Goal: Information Seeking & Learning: Learn about a topic

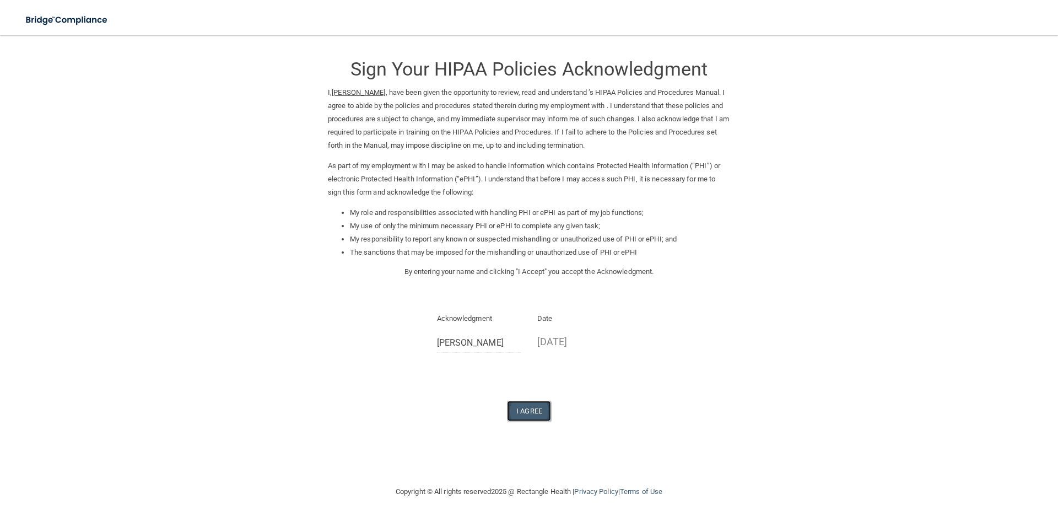
click at [527, 415] on button "I Agree" at bounding box center [529, 411] width 44 height 20
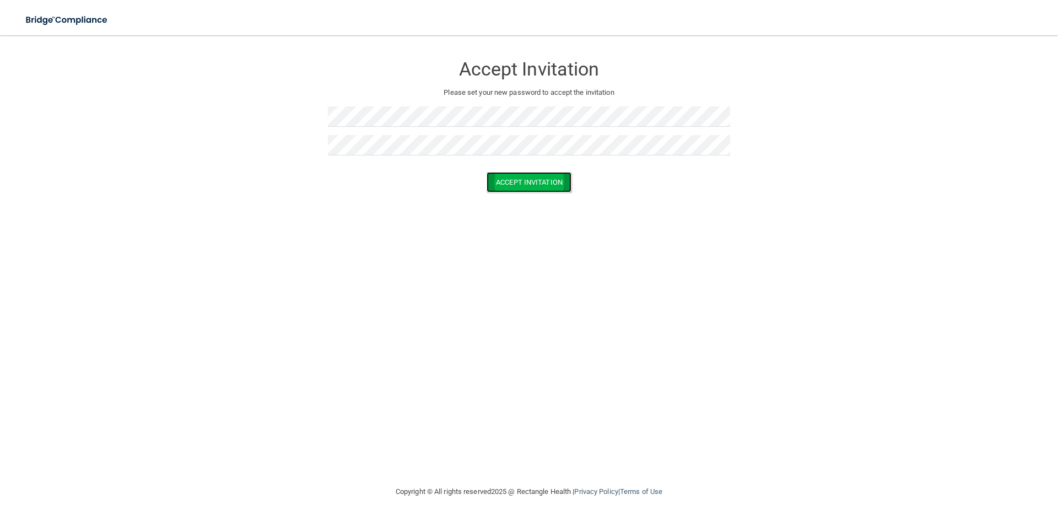
click at [534, 185] on button "Accept Invitation" at bounding box center [529, 182] width 85 height 20
click at [507, 196] on button "Accept Invitation" at bounding box center [529, 198] width 85 height 20
click at [517, 184] on button "Accept Invitation" at bounding box center [529, 182] width 85 height 20
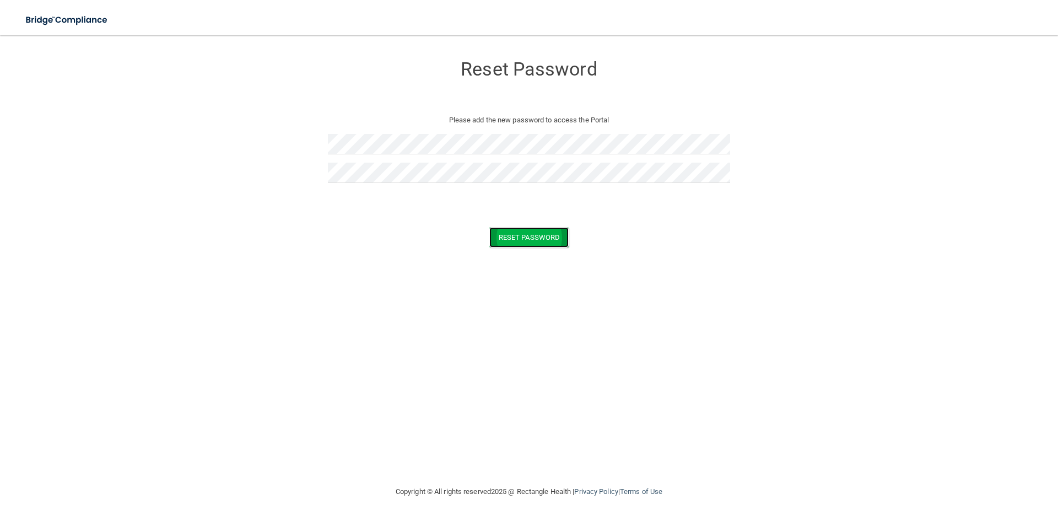
click at [519, 239] on button "Reset Password" at bounding box center [528, 237] width 79 height 20
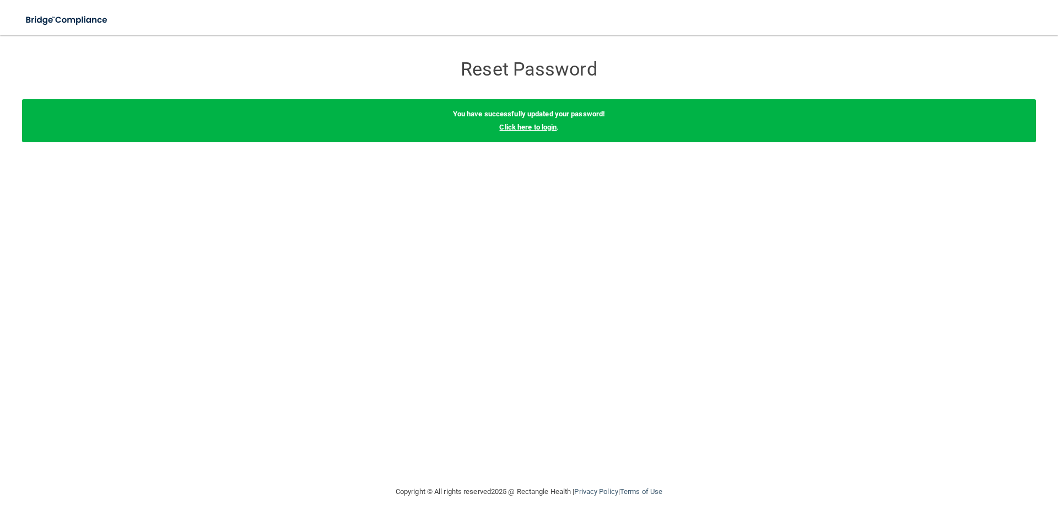
click at [503, 125] on link "Click here to login" at bounding box center [527, 127] width 57 height 8
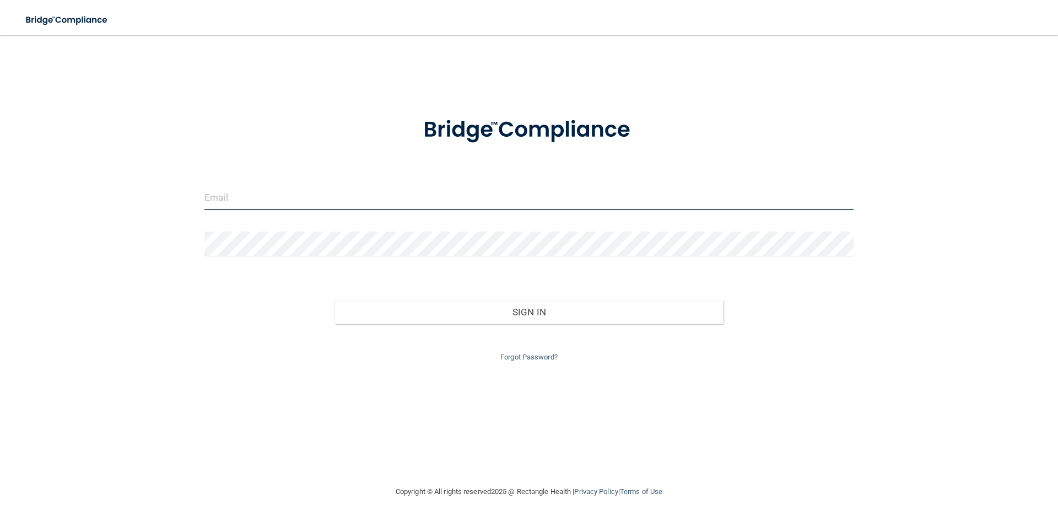
click at [219, 196] on input "email" at bounding box center [528, 197] width 649 height 25
type input "[PERSON_NAME][EMAIL_ADDRESS][DOMAIN_NAME]"
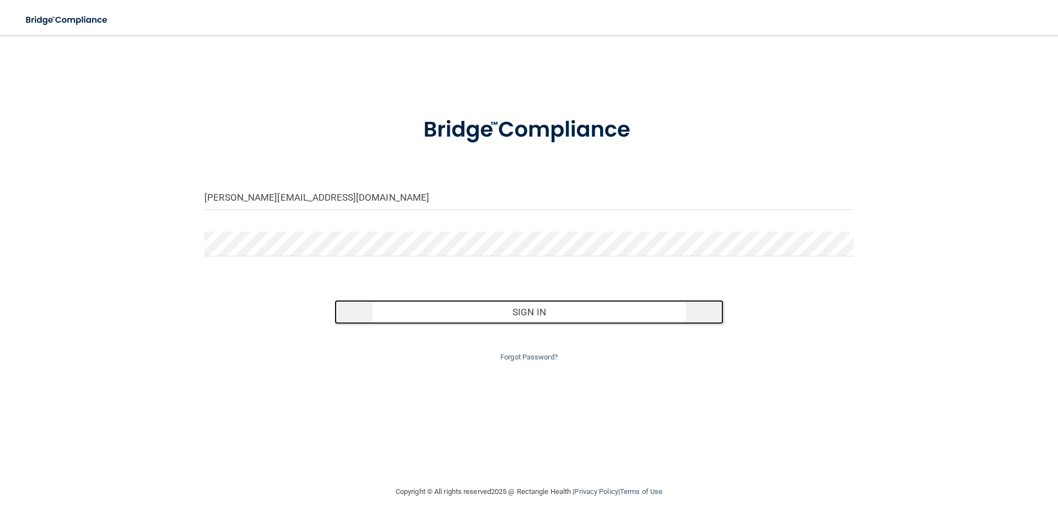
click at [550, 313] on button "Sign In" at bounding box center [530, 312] width 390 height 24
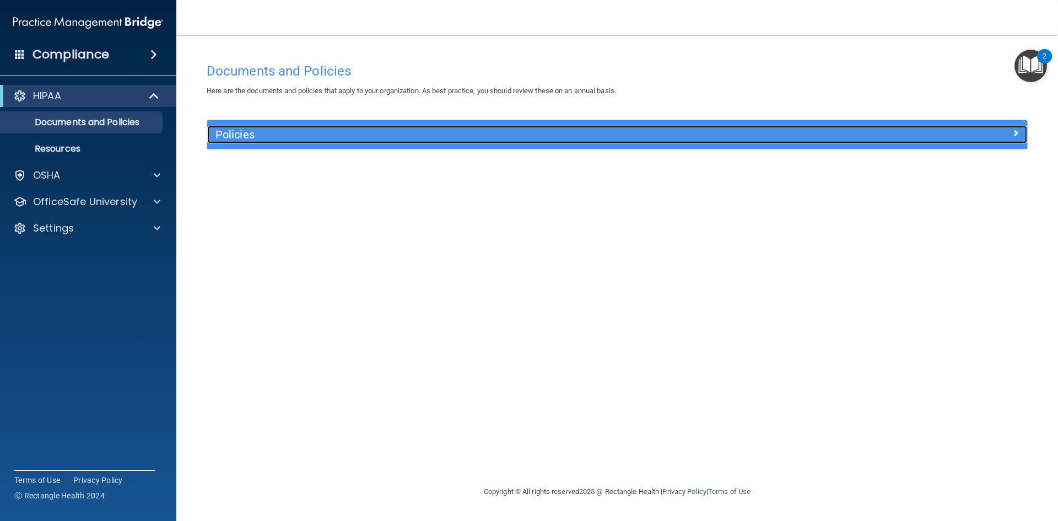
click at [244, 136] on h5 "Policies" at bounding box center [515, 134] width 599 height 12
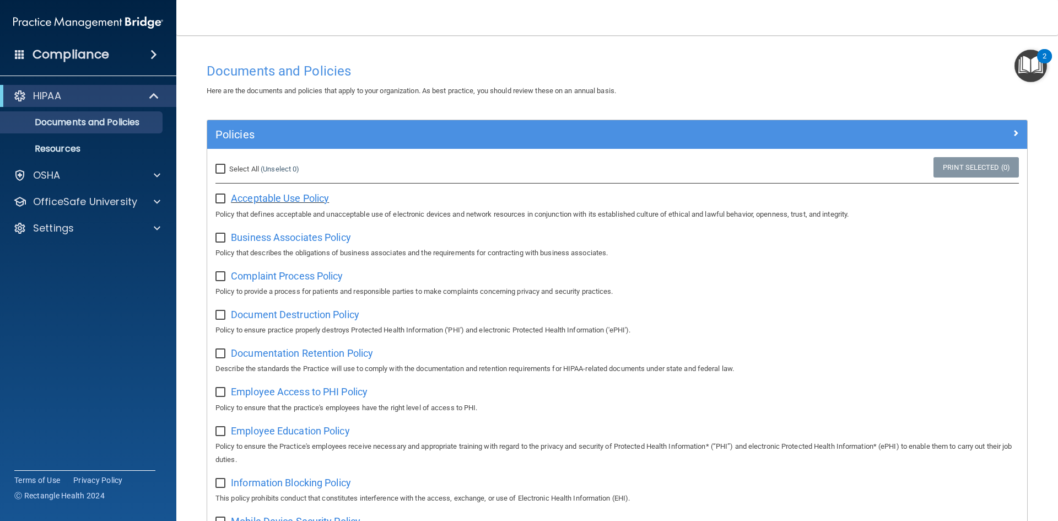
click at [294, 198] on span "Acceptable Use Policy" at bounding box center [280, 198] width 98 height 12
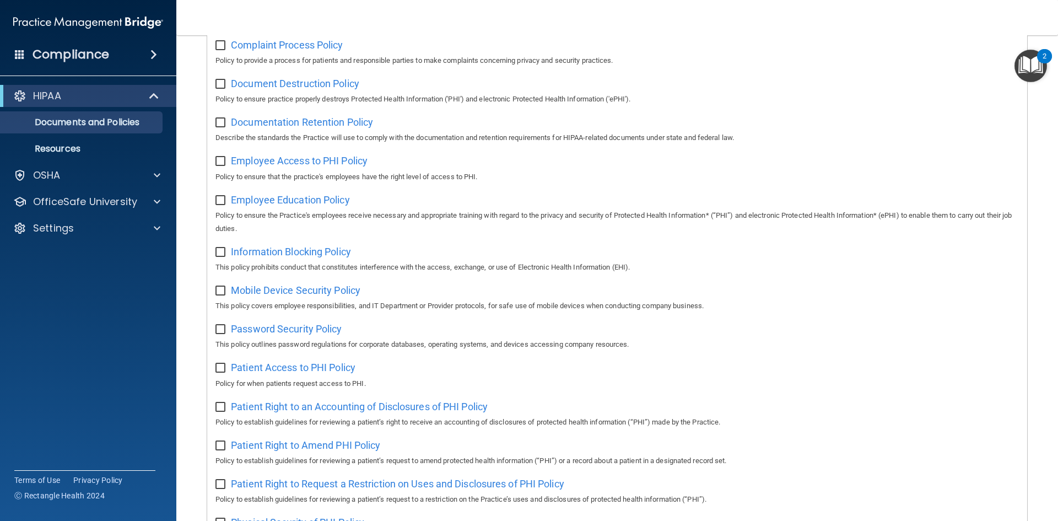
scroll to position [89, 0]
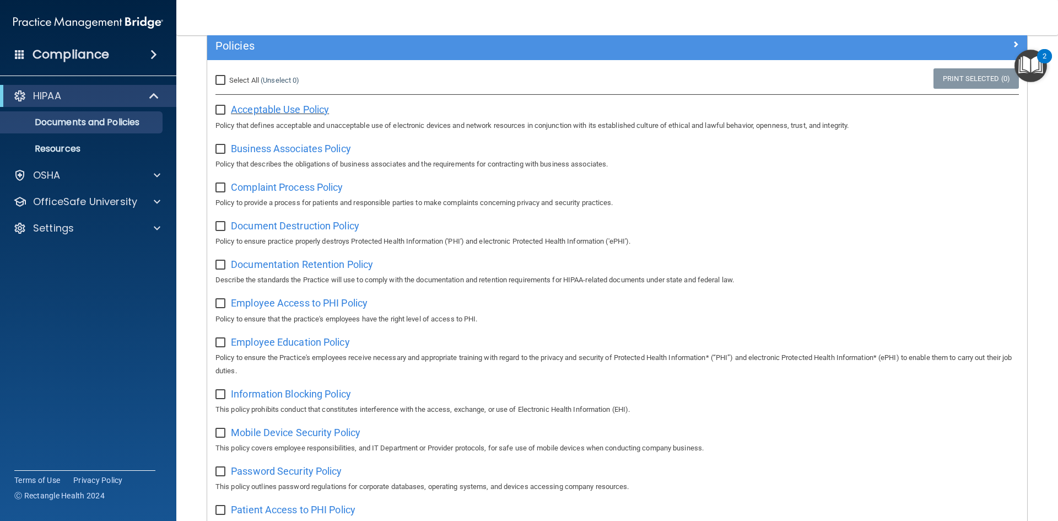
click at [303, 110] on span "Acceptable Use Policy" at bounding box center [280, 110] width 98 height 12
click at [220, 80] on input "Select All (Unselect 0) Unselect All" at bounding box center [222, 80] width 13 height 9
checkbox input "true"
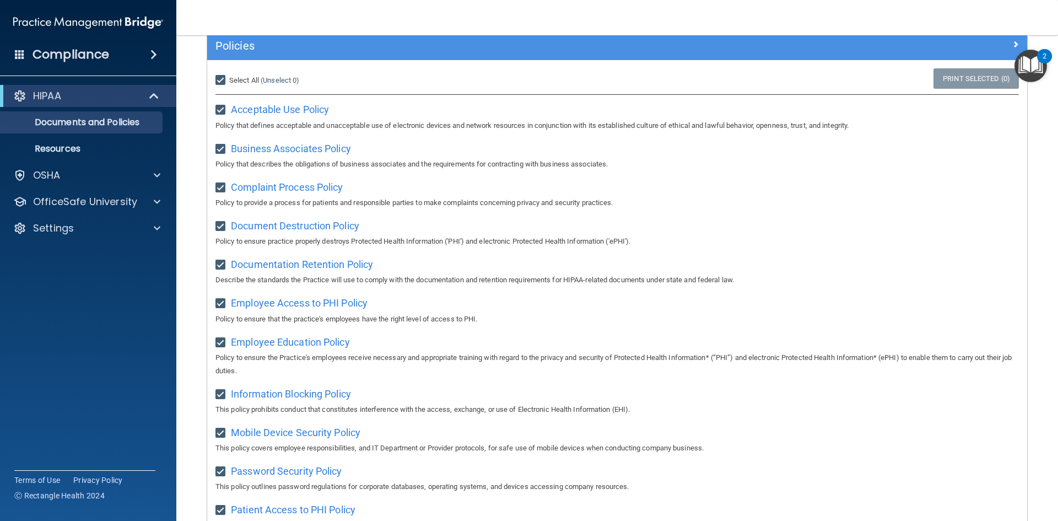
checkbox input "true"
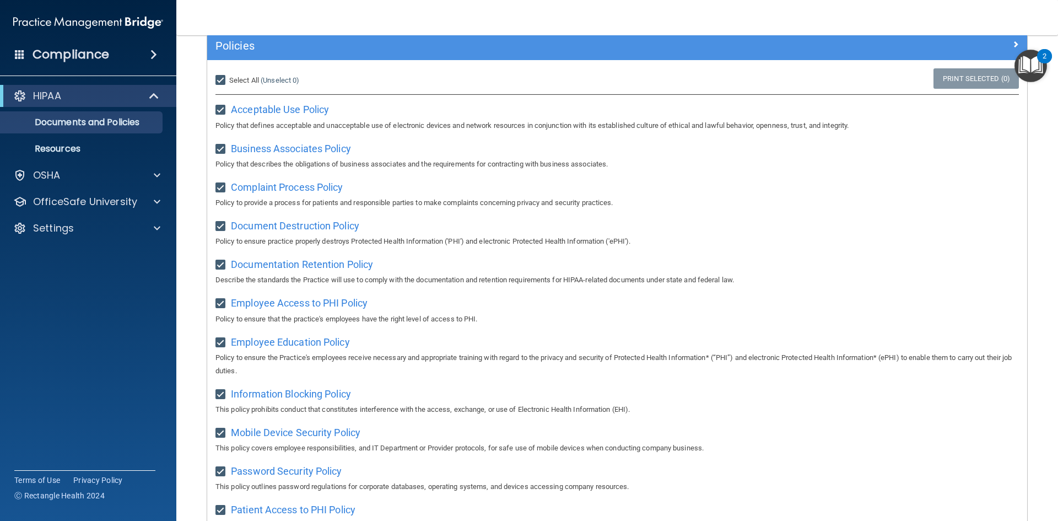
checkbox input "true"
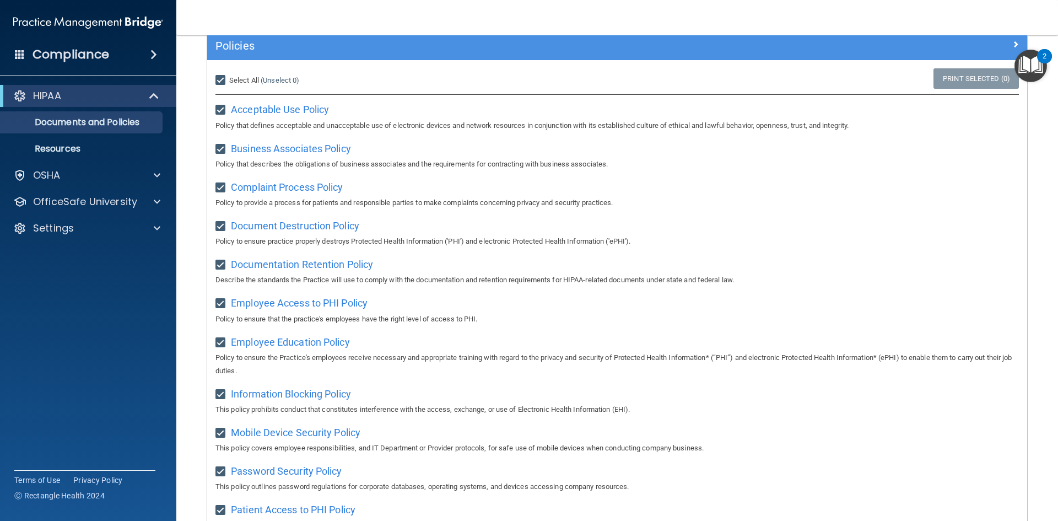
checkbox input "true"
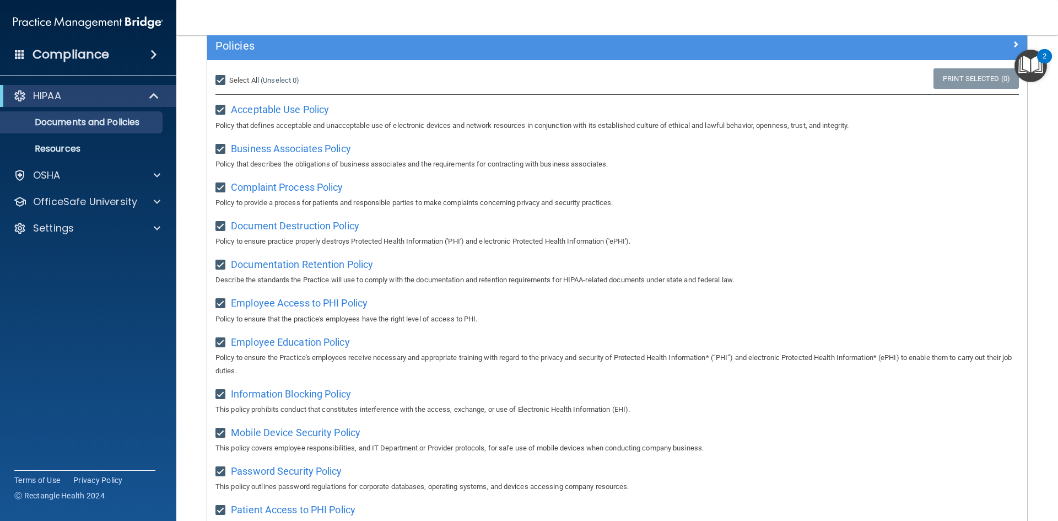
checkbox input "true"
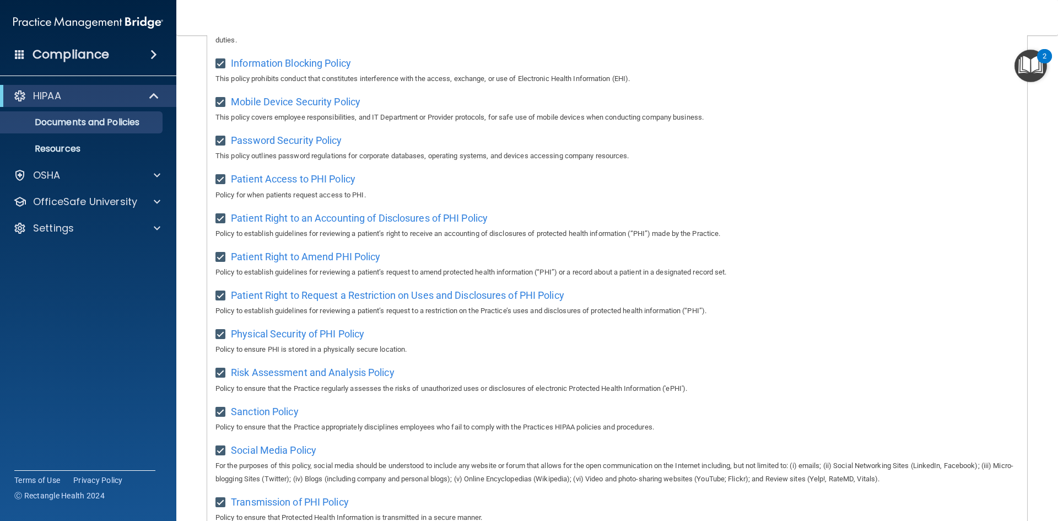
scroll to position [585, 0]
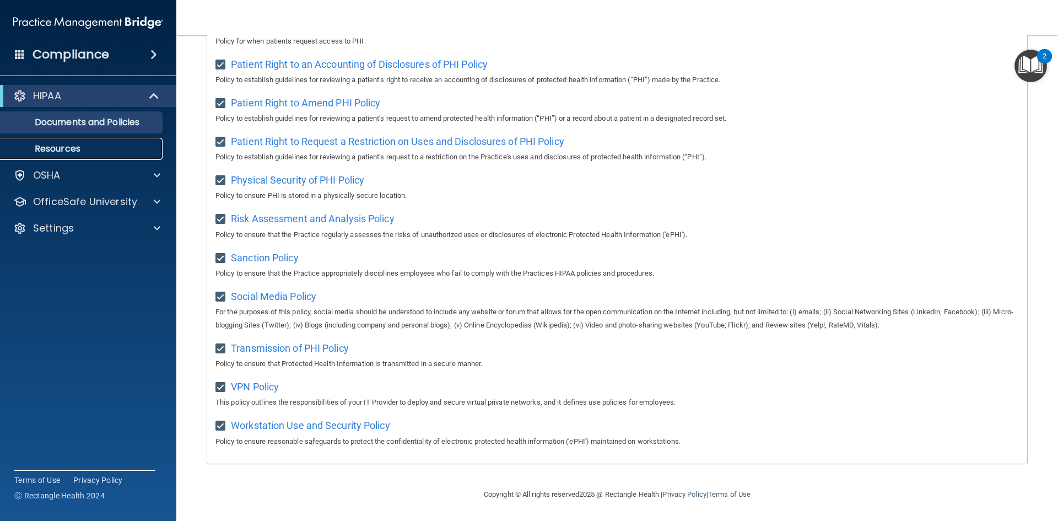
click at [60, 149] on p "Resources" at bounding box center [82, 148] width 150 height 11
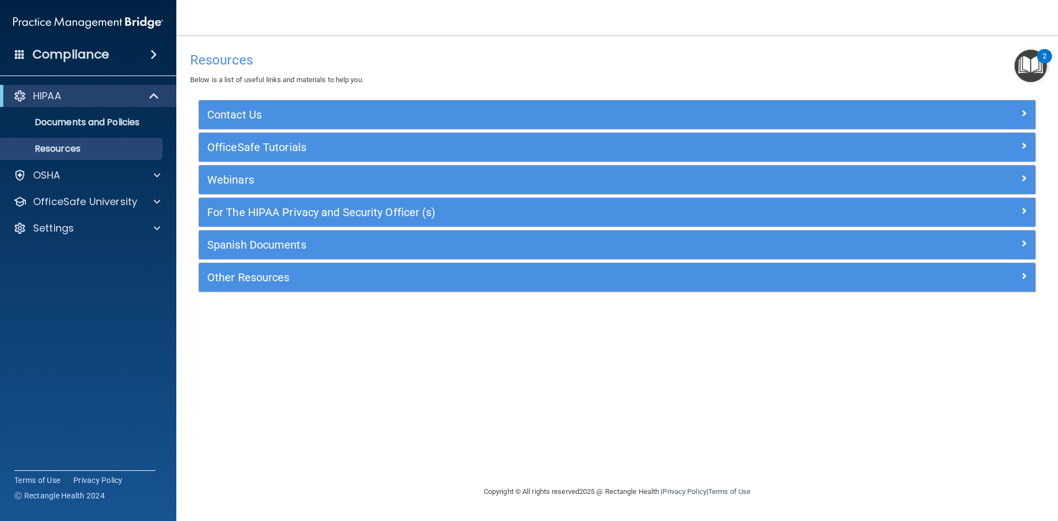
click at [100, 54] on h4 "Compliance" at bounding box center [71, 54] width 77 height 15
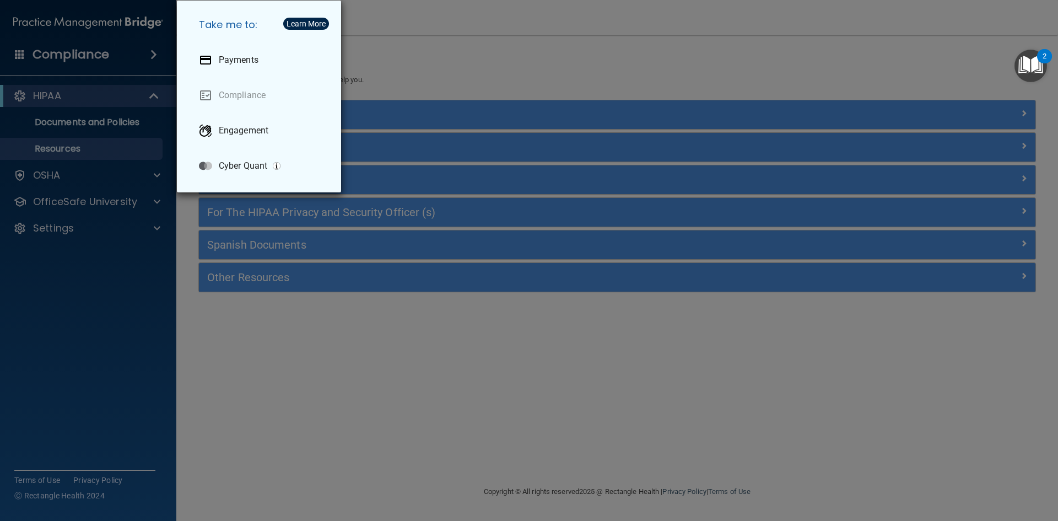
click at [258, 379] on div "Take me to: Payments Compliance Engagement Cyber Quant" at bounding box center [529, 260] width 1058 height 521
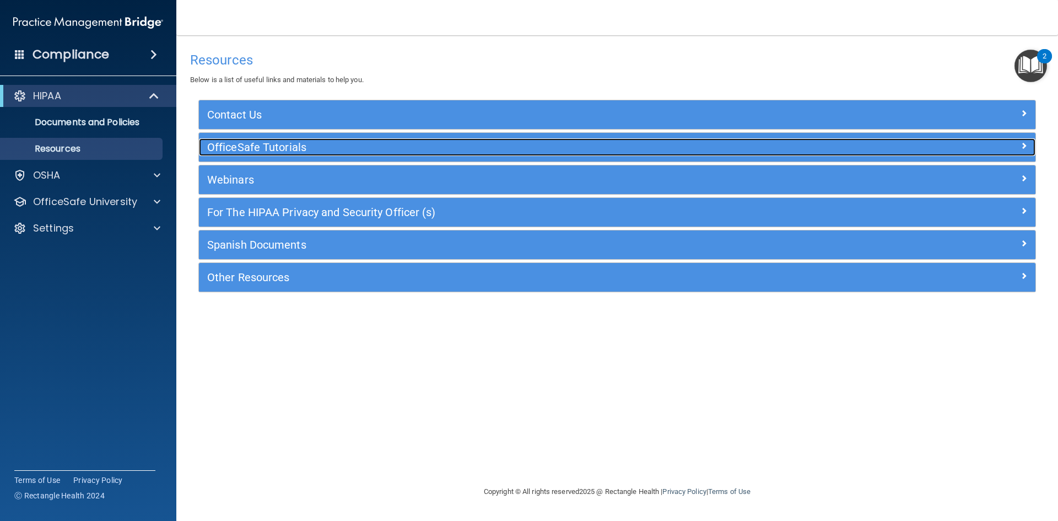
click at [284, 147] on h5 "OfficeSafe Tutorials" at bounding box center [512, 147] width 611 height 12
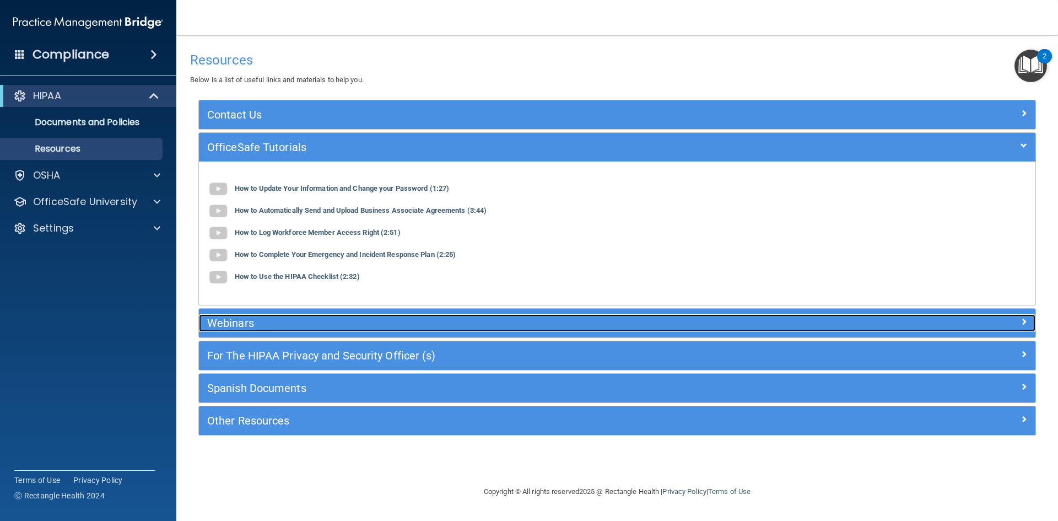
click at [315, 323] on h5 "Webinars" at bounding box center [512, 323] width 611 height 12
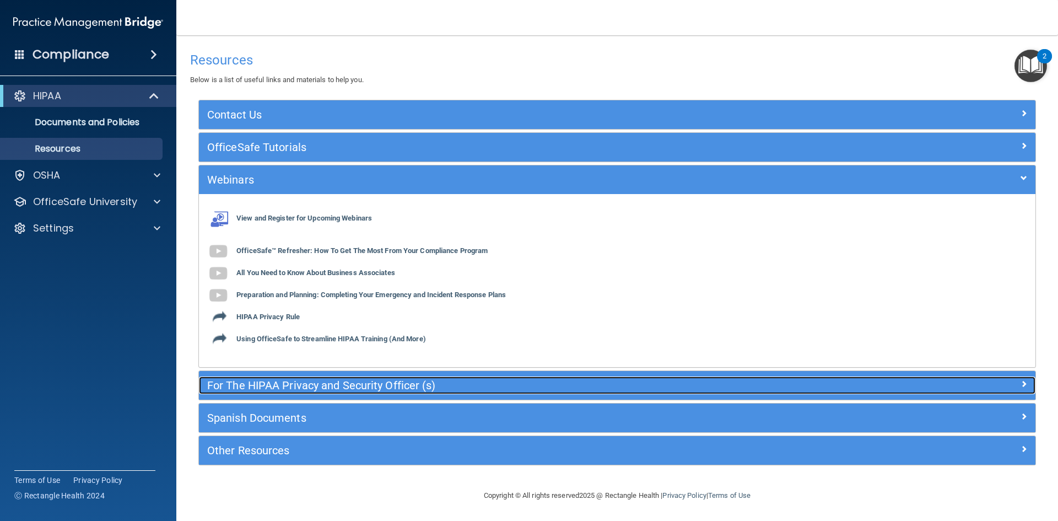
click at [365, 386] on h5 "For The HIPAA Privacy and Security Officer (s)" at bounding box center [512, 385] width 611 height 12
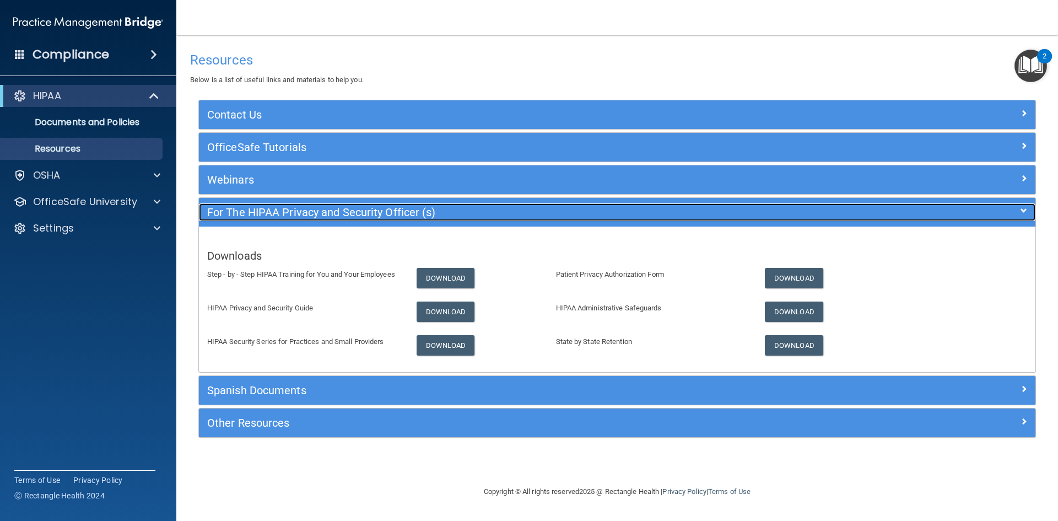
click at [307, 207] on h5 "For The HIPAA Privacy and Security Officer (s)" at bounding box center [512, 212] width 611 height 12
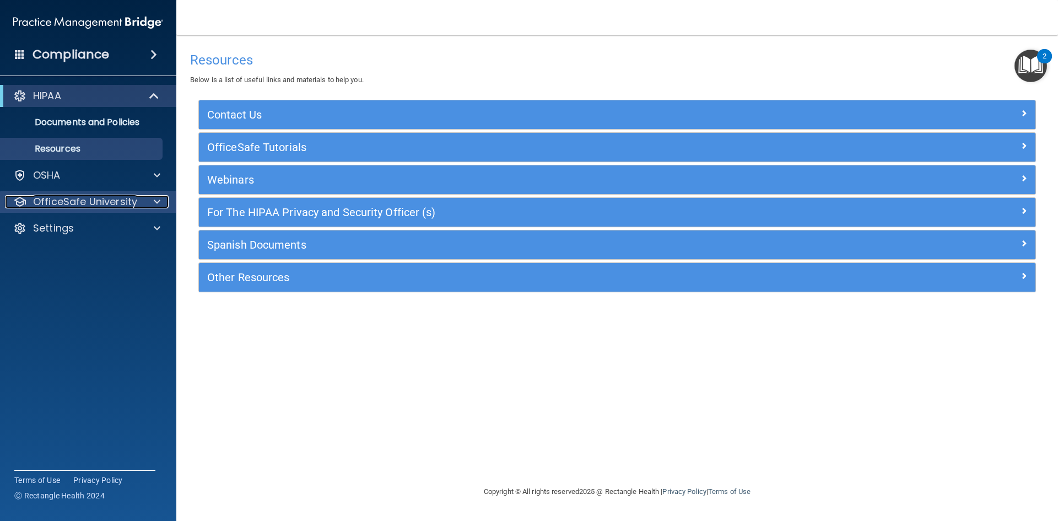
click at [160, 201] on span at bounding box center [157, 201] width 7 height 13
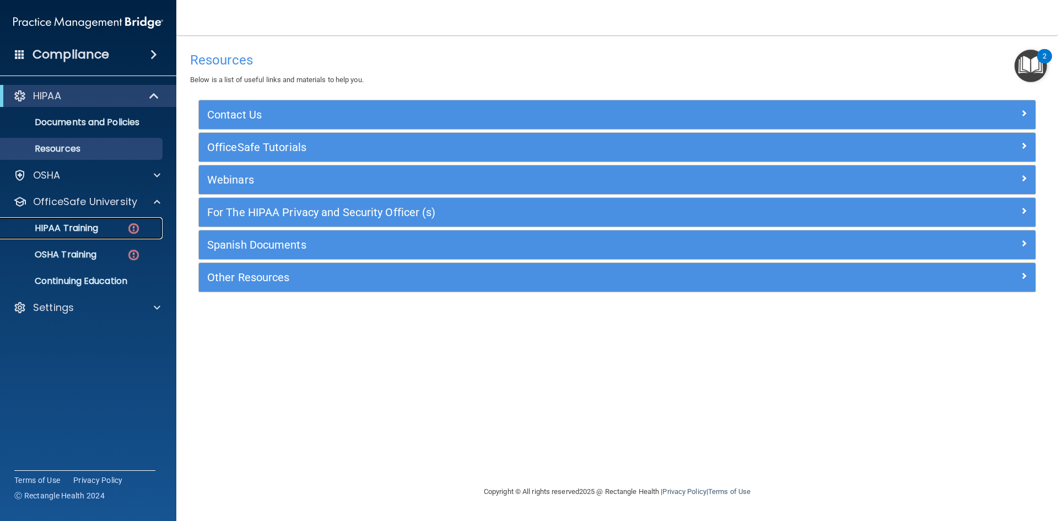
click at [111, 228] on div "HIPAA Training" at bounding box center [82, 228] width 150 height 11
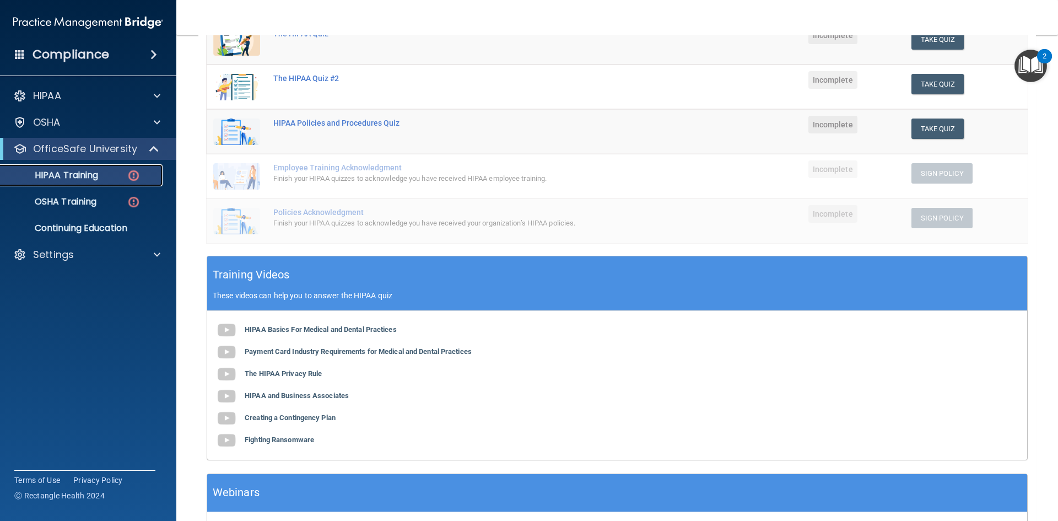
scroll to position [220, 0]
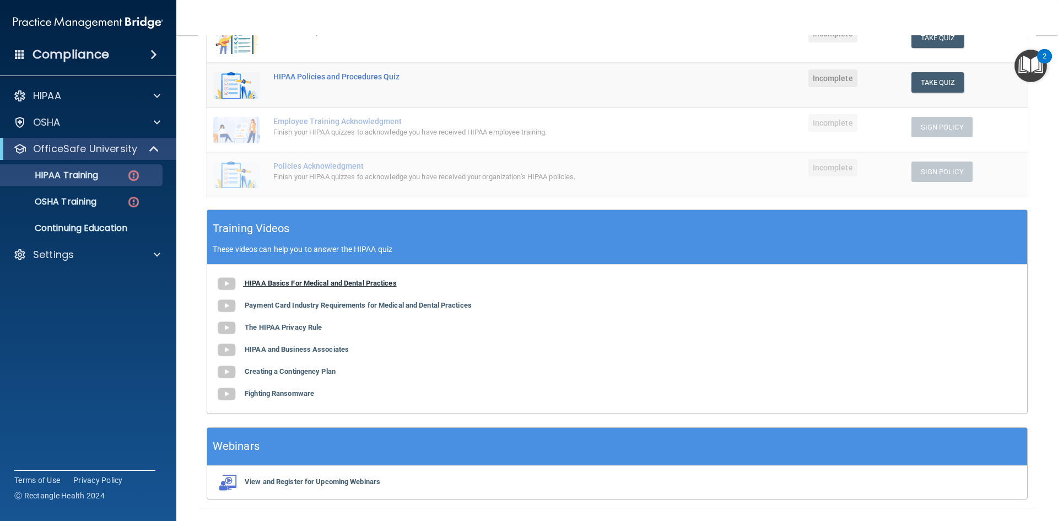
click at [338, 283] on b "HIPAA Basics For Medical and Dental Practices" at bounding box center [321, 283] width 152 height 8
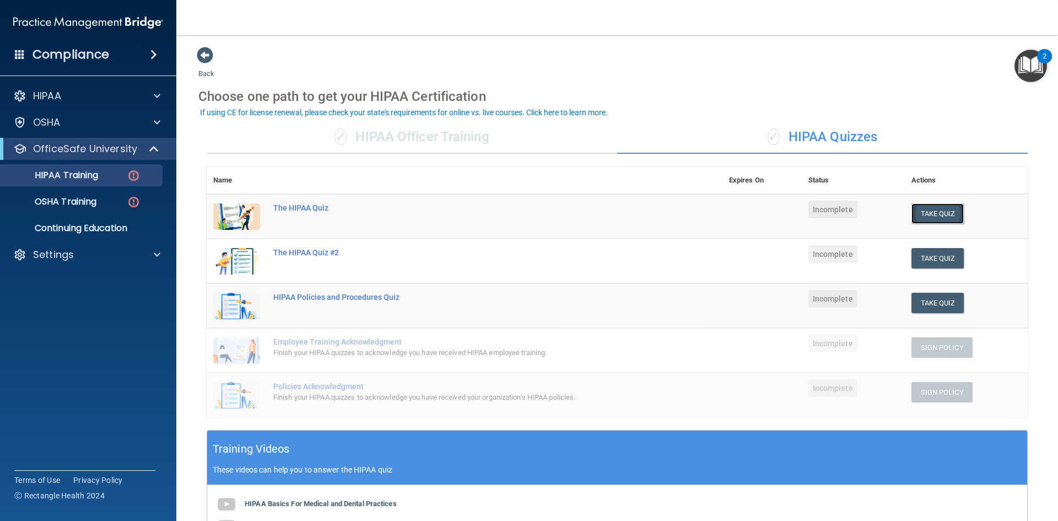
click at [932, 215] on button "Take Quiz" at bounding box center [938, 213] width 53 height 20
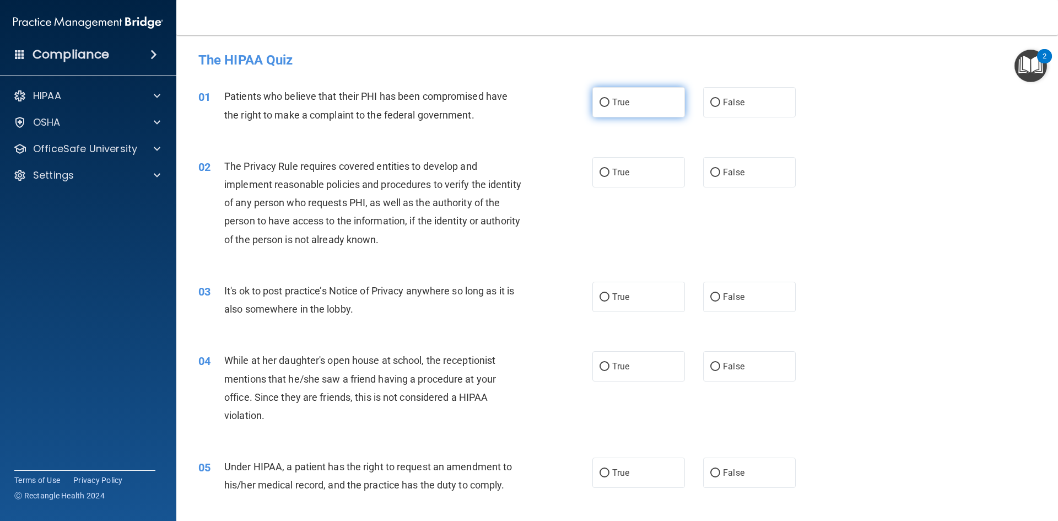
click at [601, 103] on input "True" at bounding box center [605, 103] width 10 height 8
radio input "true"
click at [600, 171] on input "True" at bounding box center [605, 173] width 10 height 8
radio input "true"
click at [600, 298] on input "True" at bounding box center [605, 297] width 10 height 8
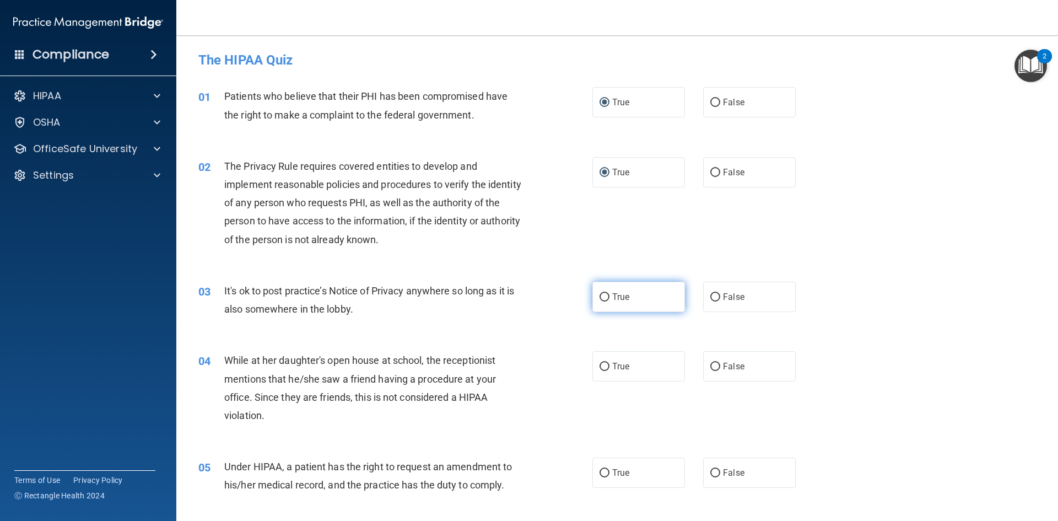
radio input "true"
click at [711, 363] on input "False" at bounding box center [715, 367] width 10 height 8
radio input "true"
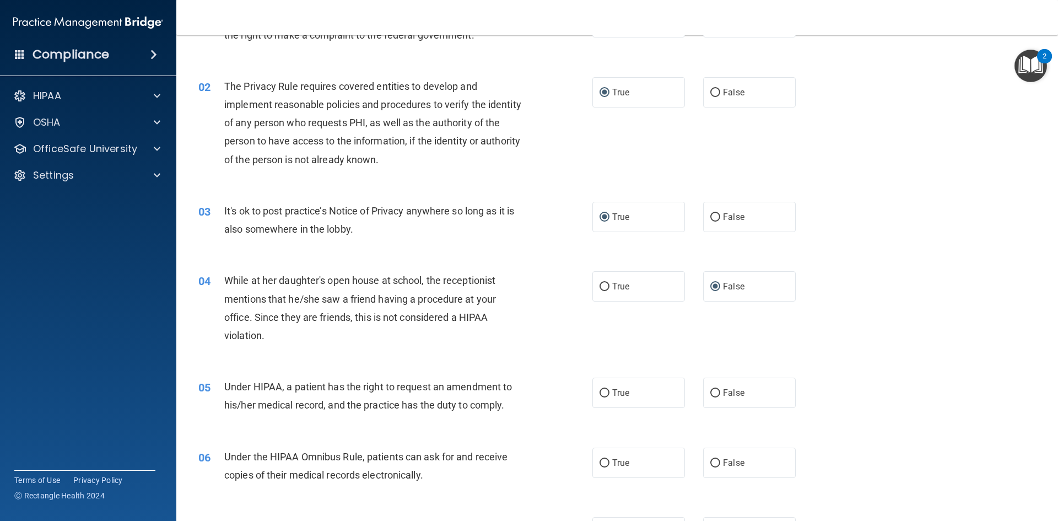
scroll to position [165, 0]
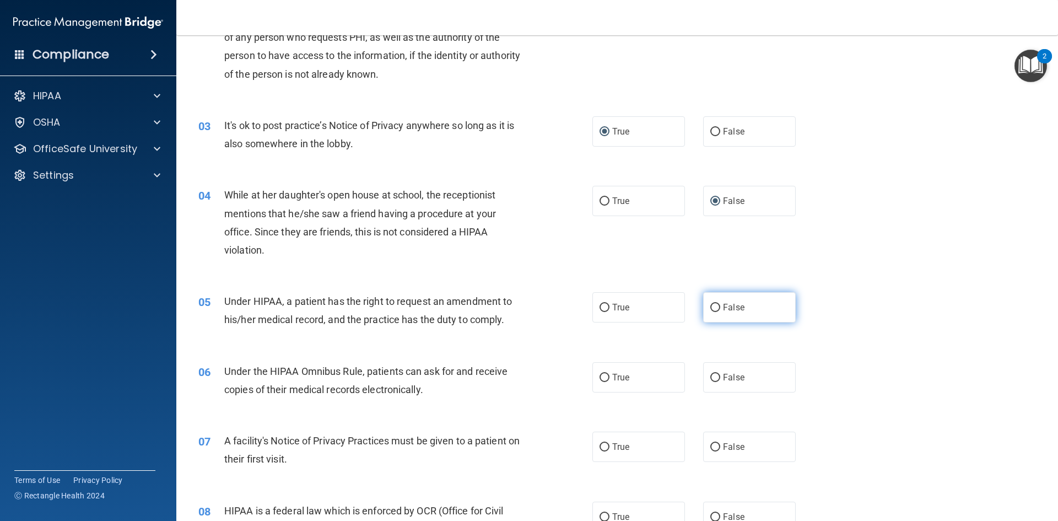
click at [710, 310] on input "False" at bounding box center [715, 308] width 10 height 8
radio input "true"
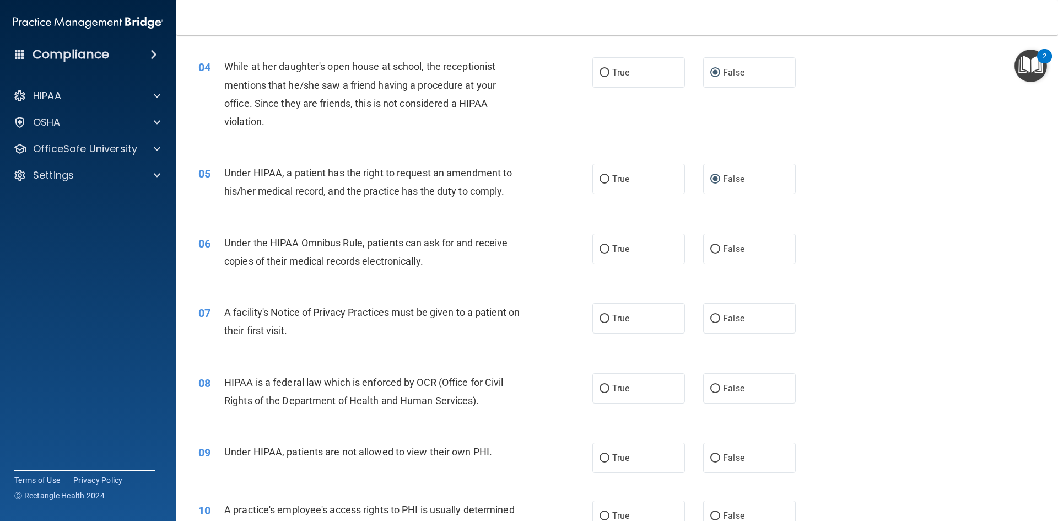
scroll to position [331, 0]
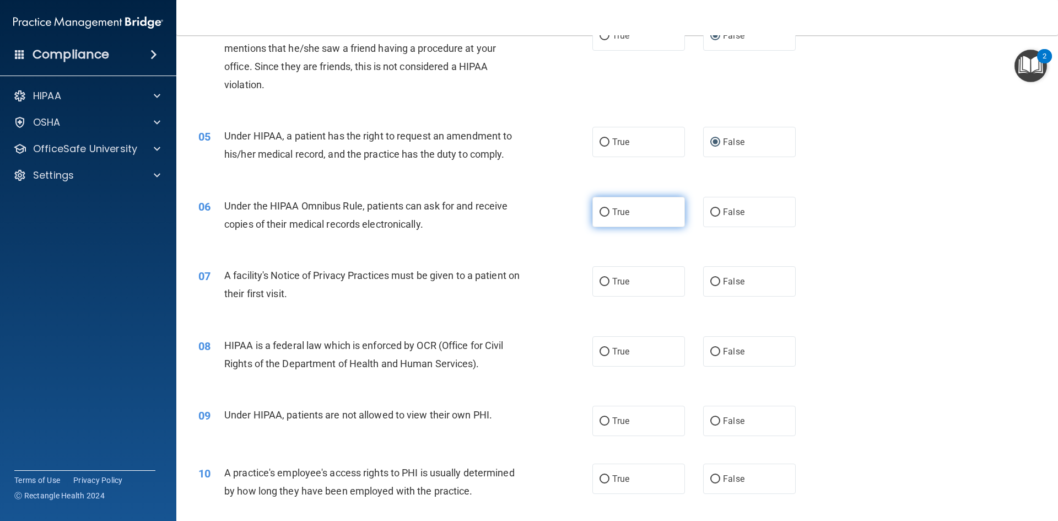
click at [602, 213] on input "True" at bounding box center [605, 212] width 10 height 8
radio input "true"
click at [601, 279] on input "True" at bounding box center [605, 282] width 10 height 8
radio input "true"
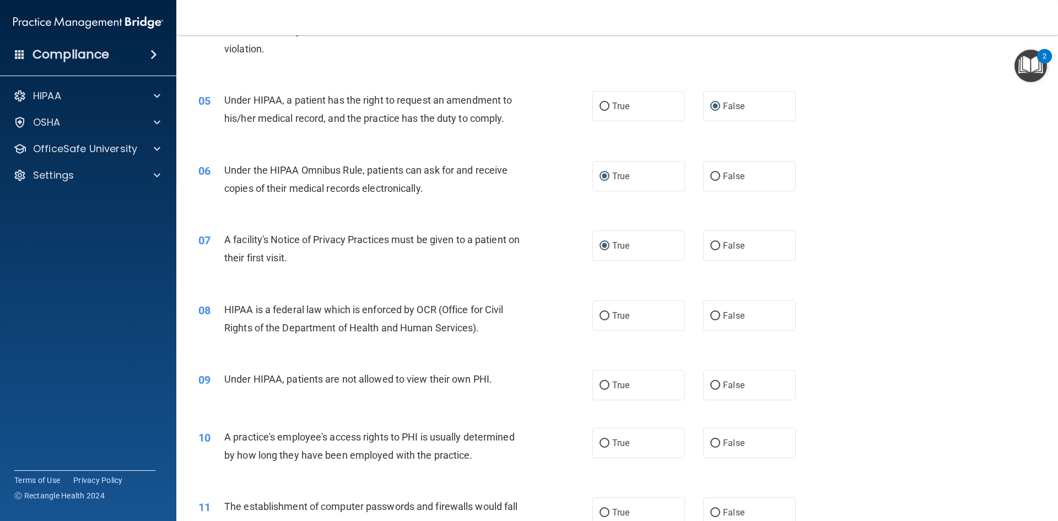
scroll to position [386, 0]
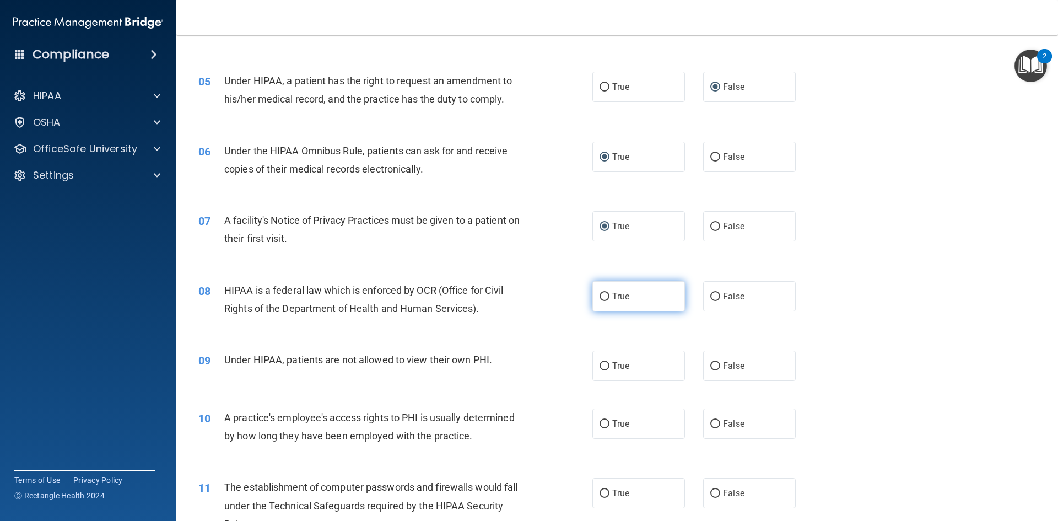
click at [600, 295] on input "True" at bounding box center [605, 297] width 10 height 8
radio input "true"
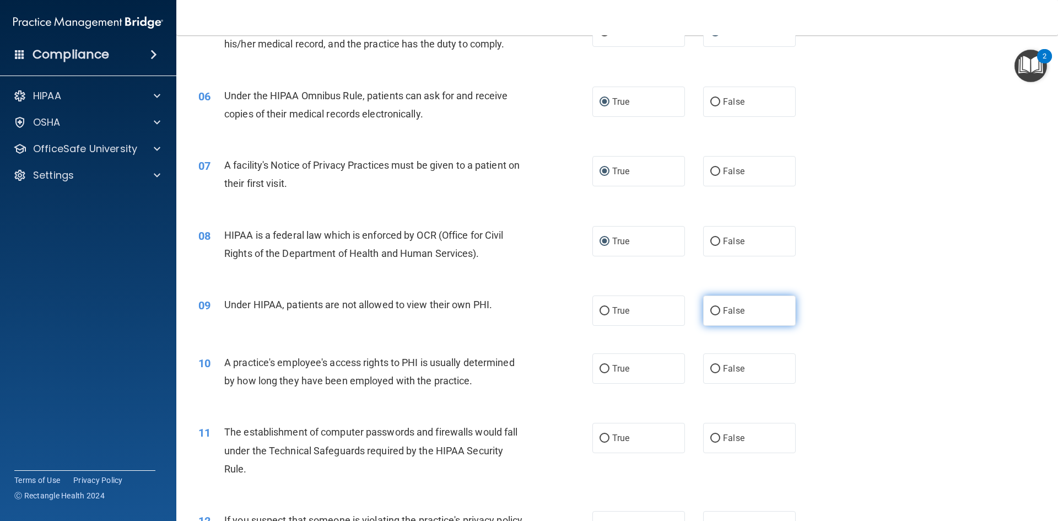
click at [711, 313] on input "False" at bounding box center [715, 311] width 10 height 8
radio input "true"
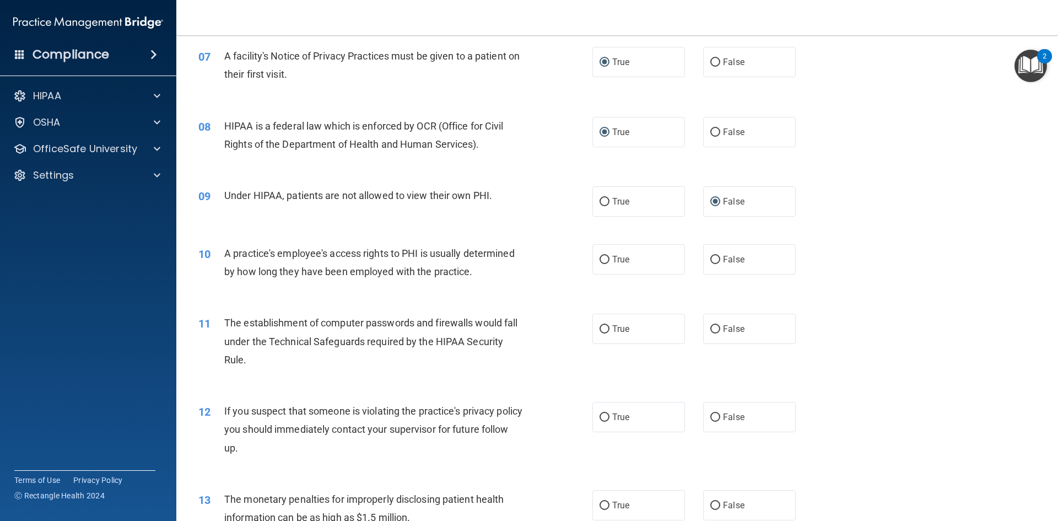
scroll to position [551, 0]
click at [710, 260] on input "False" at bounding box center [715, 259] width 10 height 8
radio input "true"
drag, startPoint x: 600, startPoint y: 328, endPoint x: 606, endPoint y: 330, distance: 6.5
click at [601, 328] on input "True" at bounding box center [605, 328] width 10 height 8
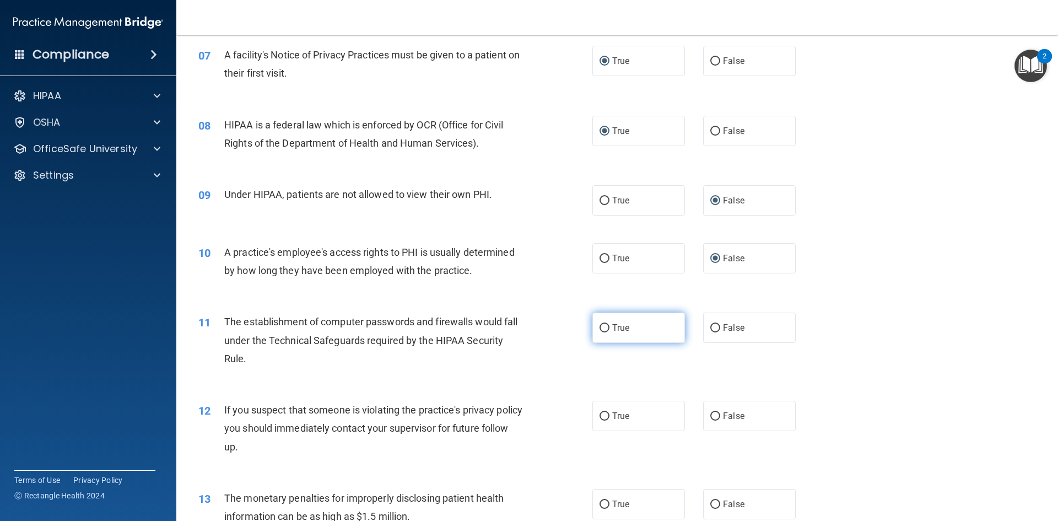
radio input "true"
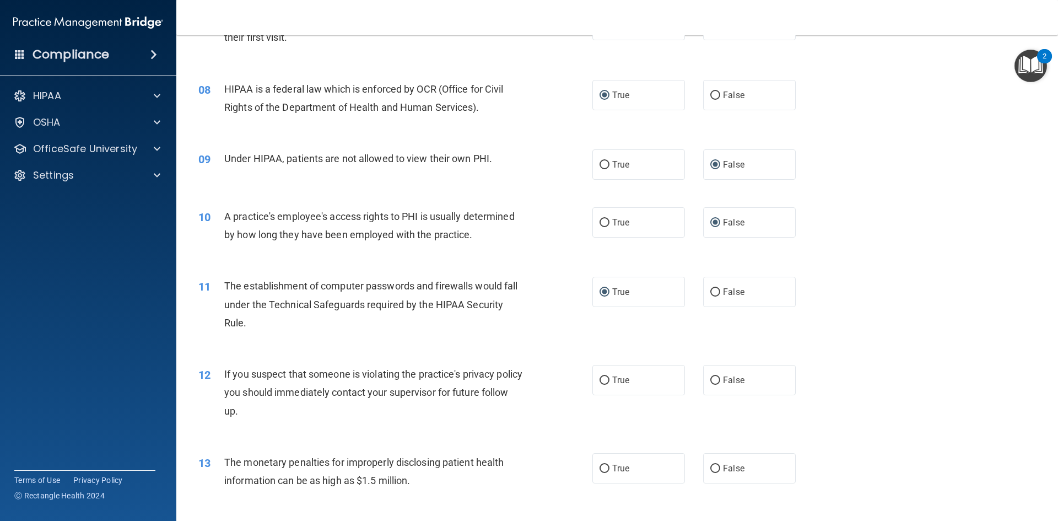
scroll to position [661, 0]
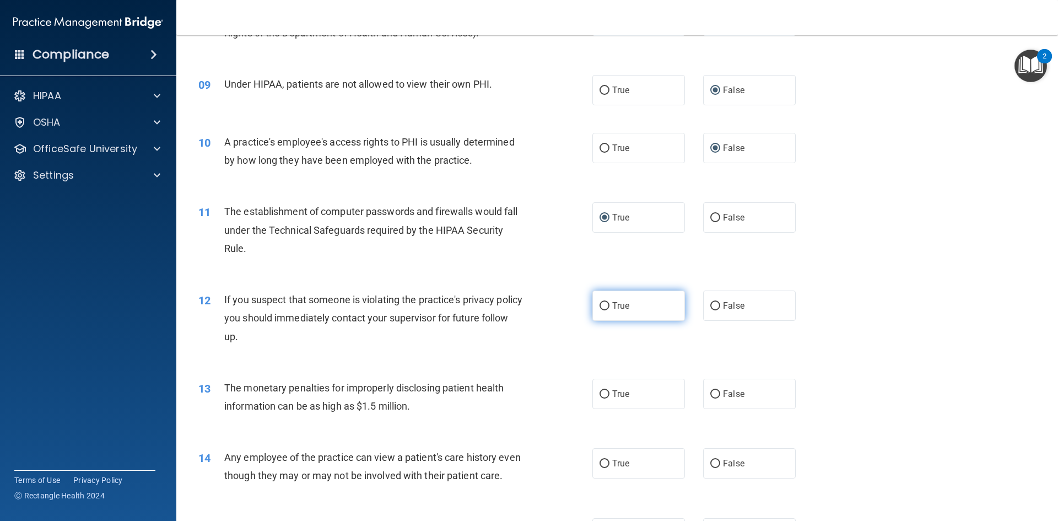
click at [592, 309] on label "True" at bounding box center [638, 305] width 93 height 30
click at [600, 309] on input "True" at bounding box center [605, 306] width 10 height 8
radio input "true"
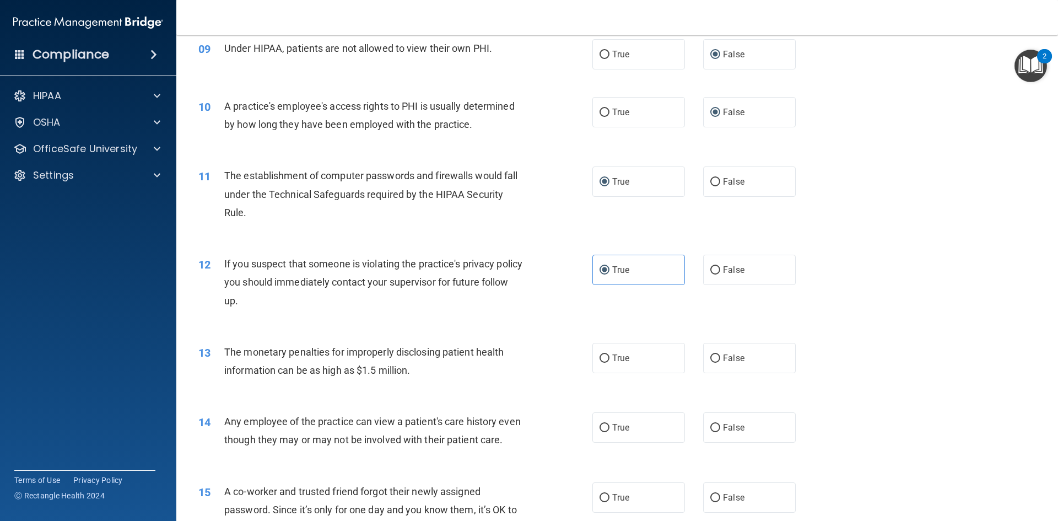
scroll to position [717, 0]
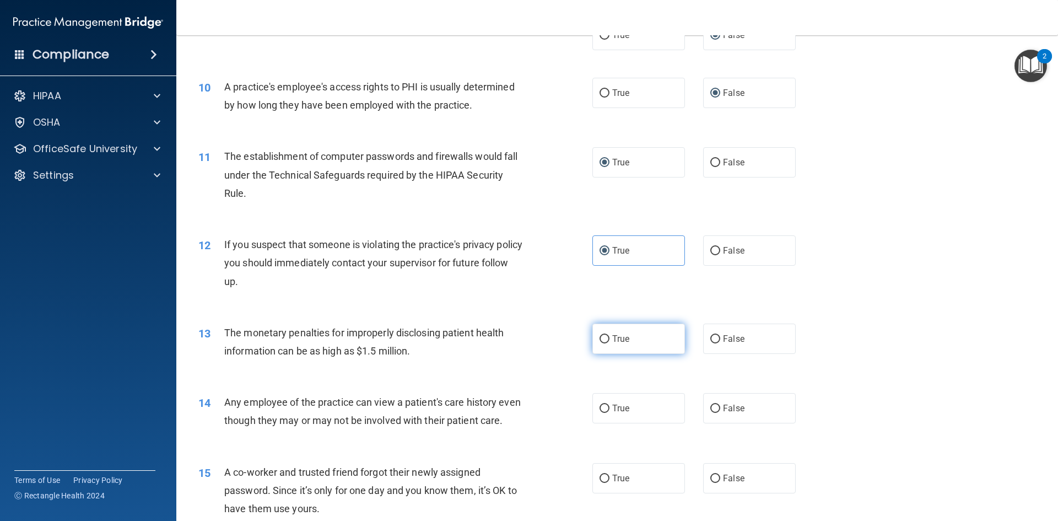
click at [604, 339] on input "True" at bounding box center [605, 339] width 10 height 8
radio input "true"
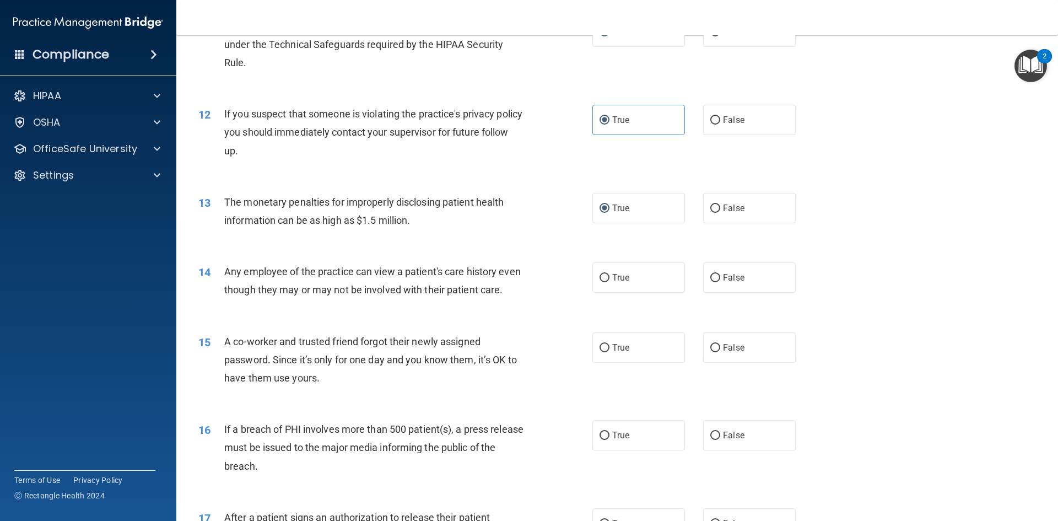
scroll to position [882, 0]
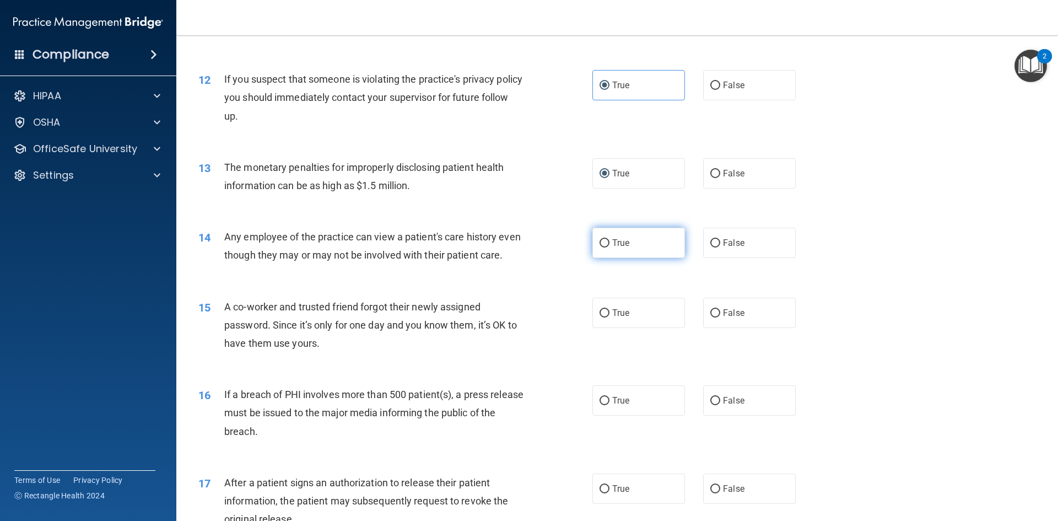
click at [601, 243] on input "True" at bounding box center [605, 243] width 10 height 8
radio input "true"
click at [710, 317] on input "False" at bounding box center [715, 313] width 10 height 8
radio input "true"
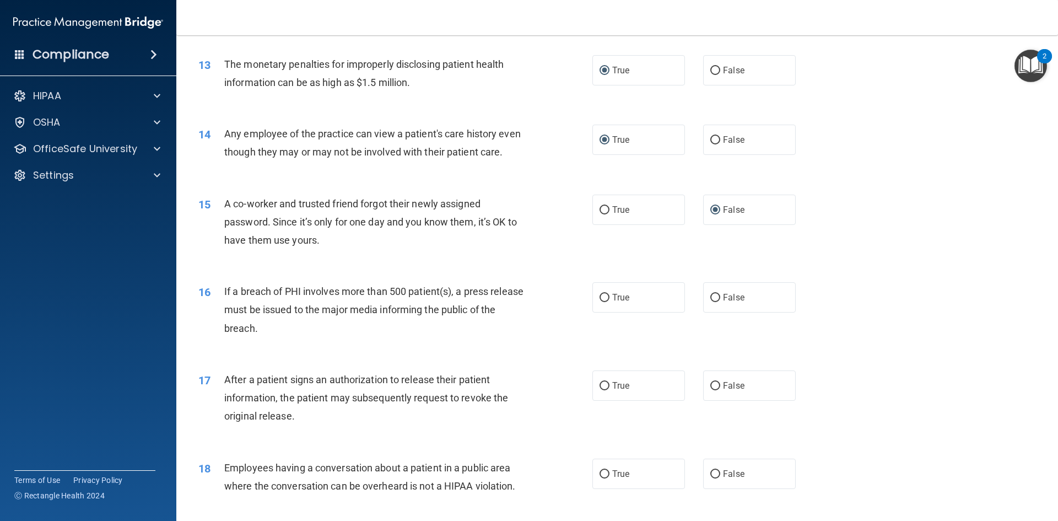
scroll to position [1047, 0]
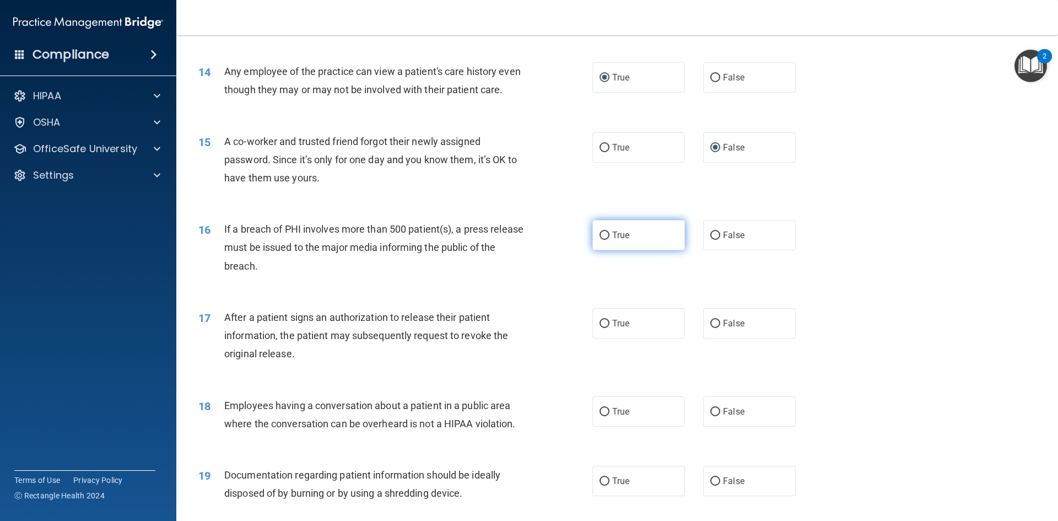
click at [602, 240] on input "True" at bounding box center [605, 235] width 10 height 8
radio input "true"
click at [600, 328] on input "True" at bounding box center [605, 324] width 10 height 8
radio input "true"
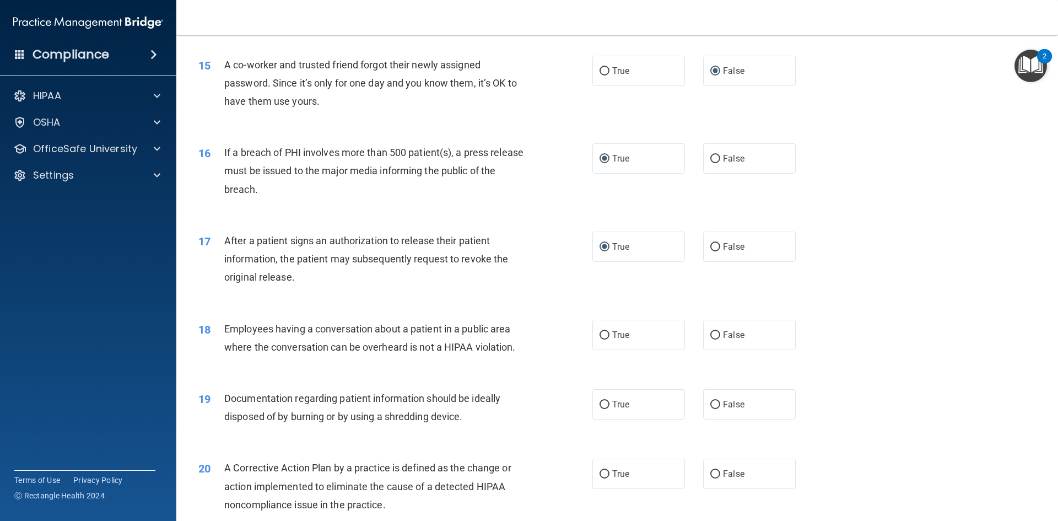
scroll to position [1157, 0]
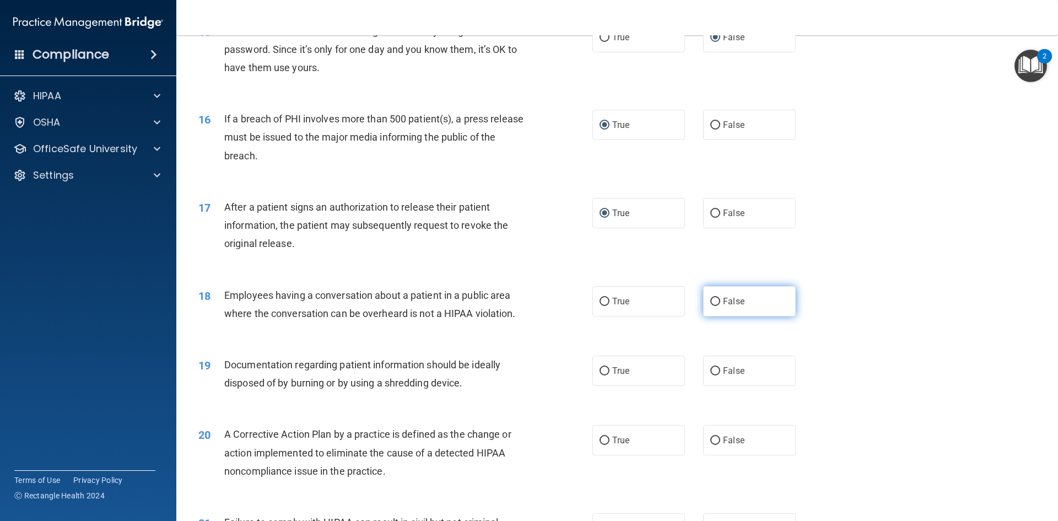
click at [711, 306] on input "False" at bounding box center [715, 302] width 10 height 8
radio input "true"
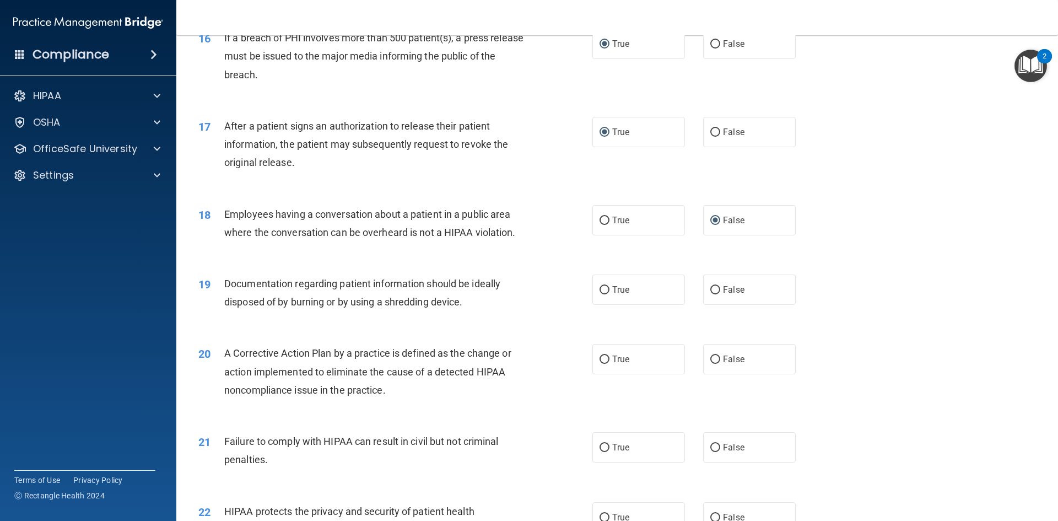
scroll to position [1268, 0]
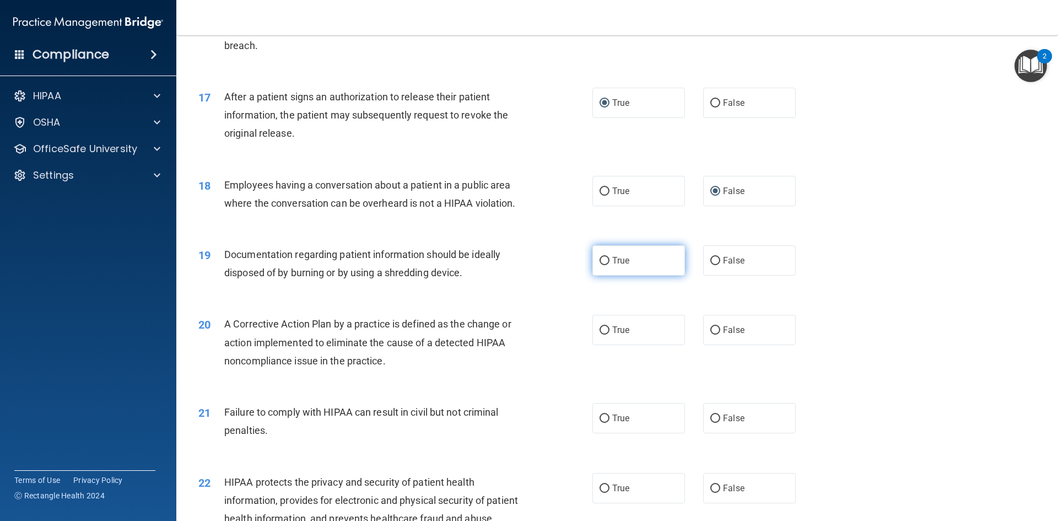
click at [601, 265] on input "True" at bounding box center [605, 261] width 10 height 8
radio input "true"
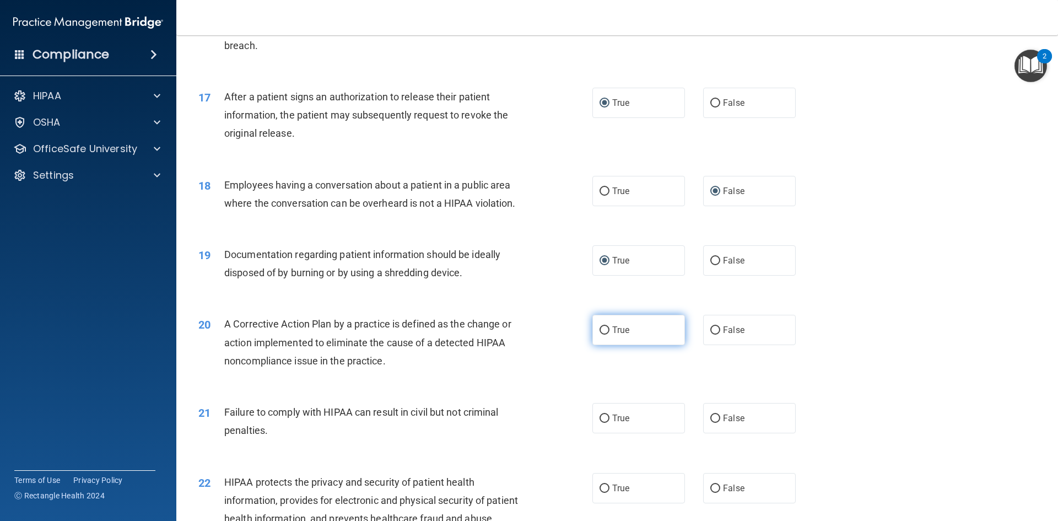
click at [601, 335] on input "True" at bounding box center [605, 330] width 10 height 8
radio input "true"
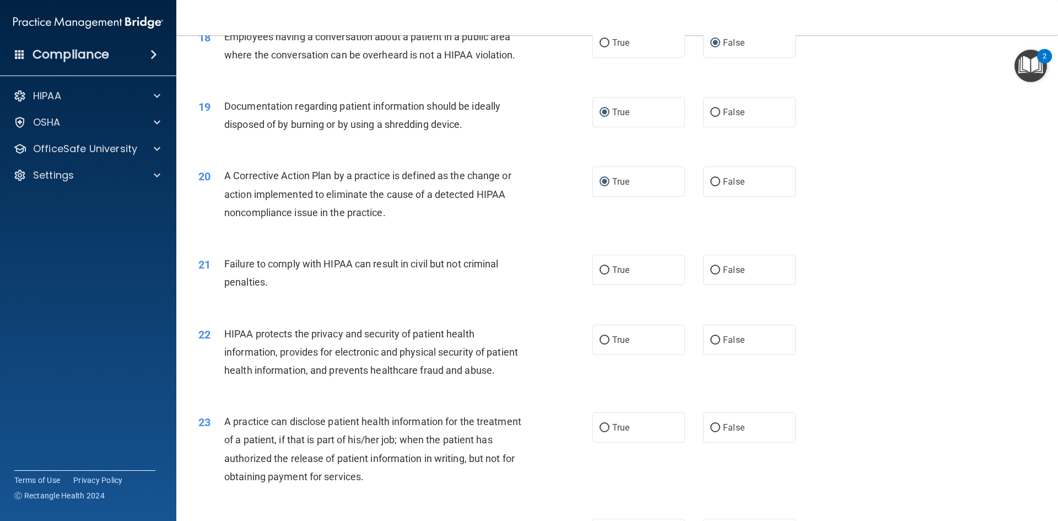
scroll to position [1433, 0]
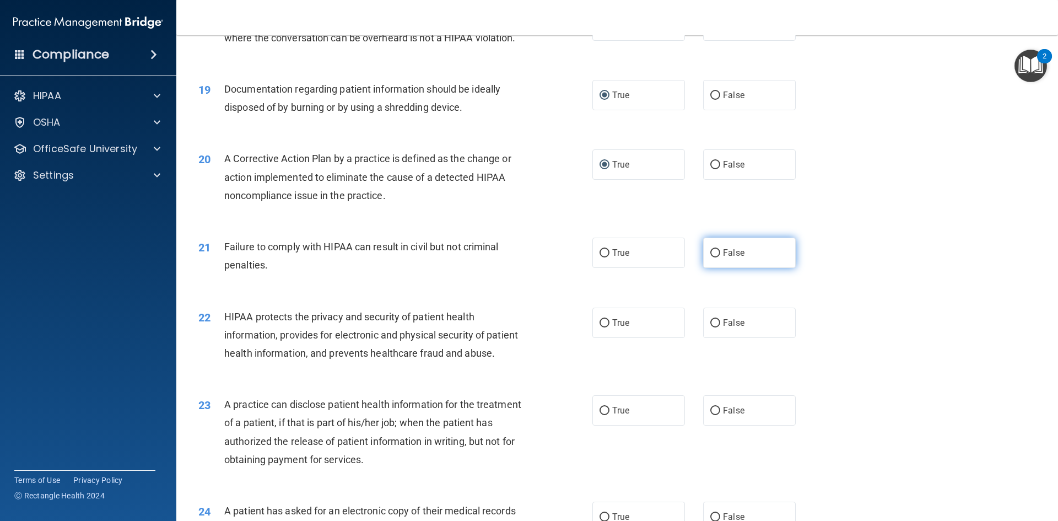
click at [710, 257] on input "False" at bounding box center [715, 253] width 10 height 8
radio input "true"
click at [600, 327] on input "True" at bounding box center [605, 323] width 10 height 8
radio input "true"
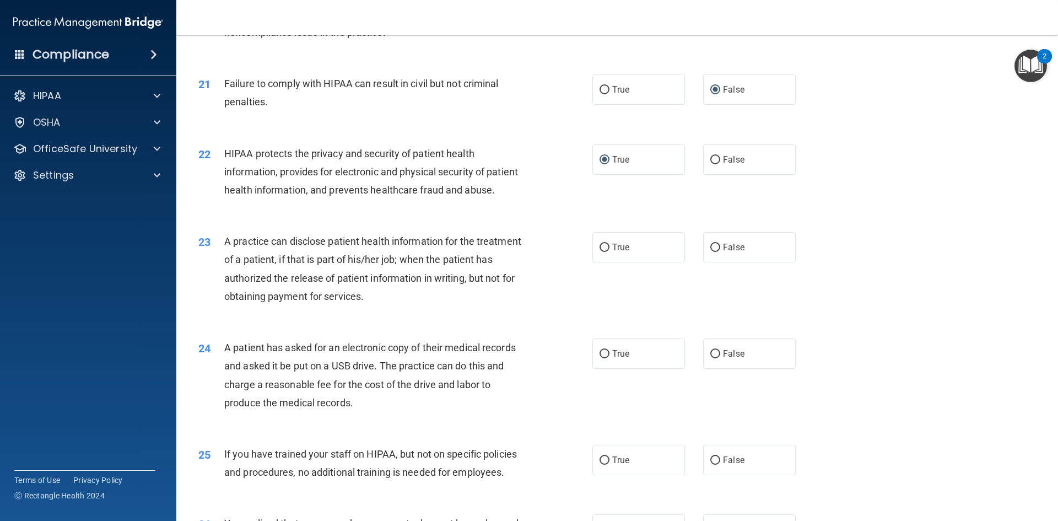
scroll to position [1598, 0]
click at [602, 250] on input "True" at bounding box center [605, 245] width 10 height 8
radio input "true"
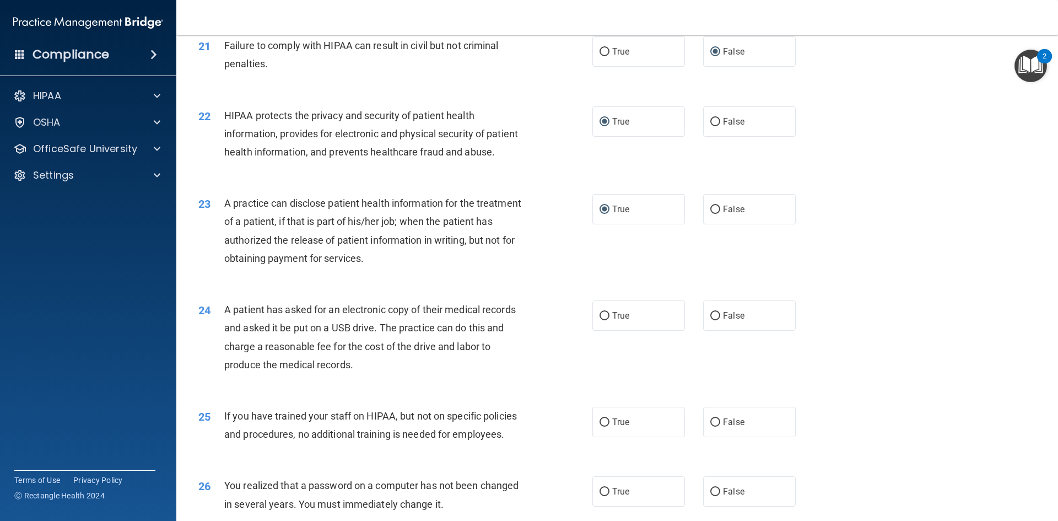
scroll to position [1653, 0]
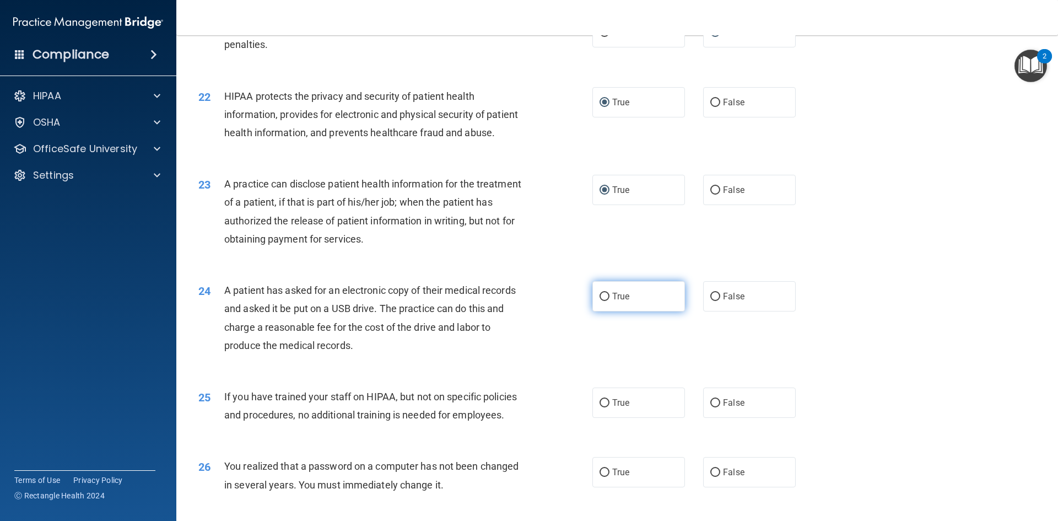
click at [601, 301] on input "True" at bounding box center [605, 297] width 10 height 8
radio input "true"
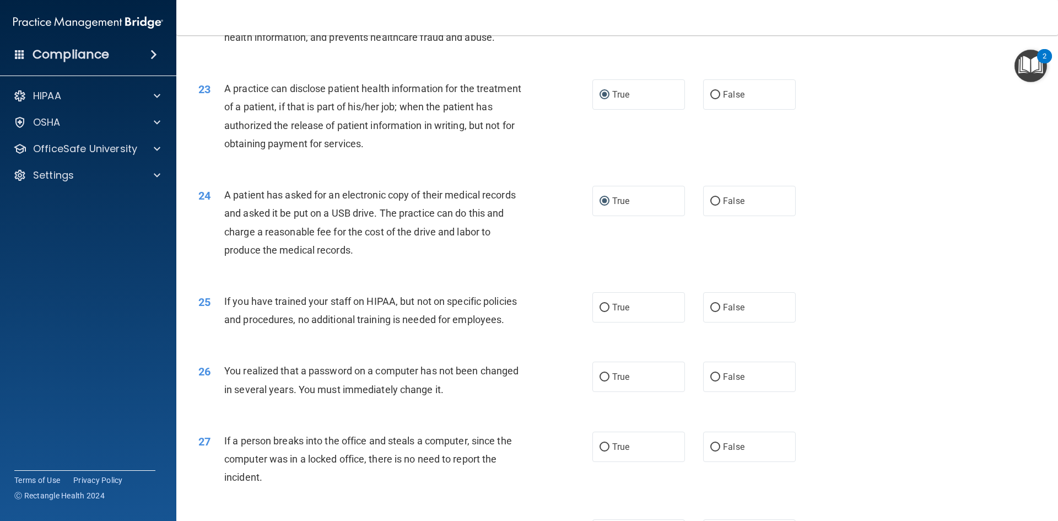
scroll to position [1764, 0]
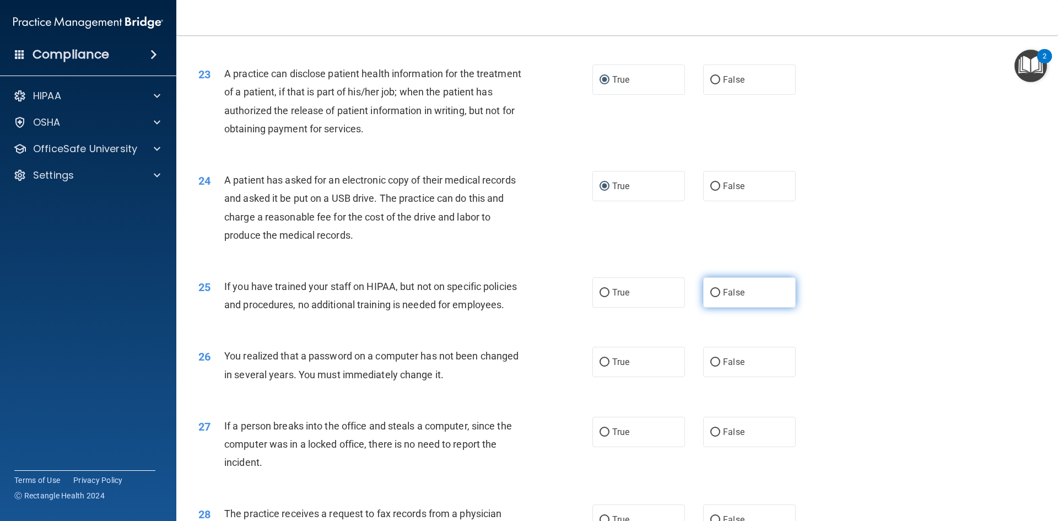
click at [710, 297] on input "False" at bounding box center [715, 293] width 10 height 8
radio input "true"
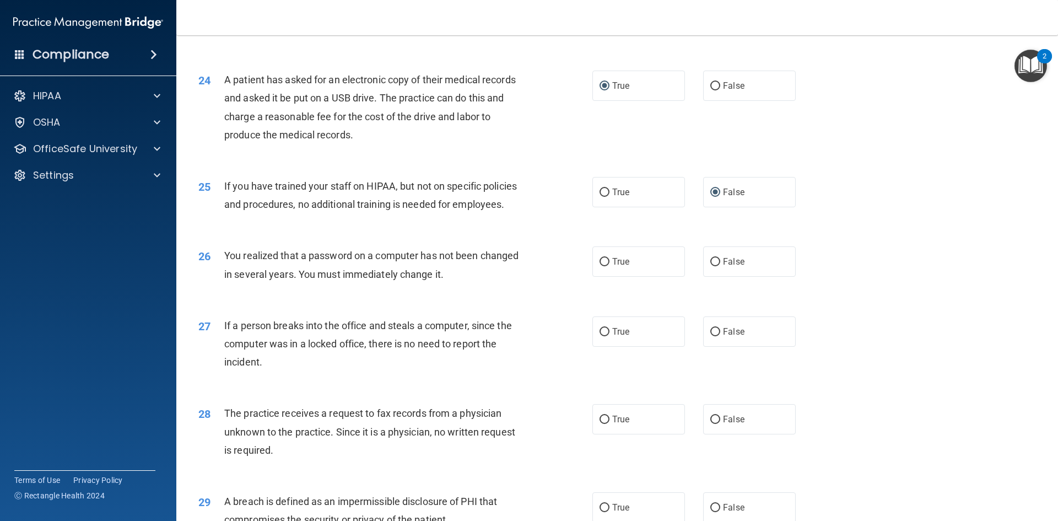
scroll to position [1874, 0]
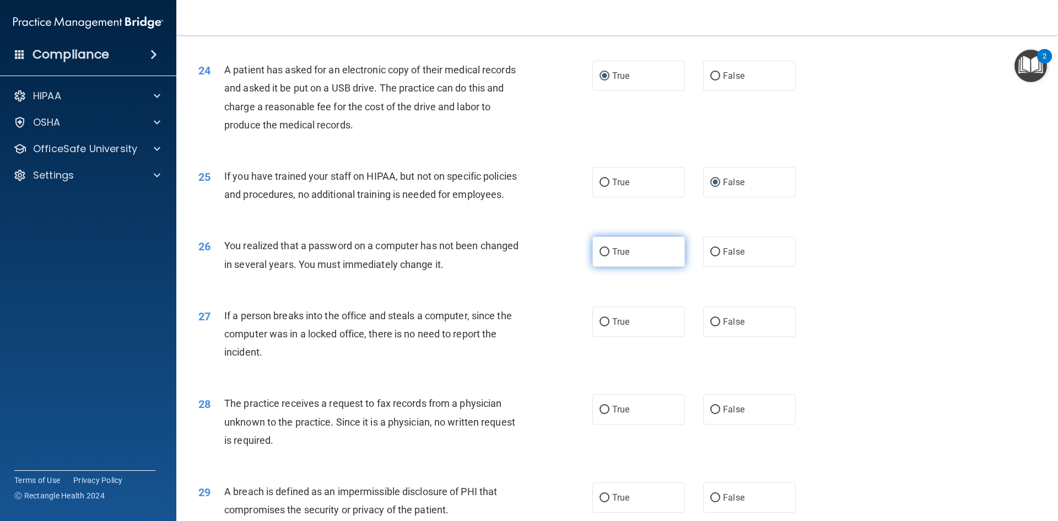
click at [601, 256] on input "True" at bounding box center [605, 252] width 10 height 8
radio input "true"
click at [713, 326] on input "False" at bounding box center [715, 322] width 10 height 8
radio input "true"
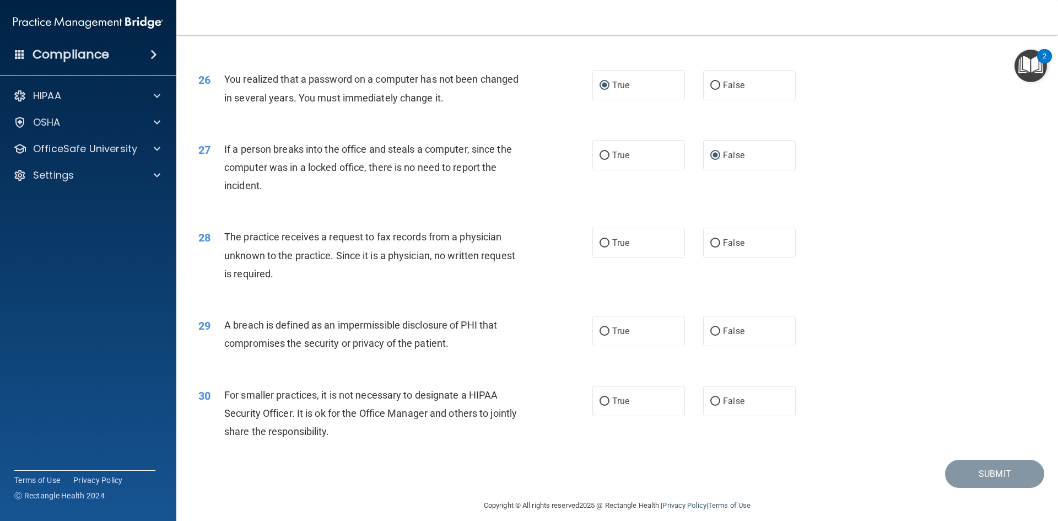
scroll to position [2088, 0]
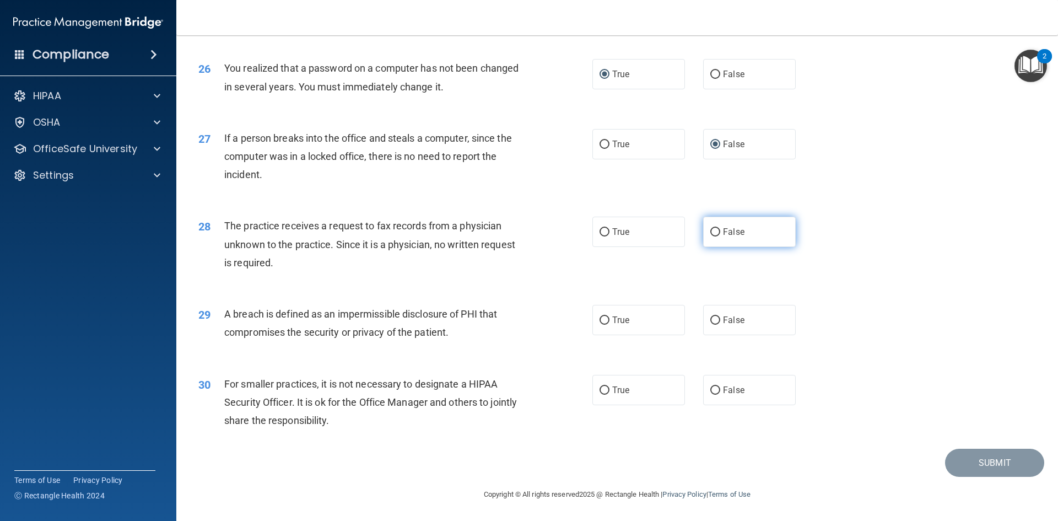
click at [710, 232] on input "False" at bounding box center [715, 232] width 10 height 8
radio input "true"
click at [606, 319] on label "True" at bounding box center [638, 320] width 93 height 30
click at [606, 319] on input "True" at bounding box center [605, 320] width 10 height 8
radio input "true"
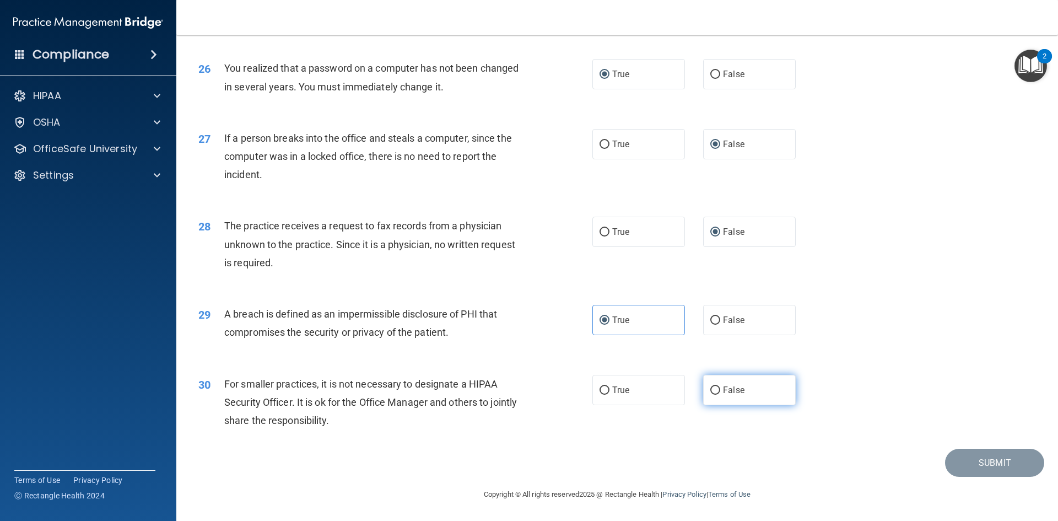
click at [712, 391] on input "False" at bounding box center [715, 390] width 10 height 8
radio input "true"
click at [974, 465] on button "Submit" at bounding box center [994, 463] width 99 height 28
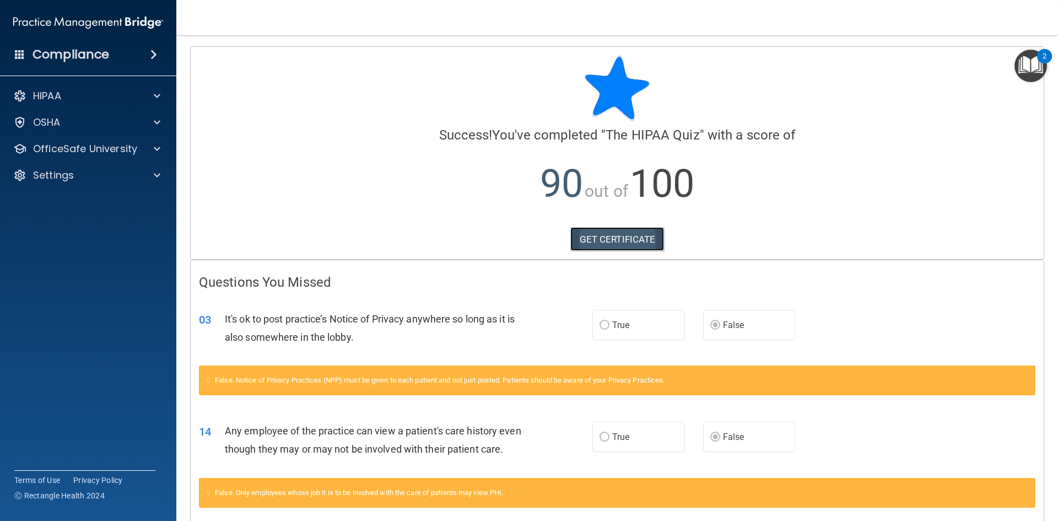
click at [596, 244] on link "GET CERTIFICATE" at bounding box center [617, 239] width 94 height 24
click at [143, 146] on div at bounding box center [156, 148] width 28 height 13
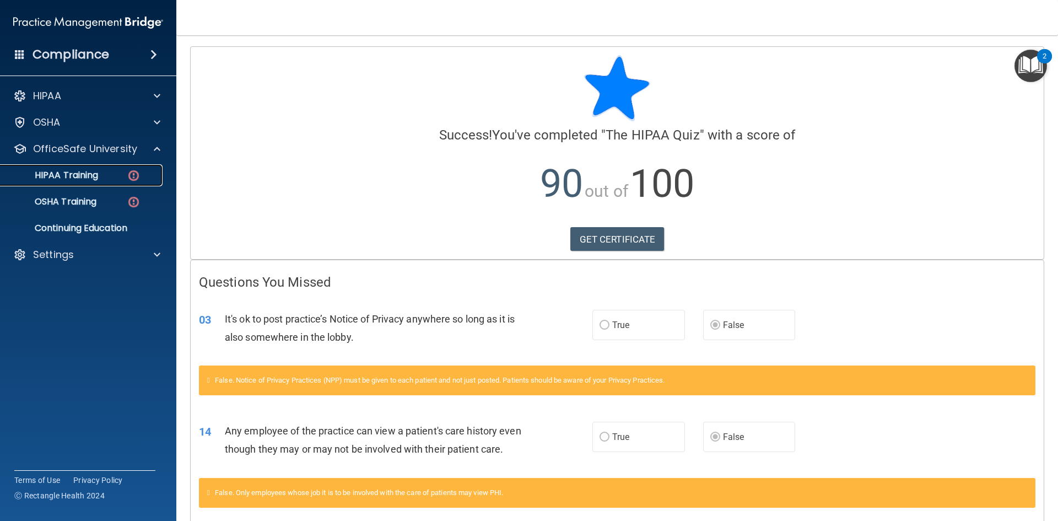
click at [107, 172] on div "HIPAA Training" at bounding box center [82, 175] width 150 height 11
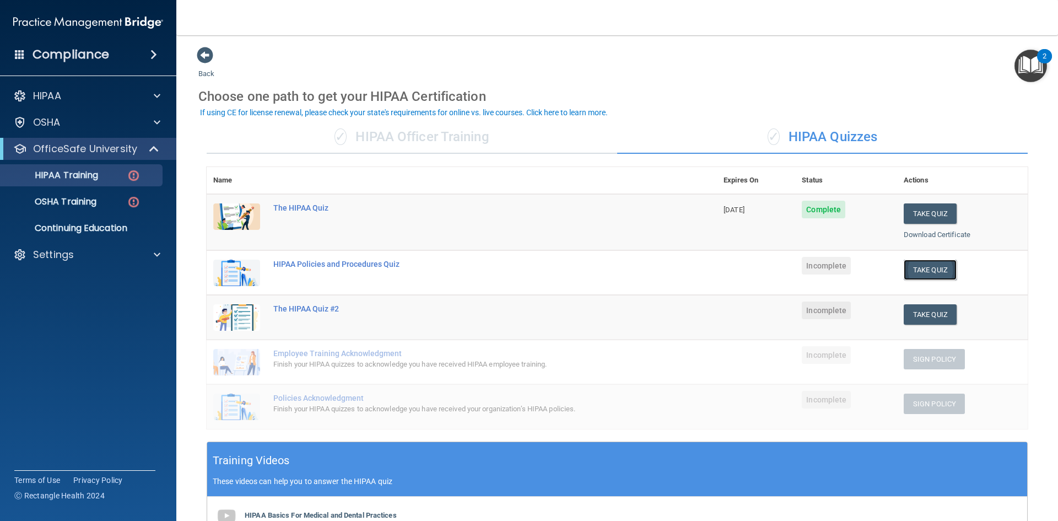
click at [922, 273] on button "Take Quiz" at bounding box center [930, 270] width 53 height 20
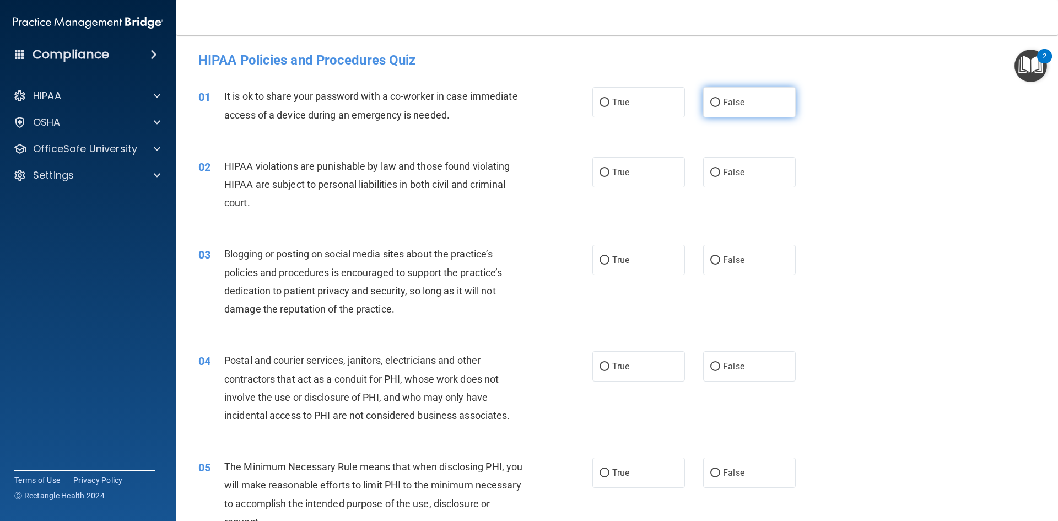
click at [712, 101] on input "False" at bounding box center [715, 103] width 10 height 8
radio input "true"
click at [606, 174] on label "True" at bounding box center [638, 172] width 93 height 30
click at [606, 174] on input "True" at bounding box center [605, 173] width 10 height 8
radio input "true"
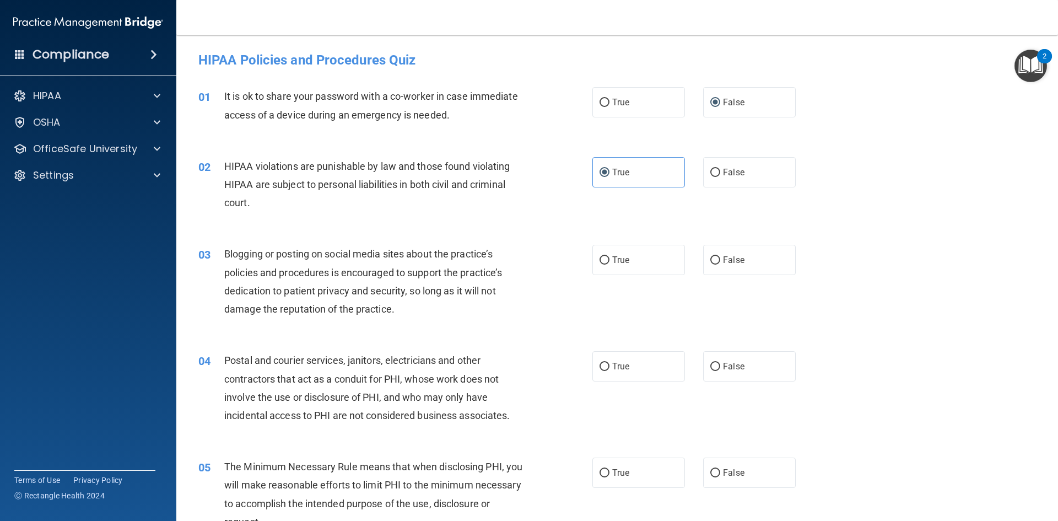
scroll to position [55, 0]
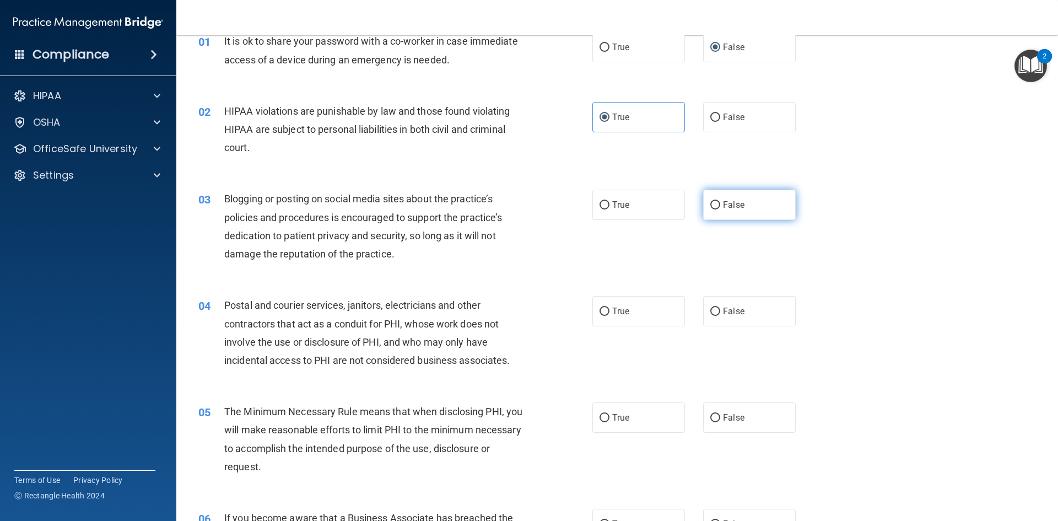
click at [713, 206] on input "False" at bounding box center [715, 205] width 10 height 8
radio input "true"
click at [710, 310] on input "False" at bounding box center [715, 312] width 10 height 8
radio input "true"
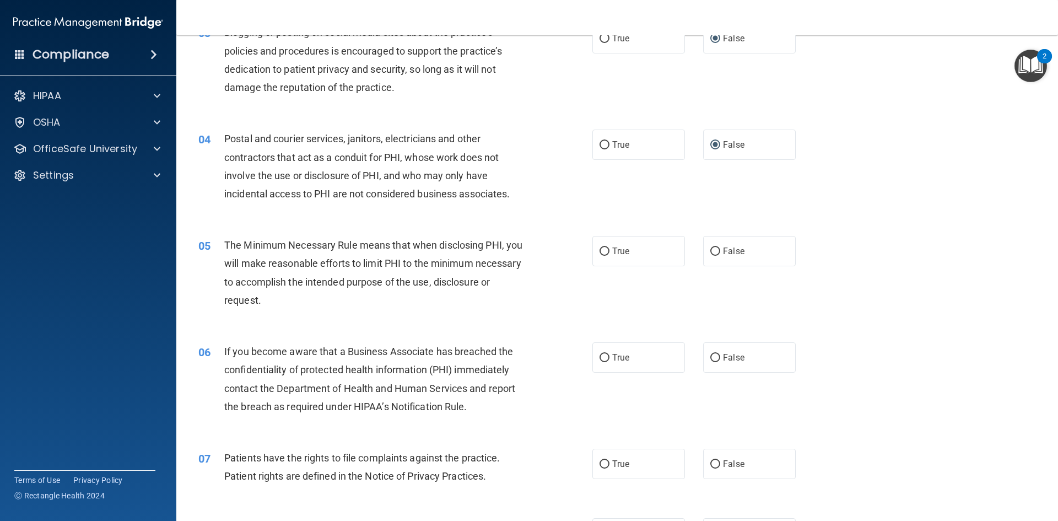
scroll to position [276, 0]
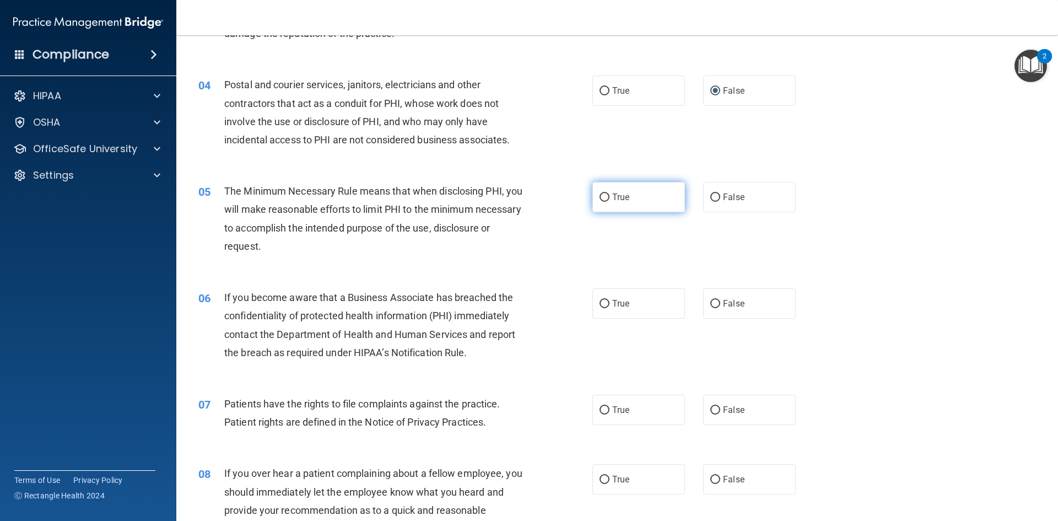
click at [602, 198] on input "True" at bounding box center [605, 197] width 10 height 8
radio input "true"
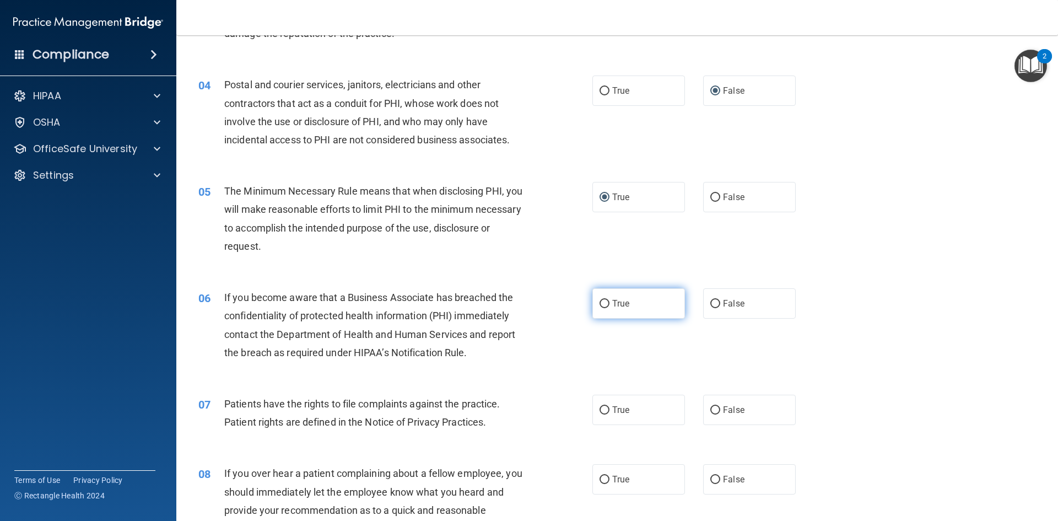
click at [600, 306] on input "True" at bounding box center [605, 304] width 10 height 8
radio input "true"
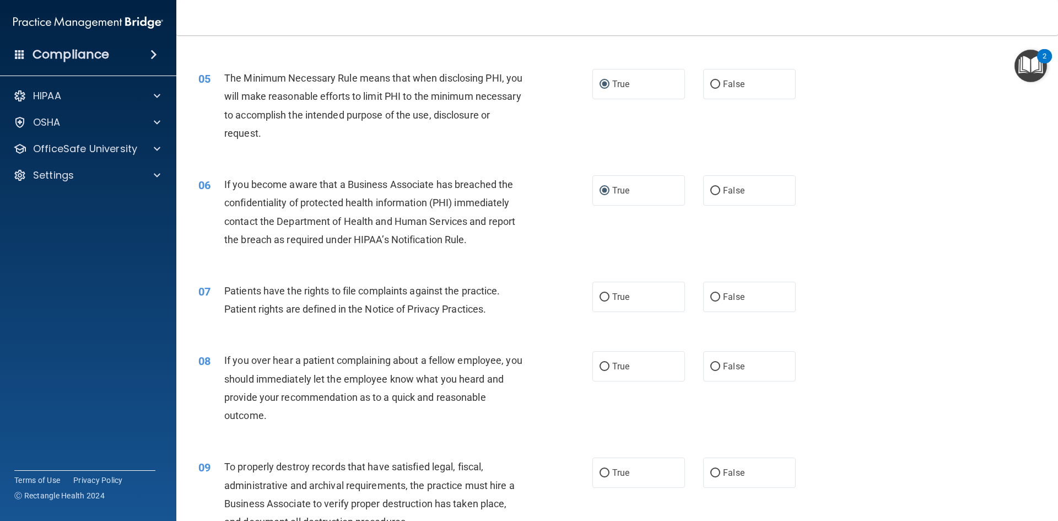
scroll to position [441, 0]
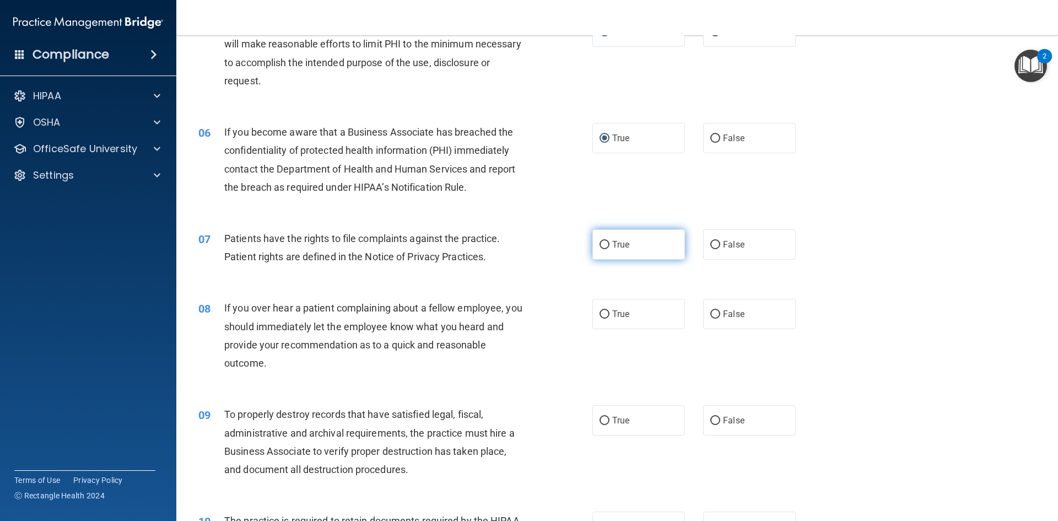
click at [603, 249] on input "True" at bounding box center [605, 245] width 10 height 8
radio input "true"
click at [710, 316] on input "False" at bounding box center [715, 314] width 10 height 8
radio input "true"
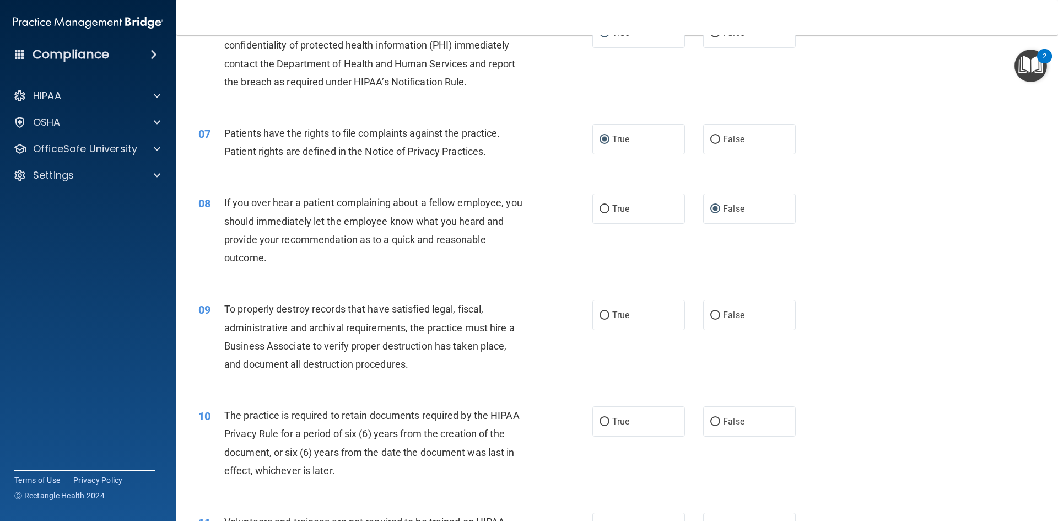
scroll to position [551, 0]
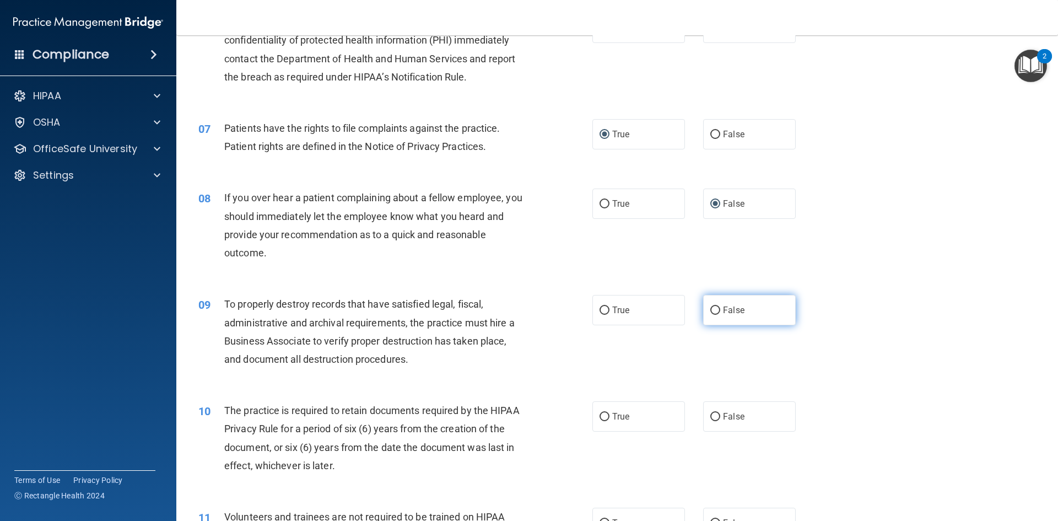
click at [712, 309] on input "False" at bounding box center [715, 310] width 10 height 8
radio input "true"
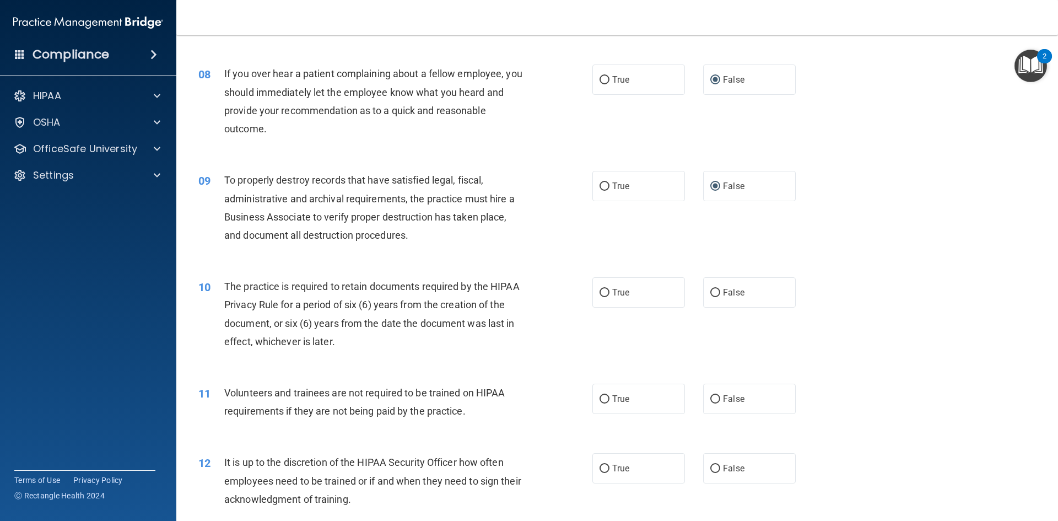
scroll to position [717, 0]
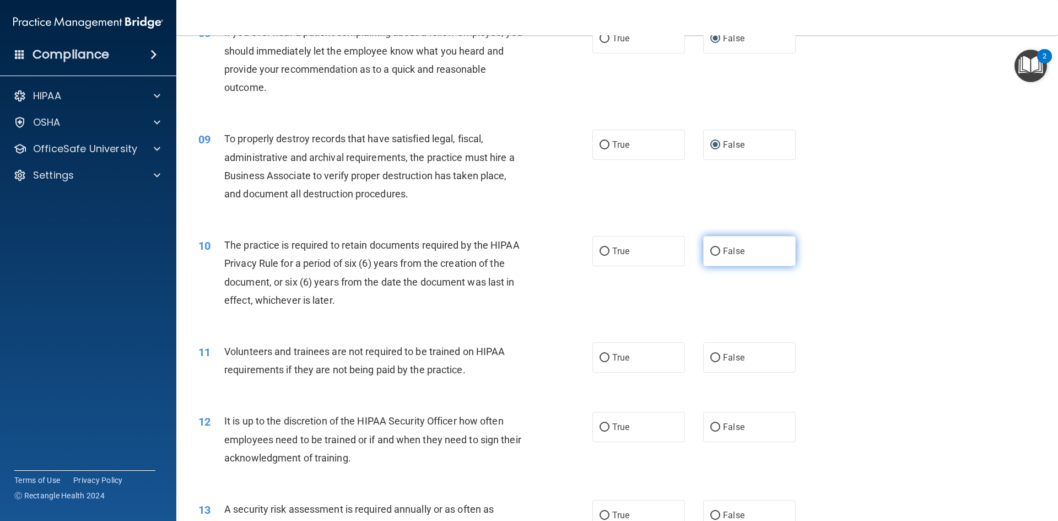
click at [710, 252] on input "False" at bounding box center [715, 251] width 10 height 8
radio input "true"
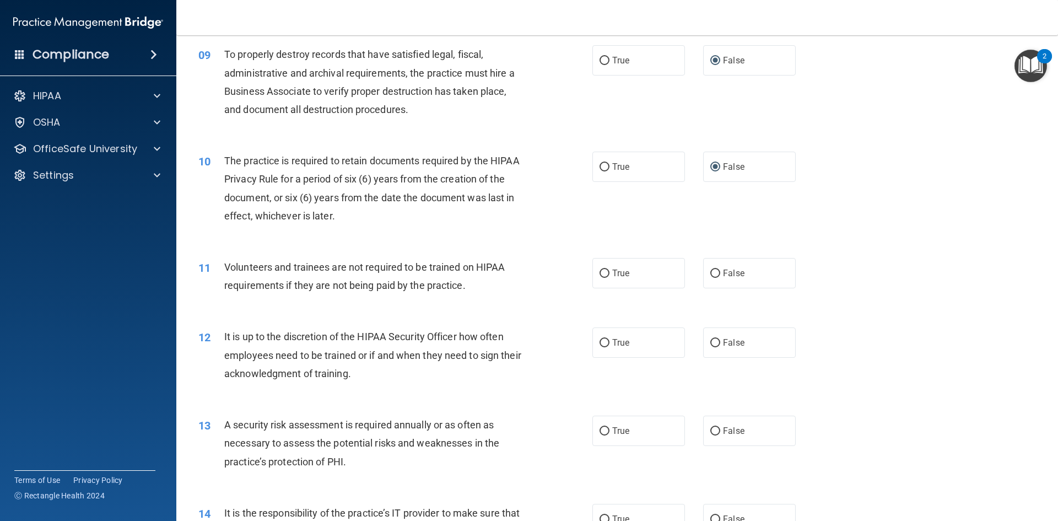
scroll to position [827, 0]
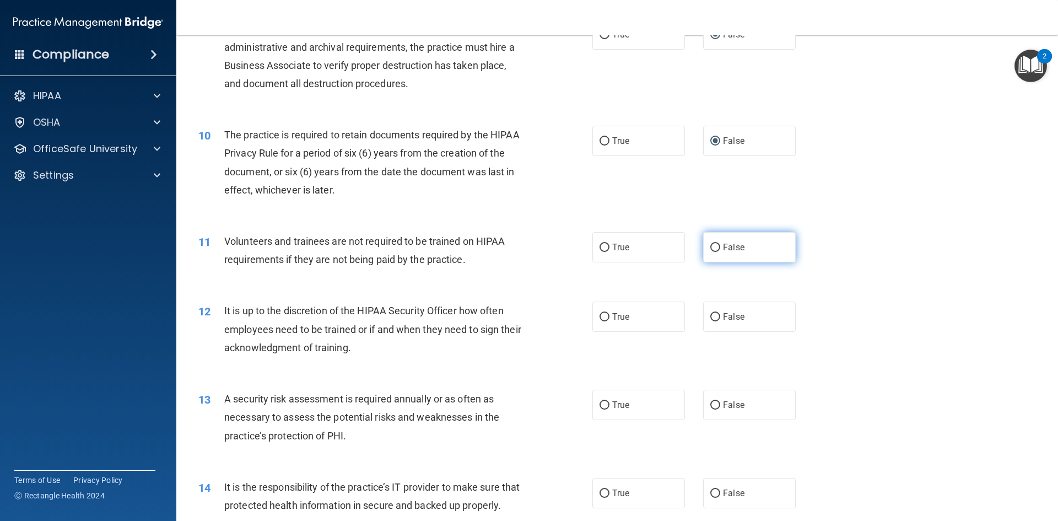
click at [713, 246] on input "False" at bounding box center [715, 248] width 10 height 8
radio input "true"
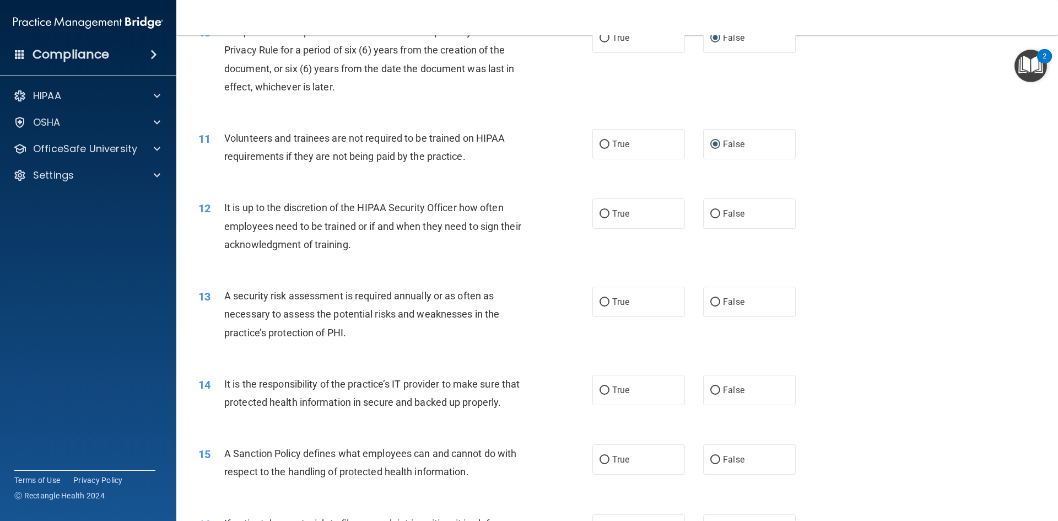
scroll to position [937, 0]
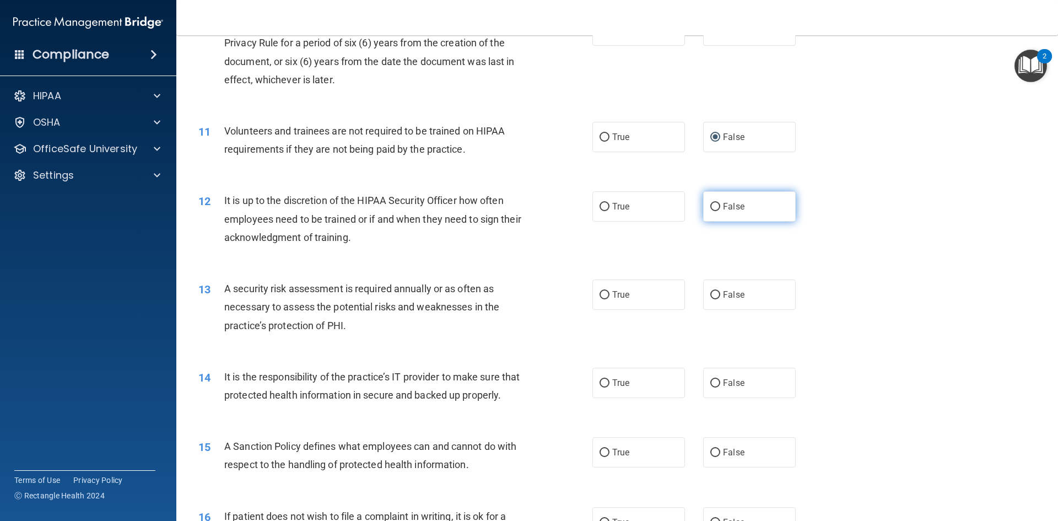
click at [710, 211] on input "False" at bounding box center [715, 207] width 10 height 8
radio input "true"
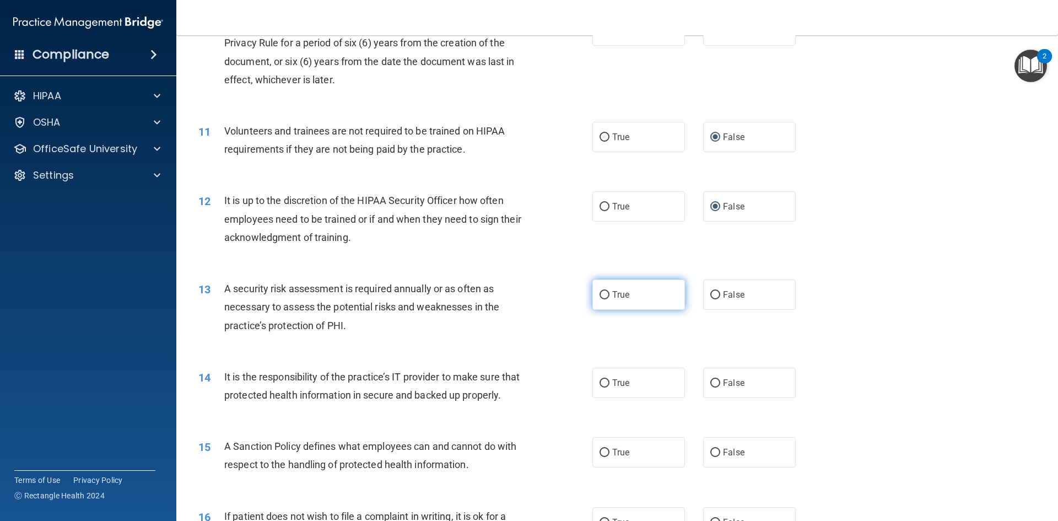
click at [600, 293] on input "True" at bounding box center [605, 295] width 10 height 8
radio input "true"
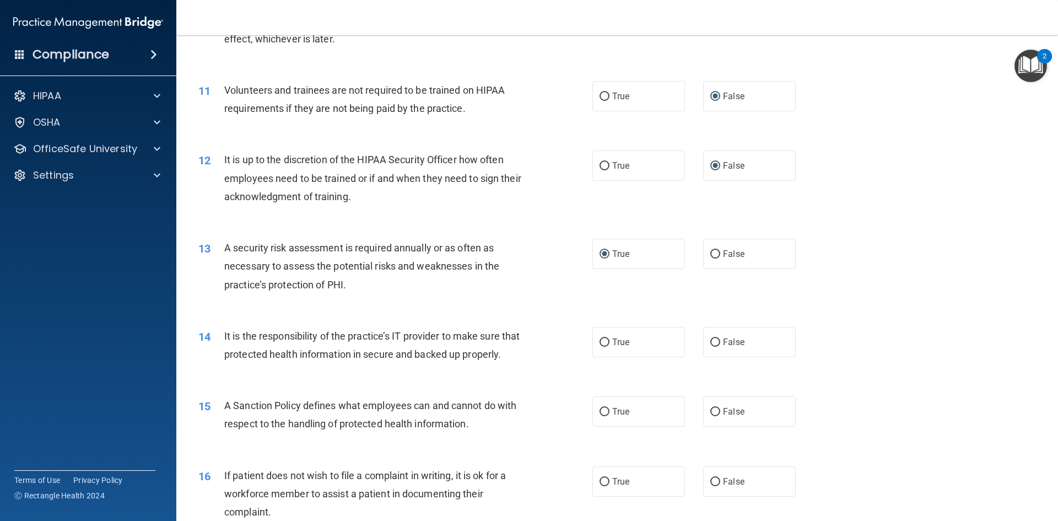
scroll to position [1047, 0]
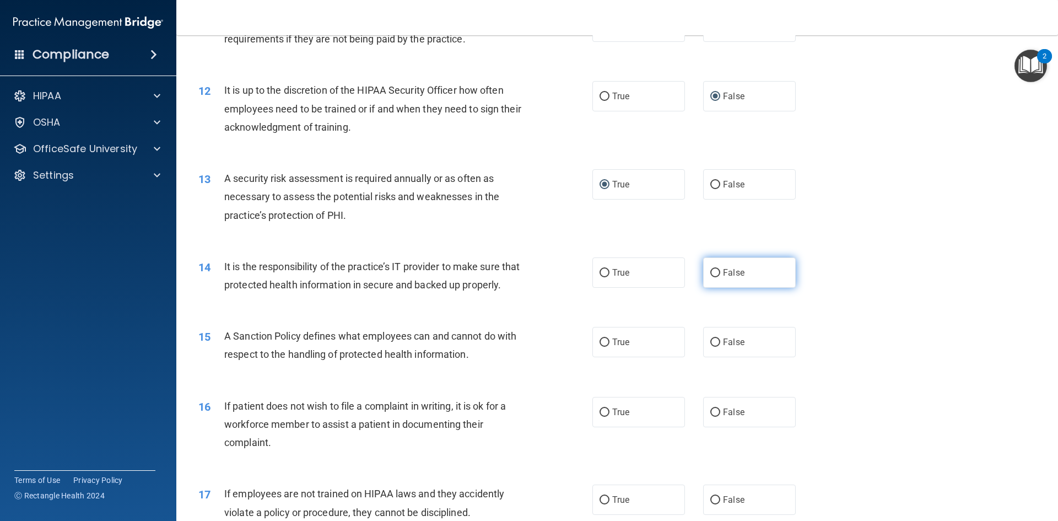
click at [710, 272] on input "False" at bounding box center [715, 273] width 10 height 8
radio input "true"
click at [605, 347] on input "True" at bounding box center [605, 342] width 10 height 8
radio input "true"
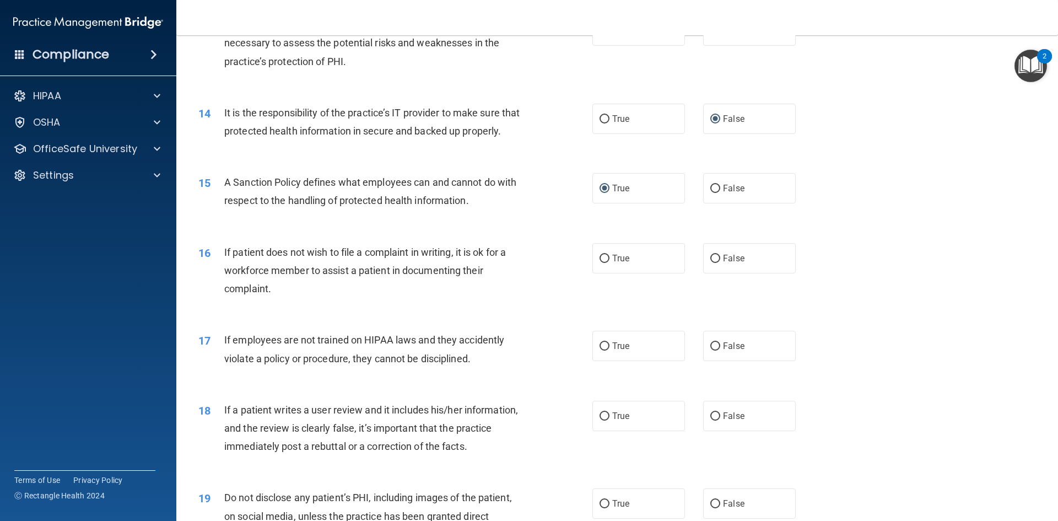
scroll to position [1213, 0]
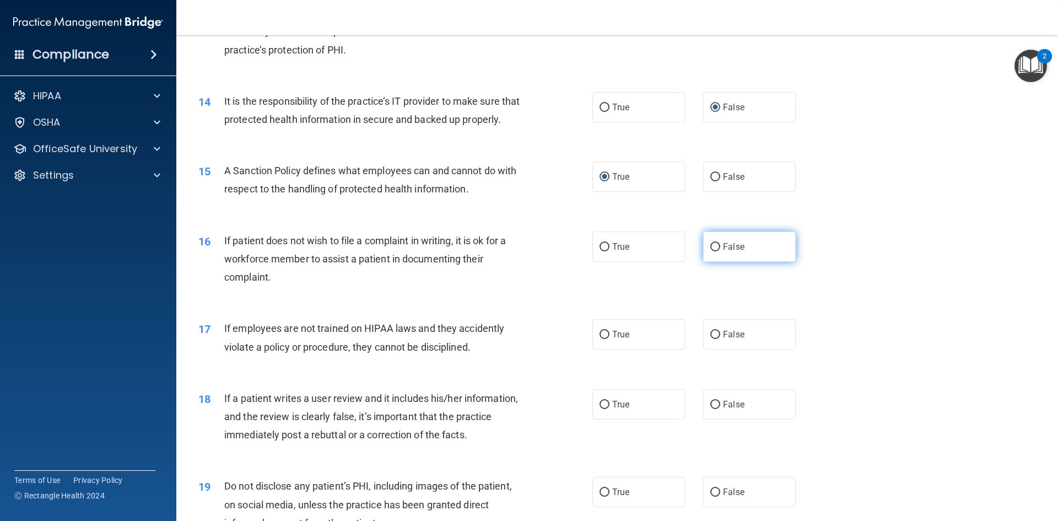
drag, startPoint x: 712, startPoint y: 264, endPoint x: 736, endPoint y: 266, distance: 24.3
click at [712, 251] on input "False" at bounding box center [715, 247] width 10 height 8
radio input "true"
click at [712, 339] on input "False" at bounding box center [715, 335] width 10 height 8
radio input "true"
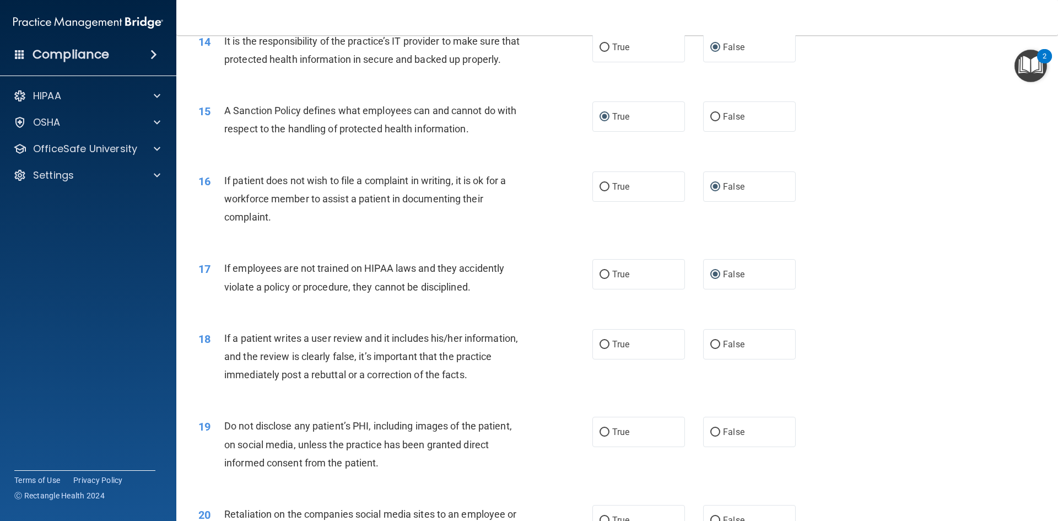
scroll to position [1323, 0]
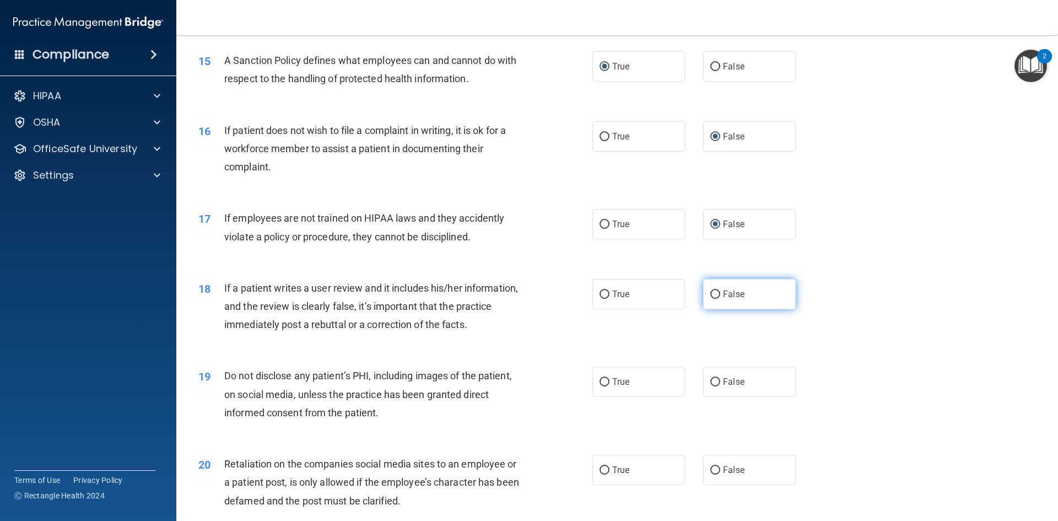
click at [710, 299] on input "False" at bounding box center [715, 294] width 10 height 8
radio input "true"
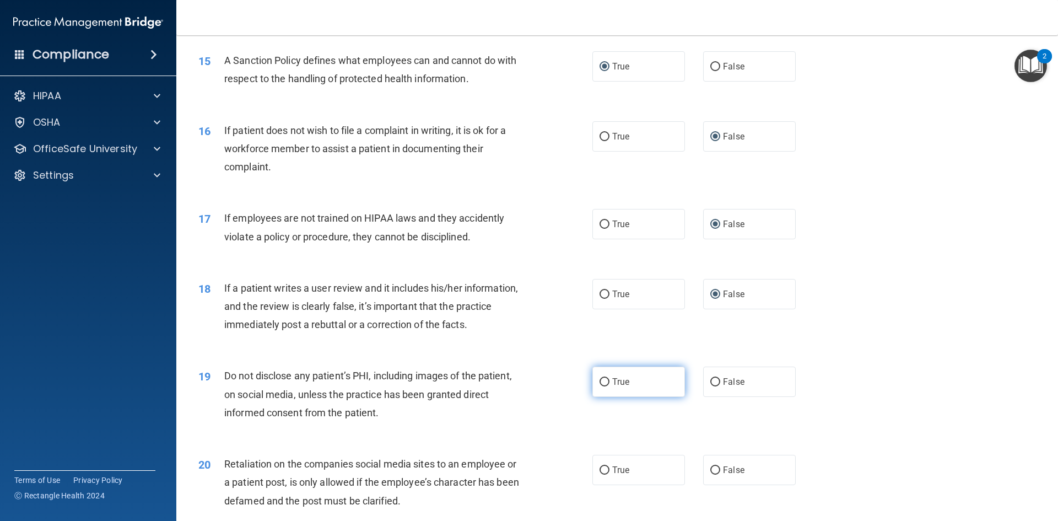
click at [602, 386] on input "True" at bounding box center [605, 382] width 10 height 8
radio input "true"
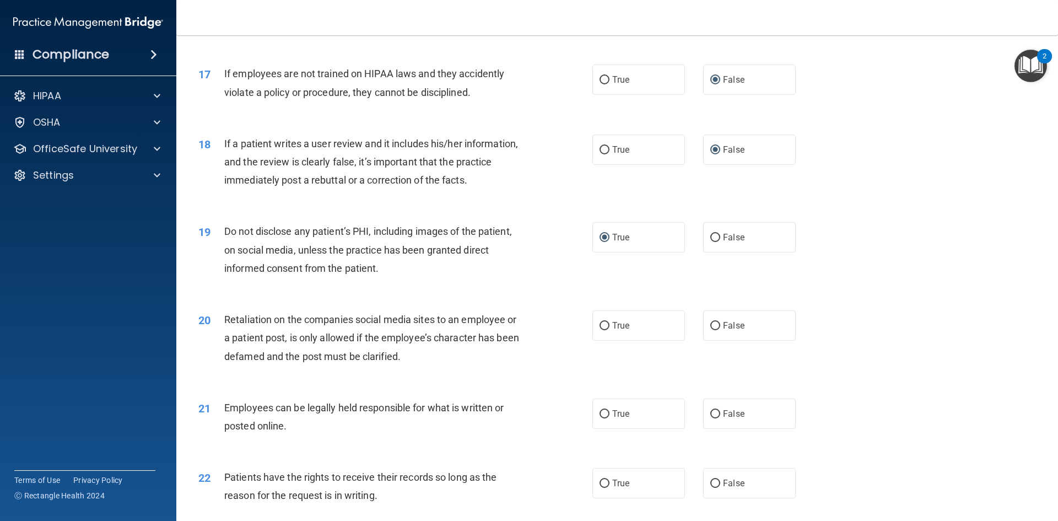
scroll to position [1543, 0]
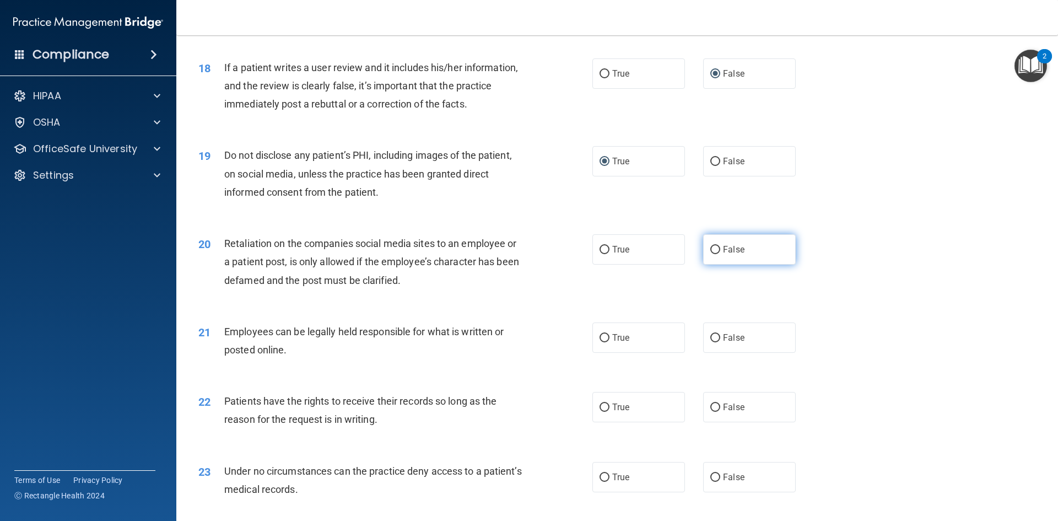
click at [710, 254] on input "False" at bounding box center [715, 250] width 10 height 8
radio input "true"
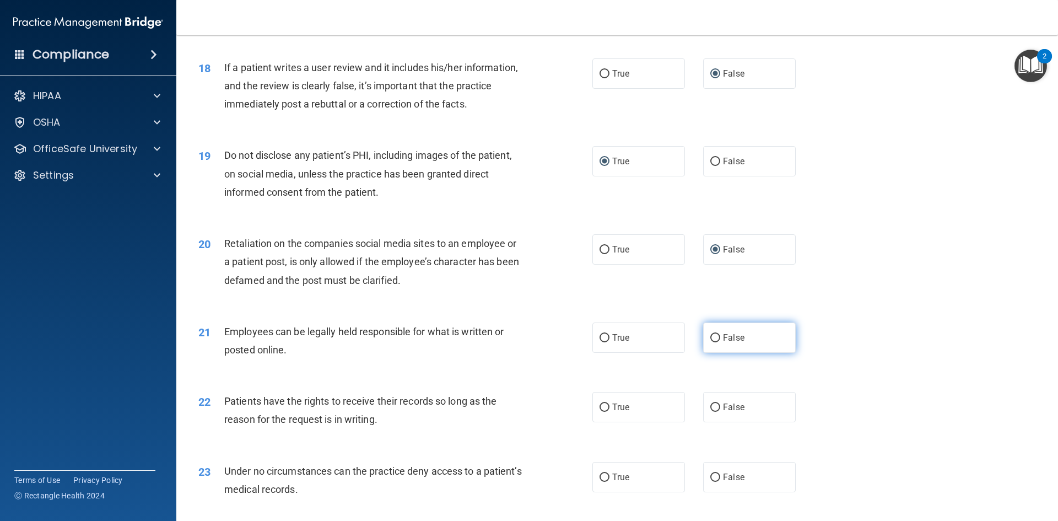
click at [712, 342] on input "False" at bounding box center [715, 338] width 10 height 8
radio input "true"
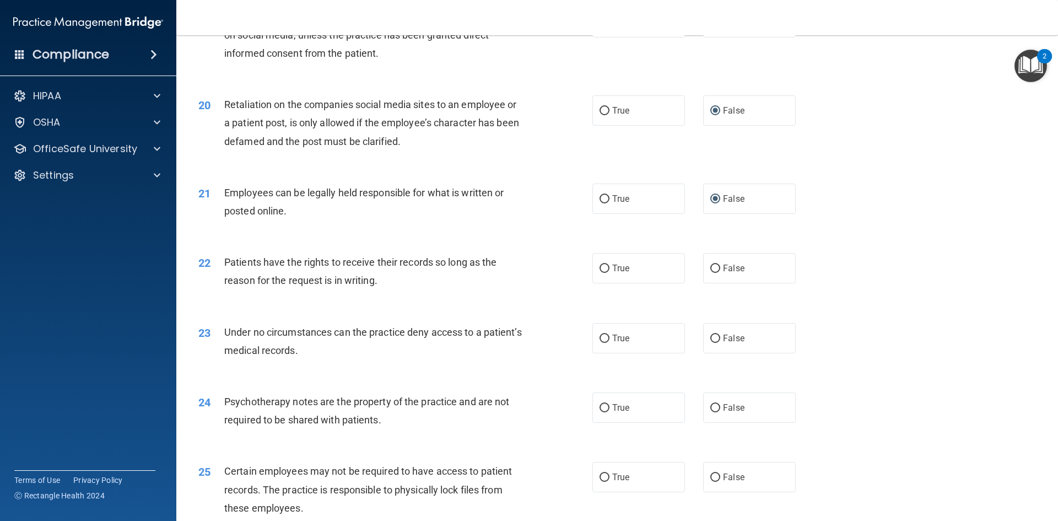
scroll to position [1764, 0]
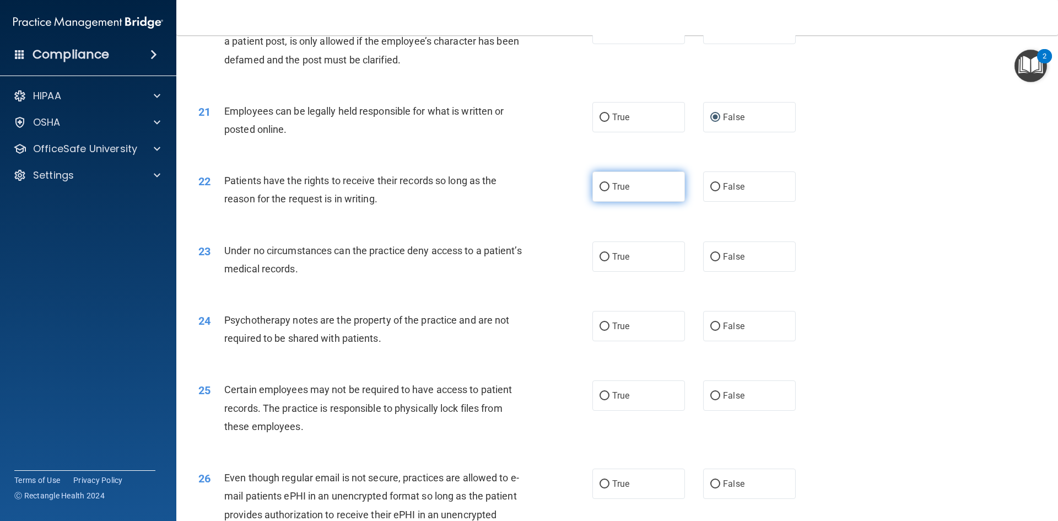
click at [602, 191] on input "True" at bounding box center [605, 187] width 10 height 8
radio input "true"
click at [712, 261] on input "False" at bounding box center [715, 257] width 10 height 8
radio input "true"
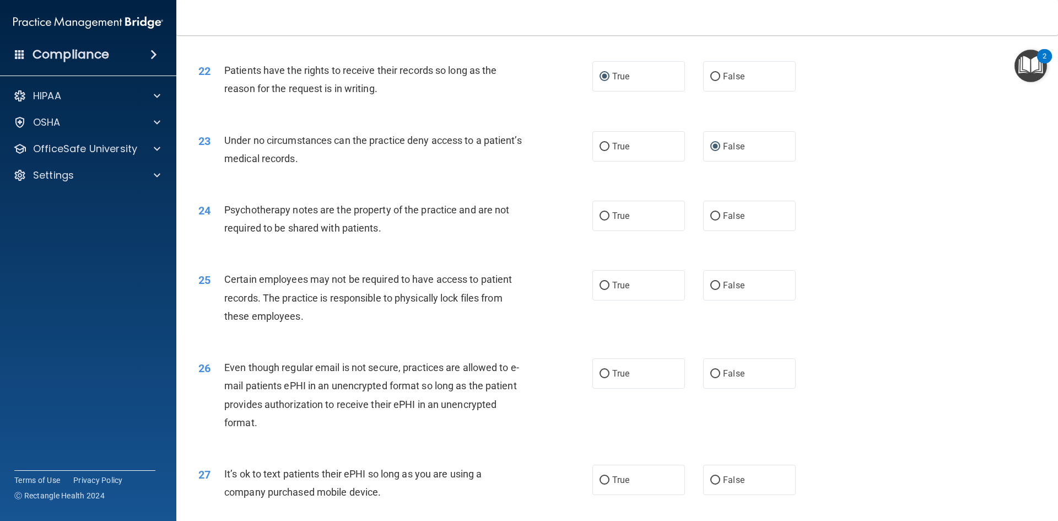
scroll to position [1929, 0]
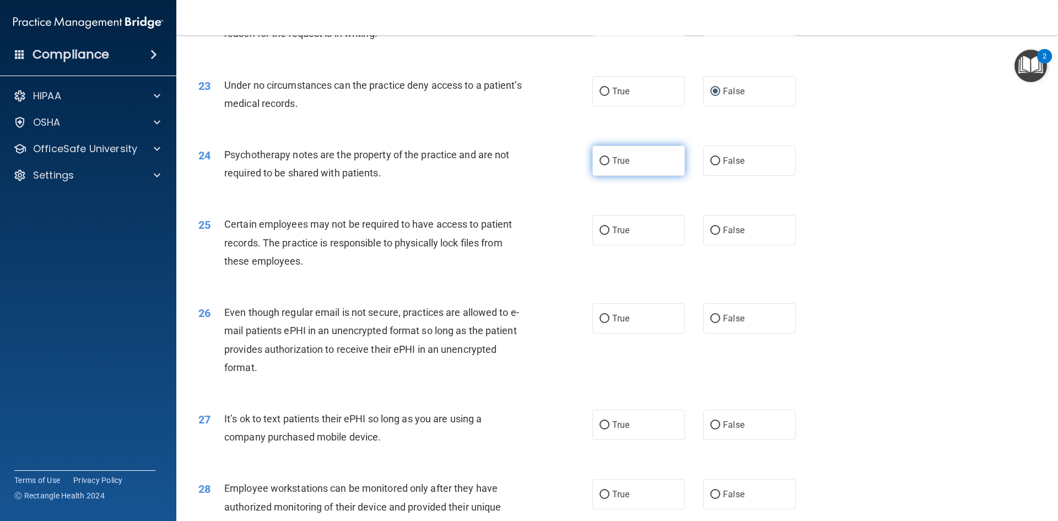
click at [601, 165] on input "True" at bounding box center [605, 161] width 10 height 8
radio input "true"
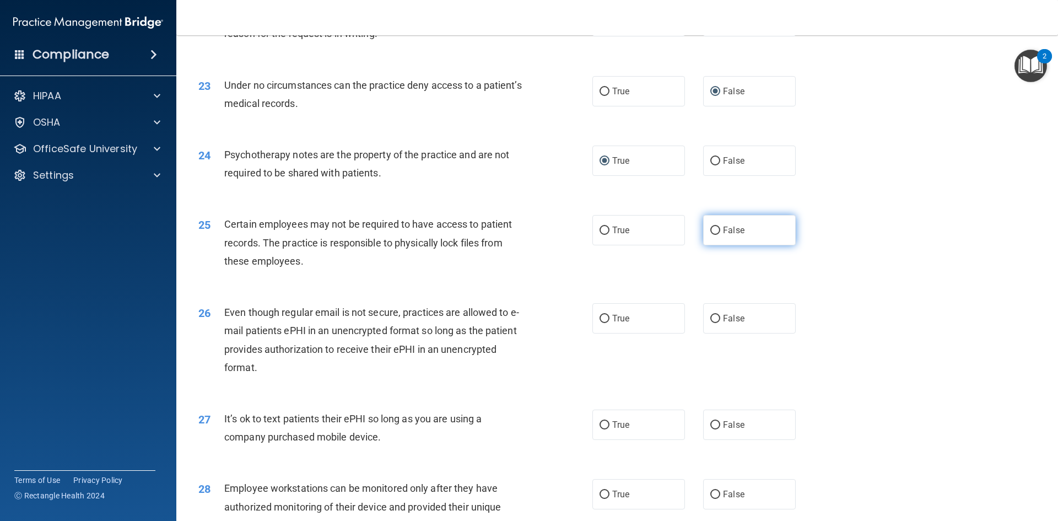
click at [712, 235] on input "False" at bounding box center [715, 231] width 10 height 8
radio input "true"
click at [712, 323] on input "False" at bounding box center [715, 319] width 10 height 8
radio input "true"
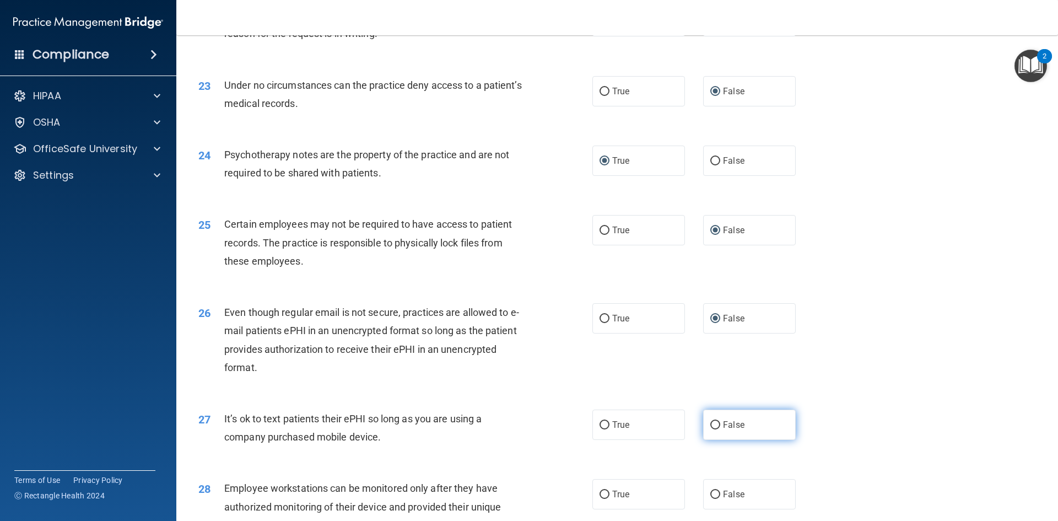
click at [712, 429] on input "False" at bounding box center [715, 425] width 10 height 8
radio input "true"
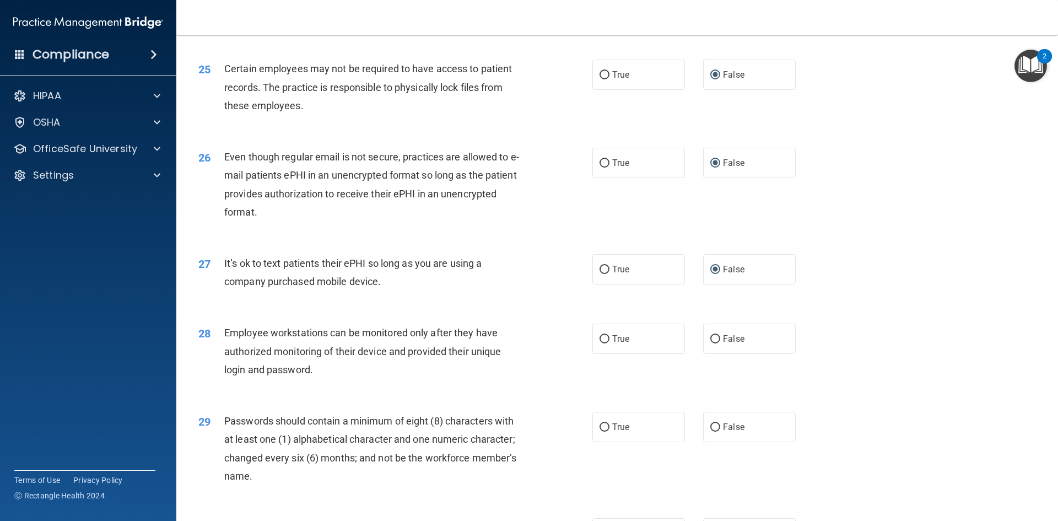
scroll to position [2094, 0]
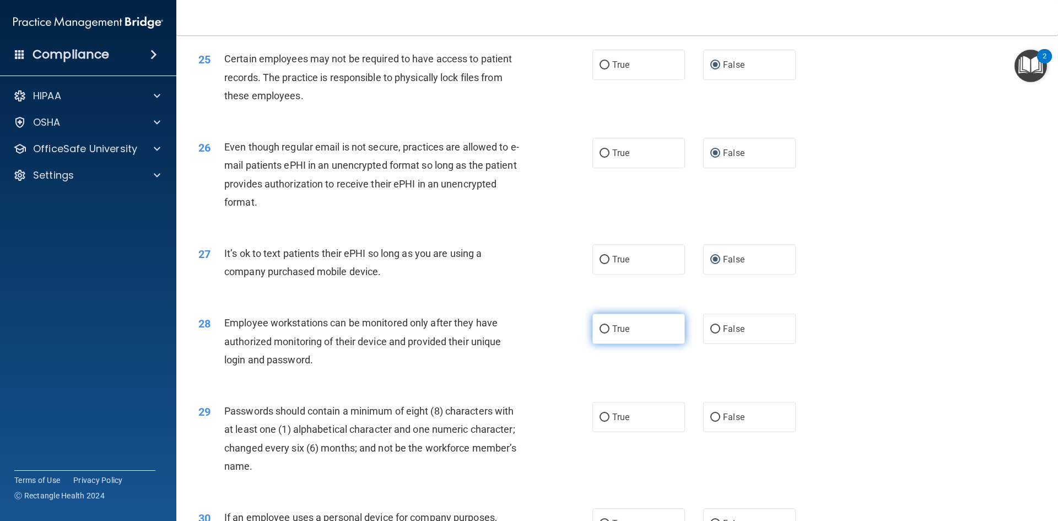
click at [603, 333] on input "True" at bounding box center [605, 329] width 10 height 8
radio input "true"
click at [602, 333] on input "True" at bounding box center [605, 329] width 10 height 8
click at [715, 333] on input "False" at bounding box center [715, 329] width 10 height 8
radio input "true"
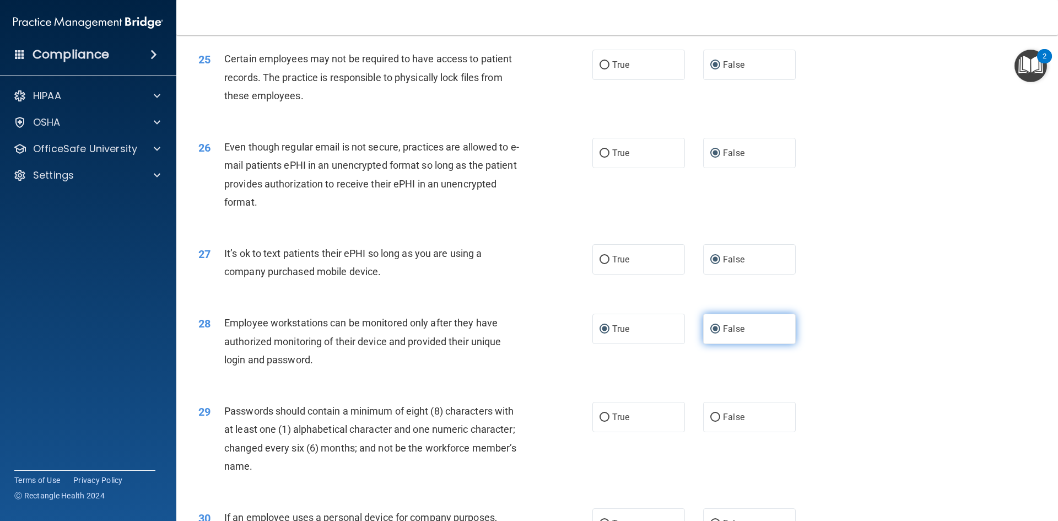
radio input "false"
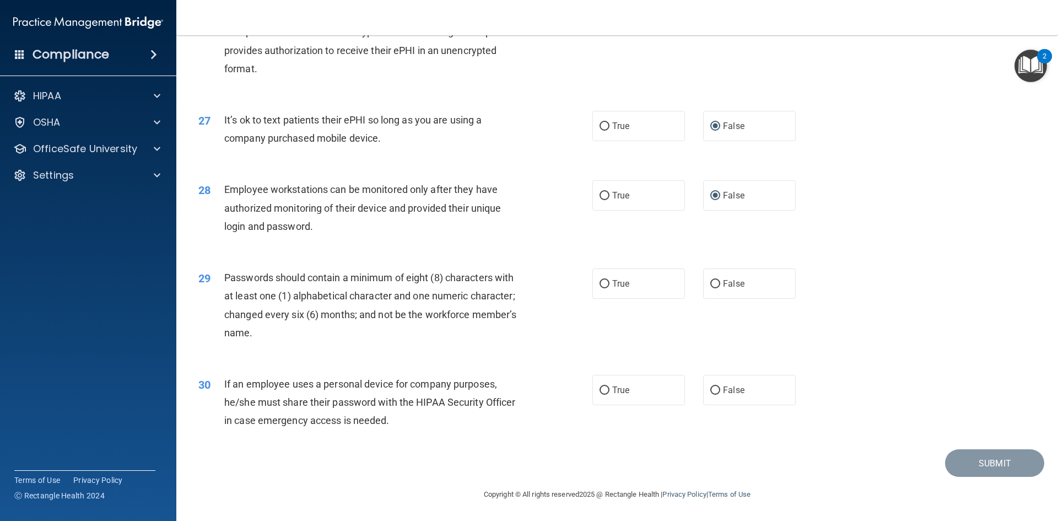
scroll to position [2246, 0]
click at [600, 284] on input "True" at bounding box center [605, 284] width 10 height 8
radio input "true"
click at [710, 391] on input "False" at bounding box center [715, 390] width 10 height 8
radio input "true"
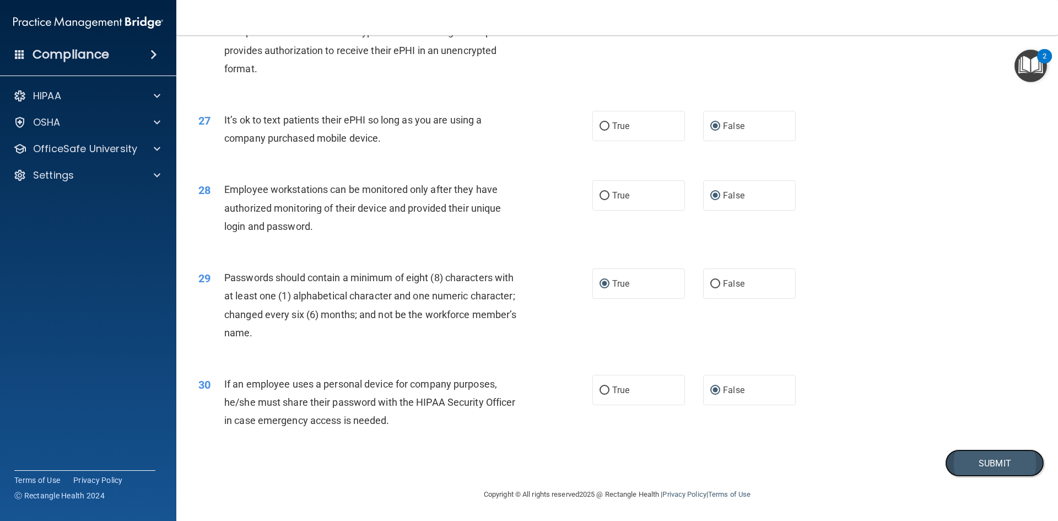
click at [982, 461] on button "Submit" at bounding box center [994, 463] width 99 height 28
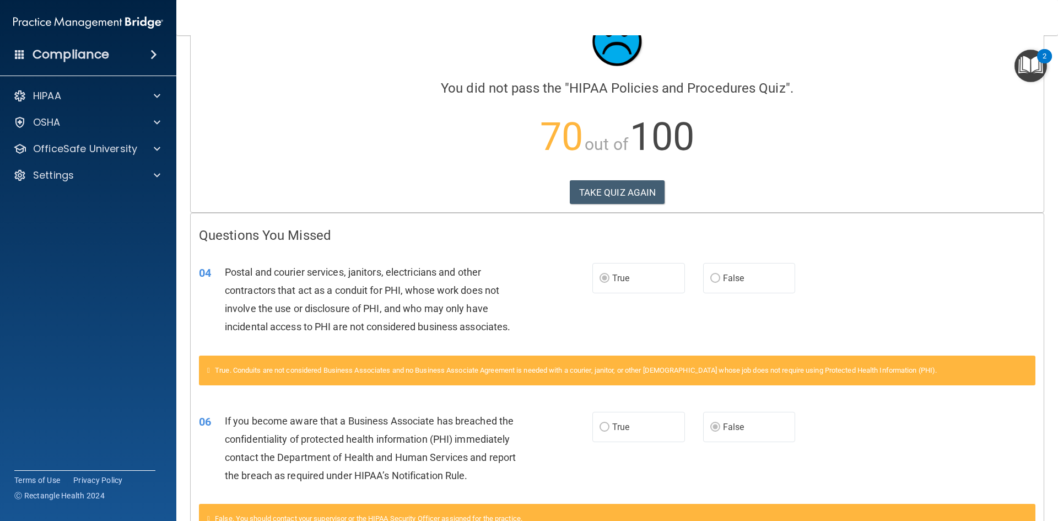
scroll to position [41, 0]
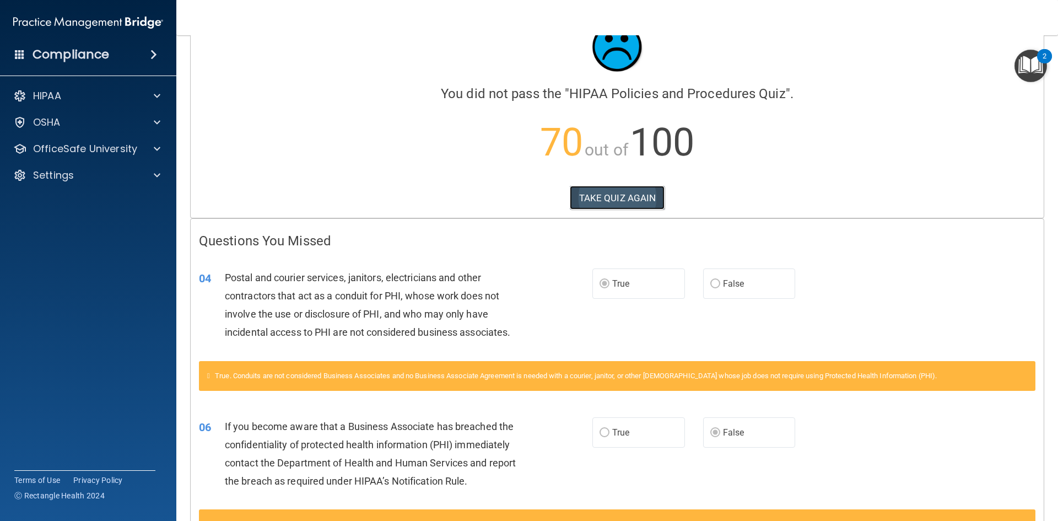
click at [601, 201] on button "TAKE QUIZ AGAIN" at bounding box center [617, 198] width 95 height 24
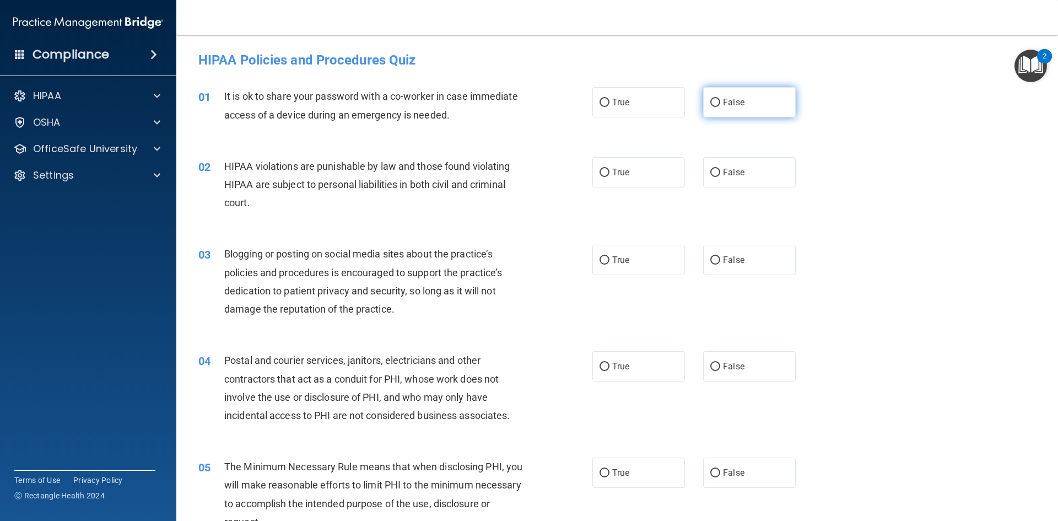
click at [710, 105] on input "False" at bounding box center [715, 103] width 10 height 8
radio input "true"
click at [600, 175] on input "True" at bounding box center [605, 173] width 10 height 8
radio input "true"
click at [713, 260] on input "False" at bounding box center [715, 260] width 10 height 8
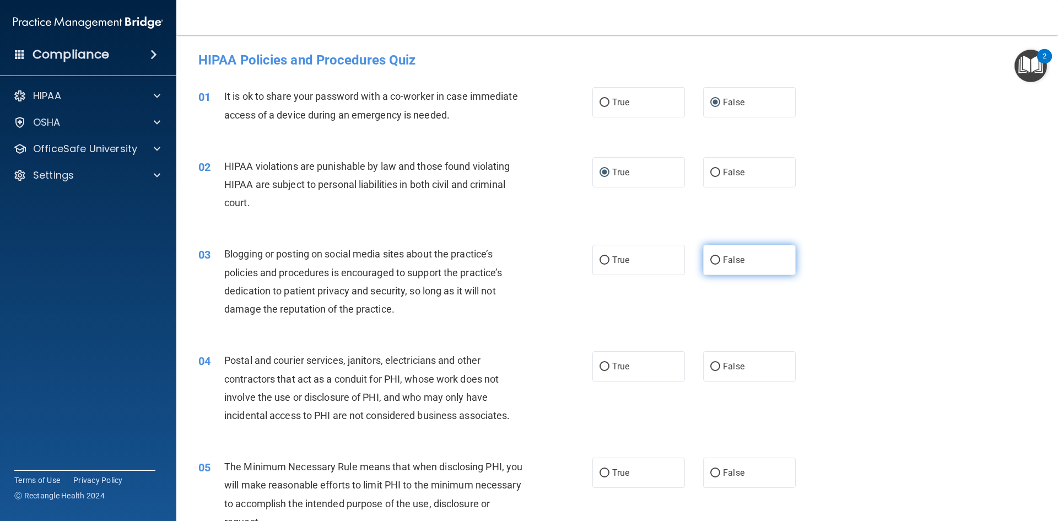
radio input "true"
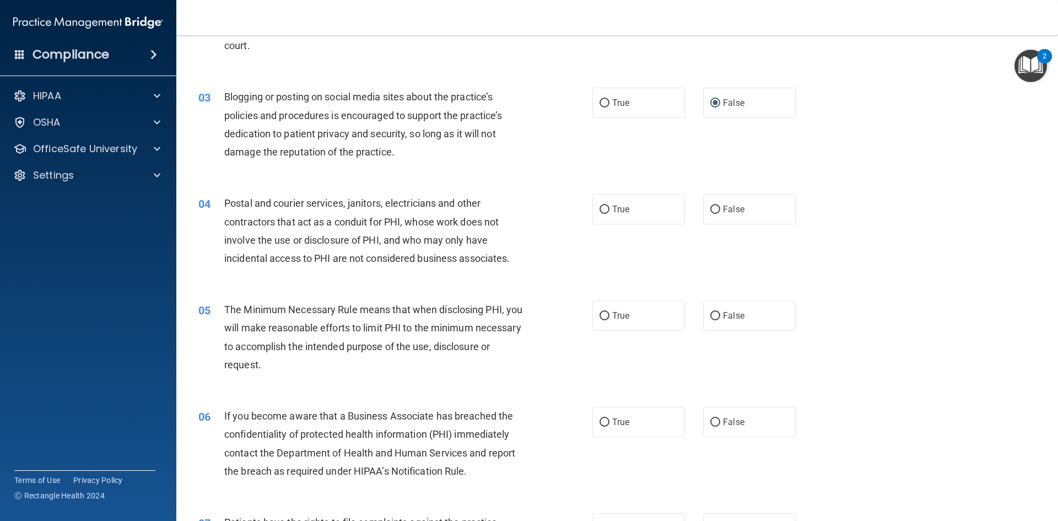
scroll to position [165, 0]
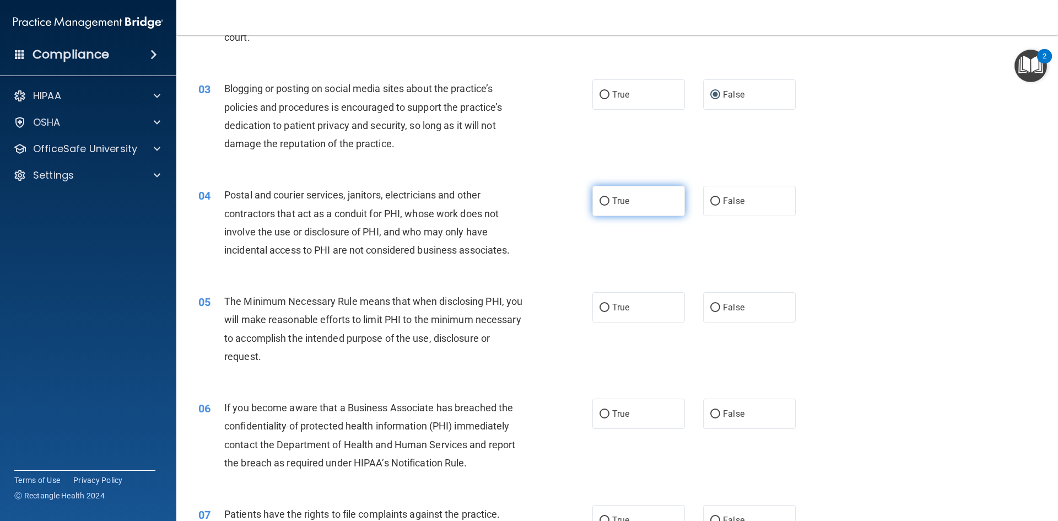
click at [604, 200] on input "True" at bounding box center [605, 201] width 10 height 8
radio input "true"
click at [601, 308] on input "True" at bounding box center [605, 308] width 10 height 8
radio input "true"
click at [710, 415] on input "False" at bounding box center [715, 414] width 10 height 8
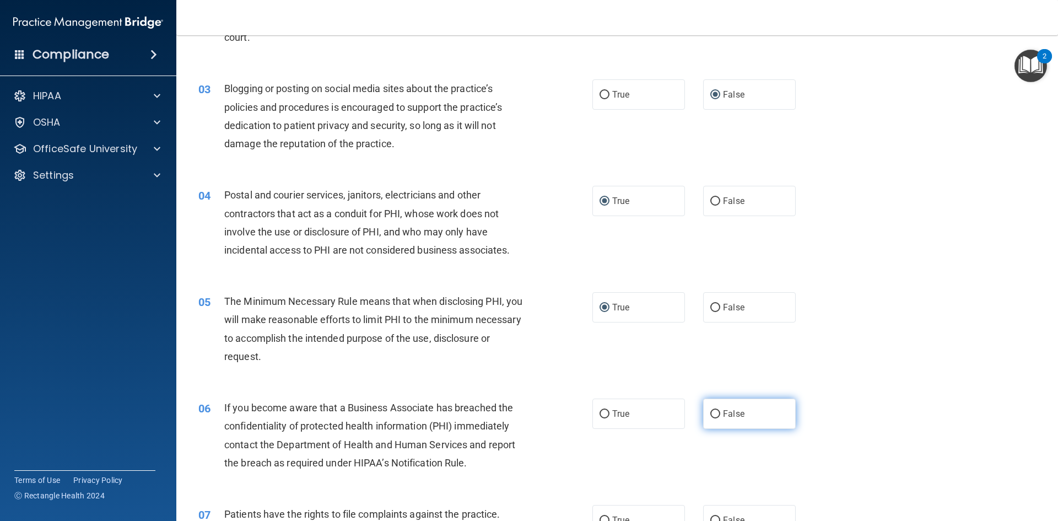
radio input "true"
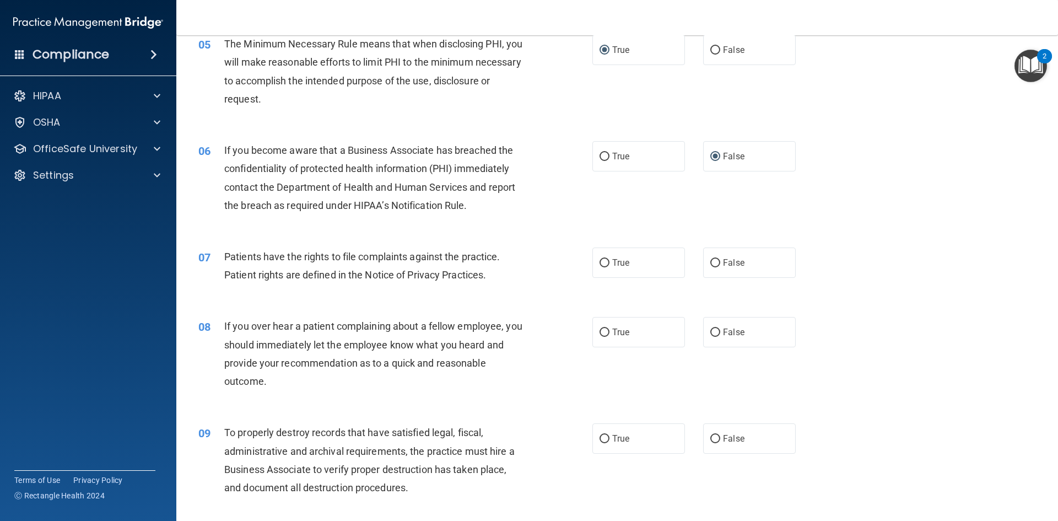
scroll to position [441, 0]
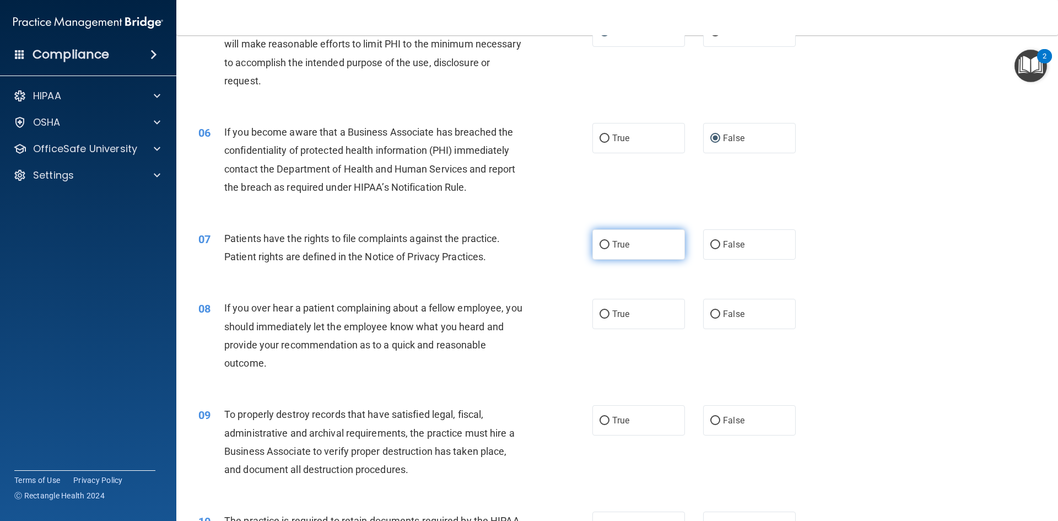
click at [600, 244] on input "True" at bounding box center [605, 245] width 10 height 8
radio input "true"
click at [713, 314] on input "False" at bounding box center [715, 314] width 10 height 8
radio input "true"
click at [712, 418] on input "False" at bounding box center [715, 421] width 10 height 8
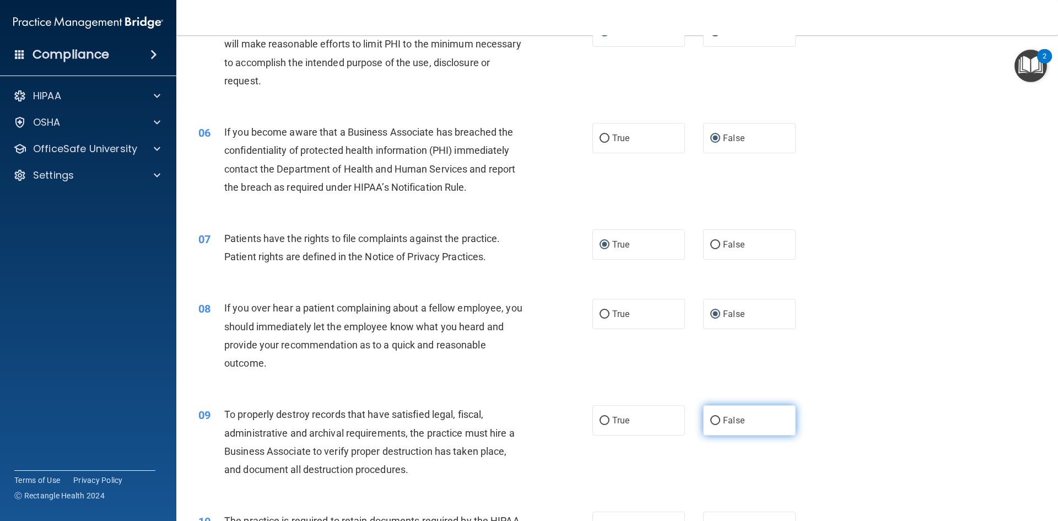
radio input "true"
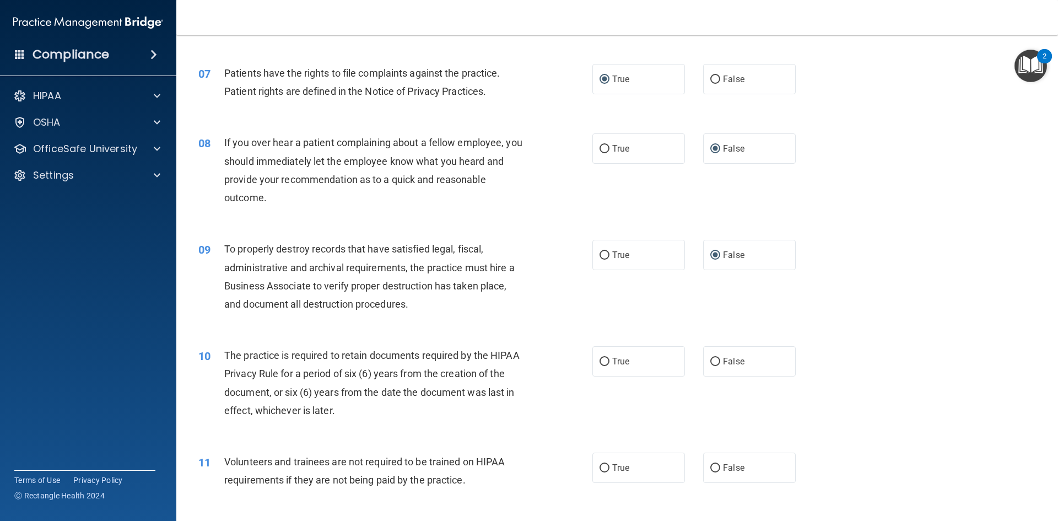
scroll to position [661, 0]
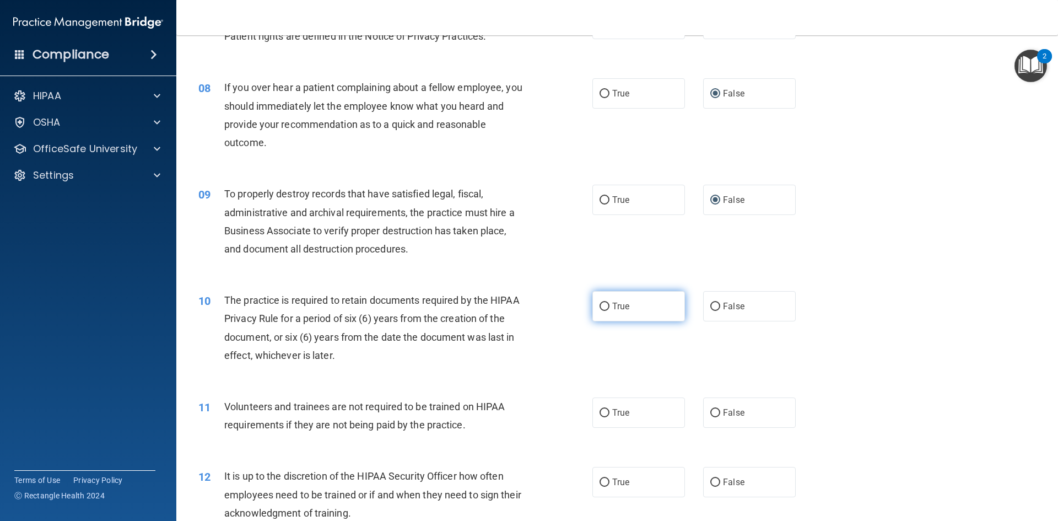
click at [600, 310] on input "True" at bounding box center [605, 307] width 10 height 8
radio input "true"
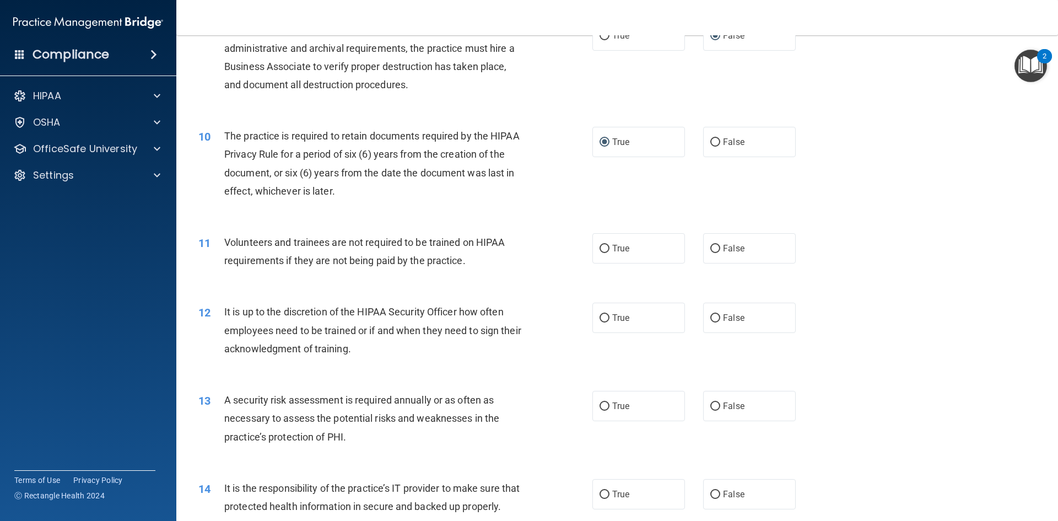
scroll to position [882, 0]
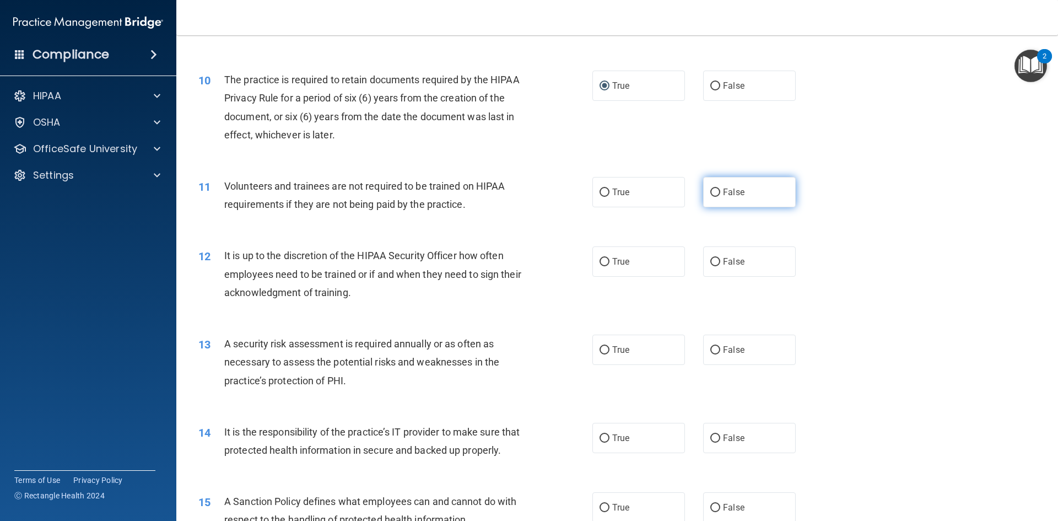
click at [710, 190] on input "False" at bounding box center [715, 192] width 10 height 8
radio input "true"
click at [714, 257] on label "False" at bounding box center [749, 261] width 93 height 30
click at [714, 258] on input "False" at bounding box center [715, 262] width 10 height 8
radio input "true"
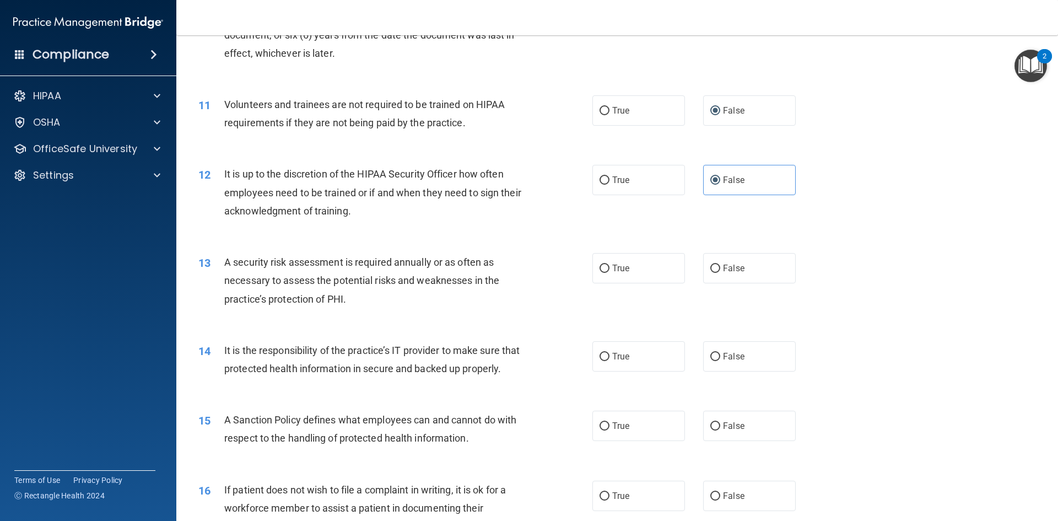
scroll to position [992, 0]
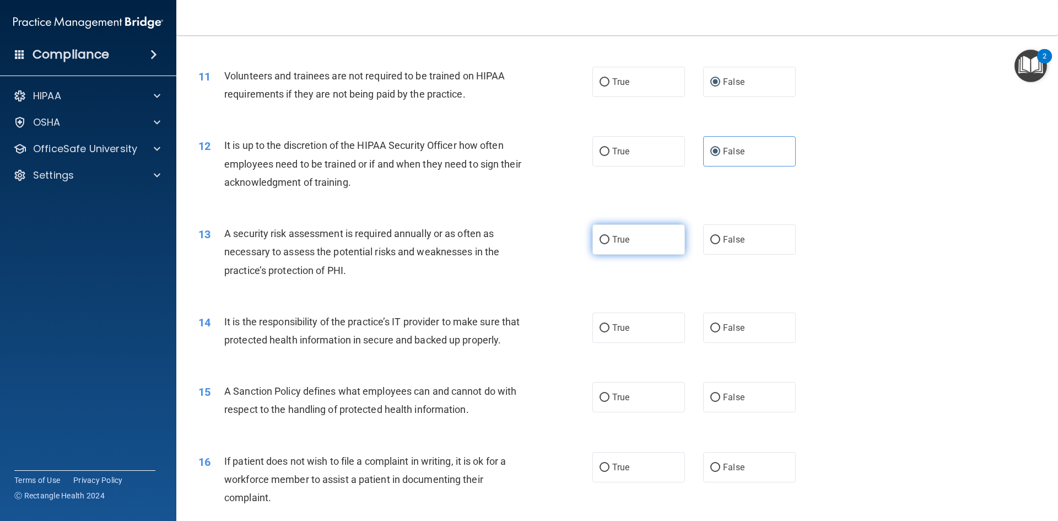
click at [603, 237] on input "True" at bounding box center [605, 240] width 10 height 8
radio input "true"
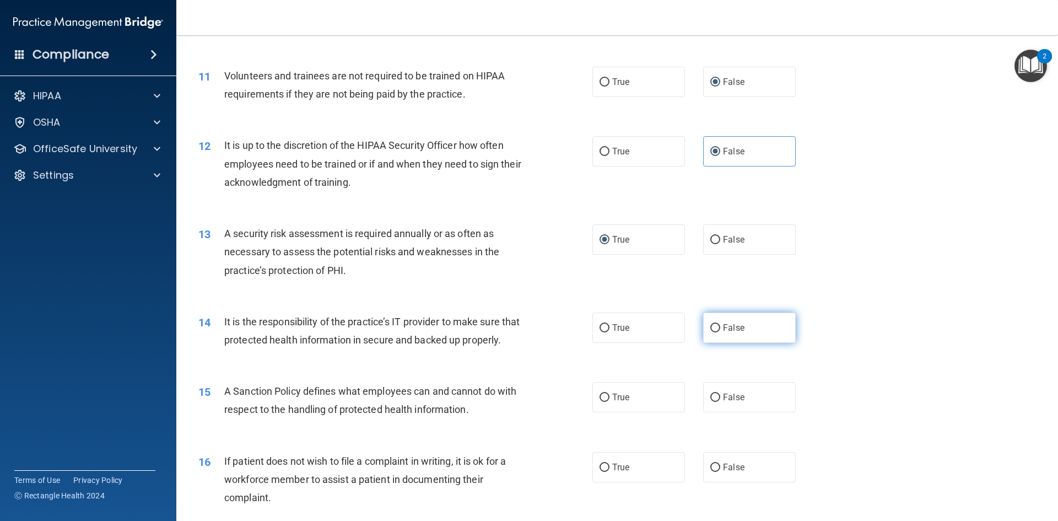
click at [713, 330] on input "False" at bounding box center [715, 328] width 10 height 8
radio input "true"
click at [712, 402] on input "False" at bounding box center [715, 398] width 10 height 8
radio input "true"
click at [600, 472] on input "True" at bounding box center [605, 468] width 10 height 8
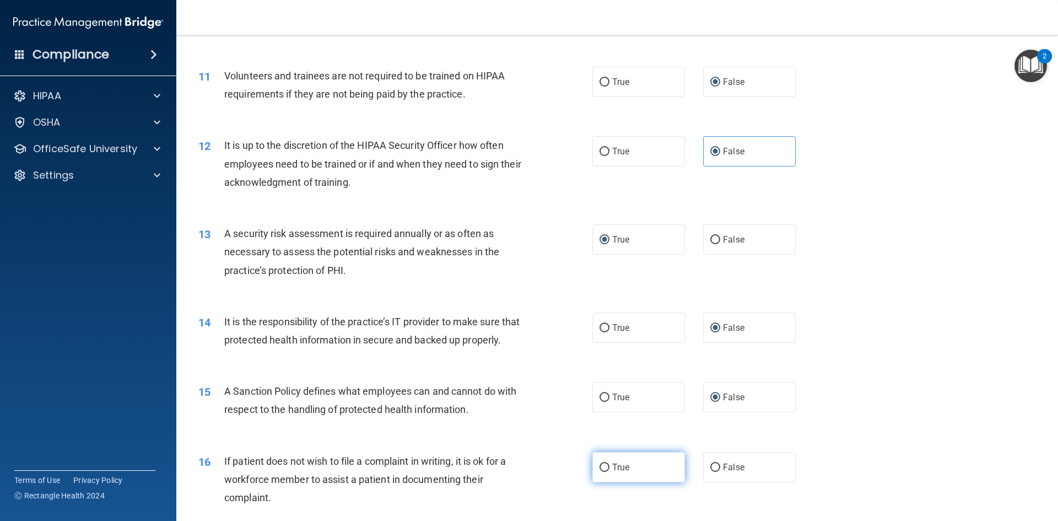
radio input "true"
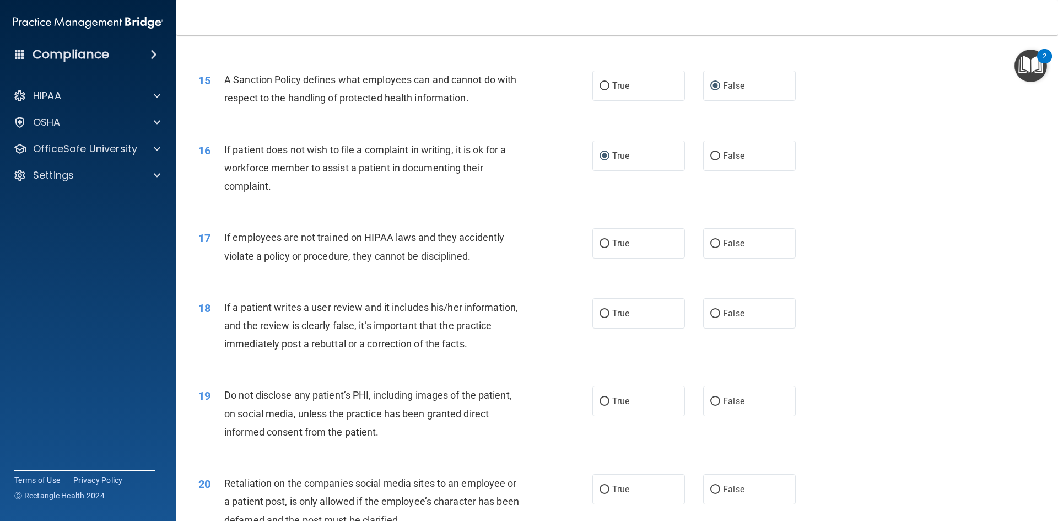
scroll to position [1323, 0]
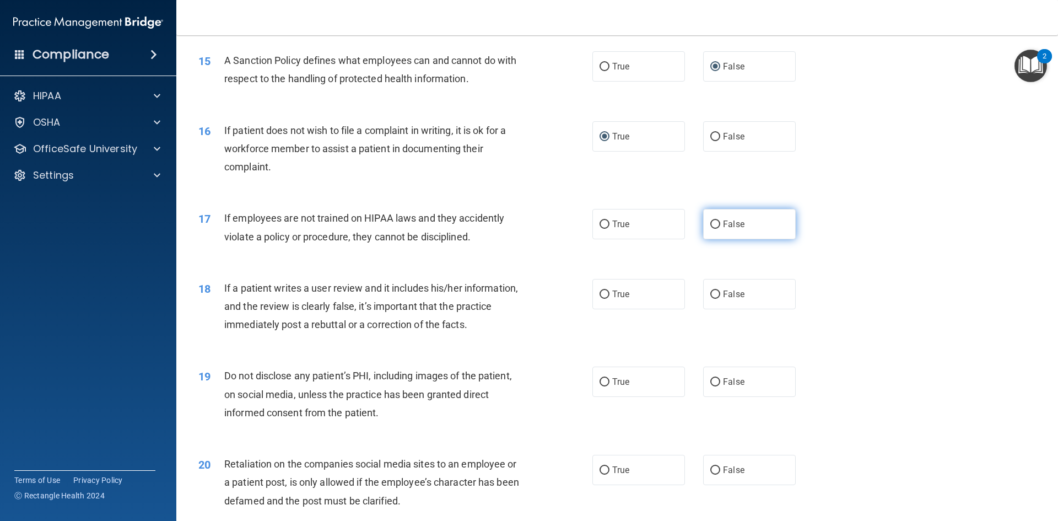
click at [716, 239] on label "False" at bounding box center [749, 224] width 93 height 30
click at [716, 229] on input "False" at bounding box center [715, 224] width 10 height 8
radio input "true"
drag, startPoint x: 712, startPoint y: 311, endPoint x: 777, endPoint y: 315, distance: 65.2
click at [713, 299] on input "False" at bounding box center [715, 294] width 10 height 8
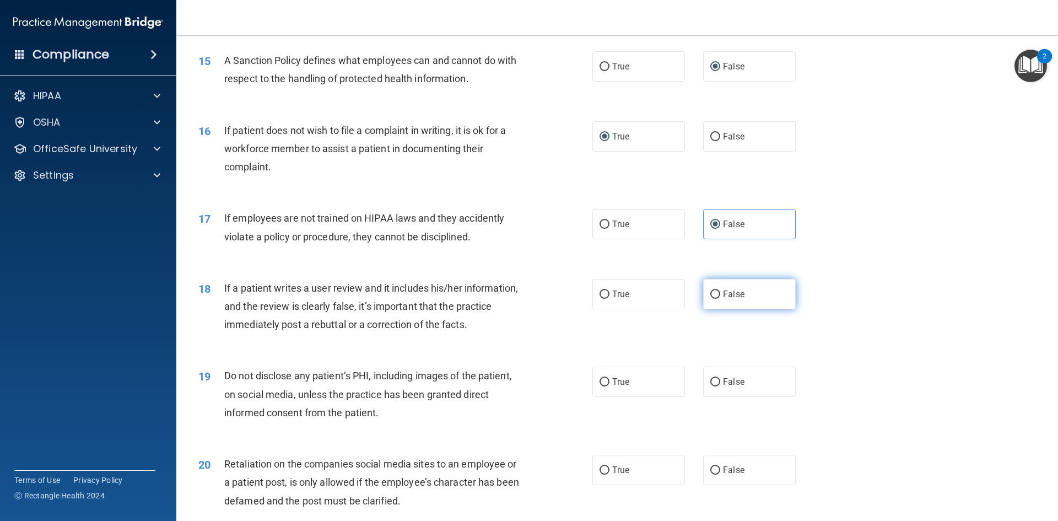
radio input "true"
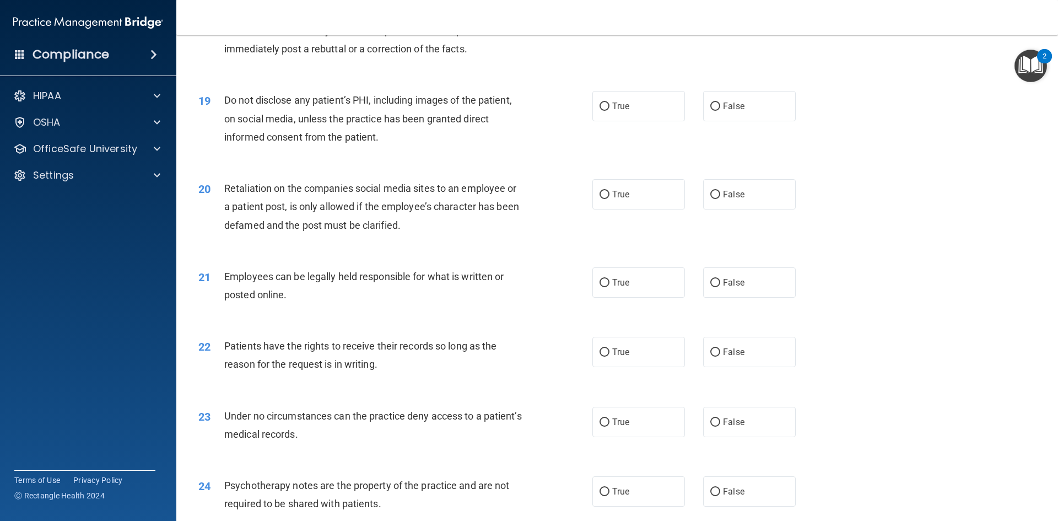
scroll to position [1543, 0]
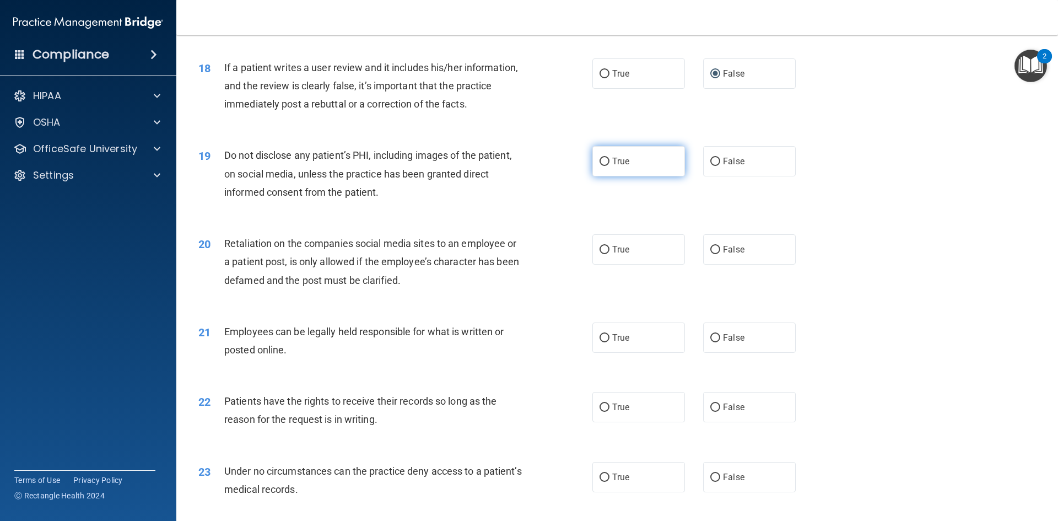
click at [600, 166] on input "True" at bounding box center [605, 162] width 10 height 8
radio input "true"
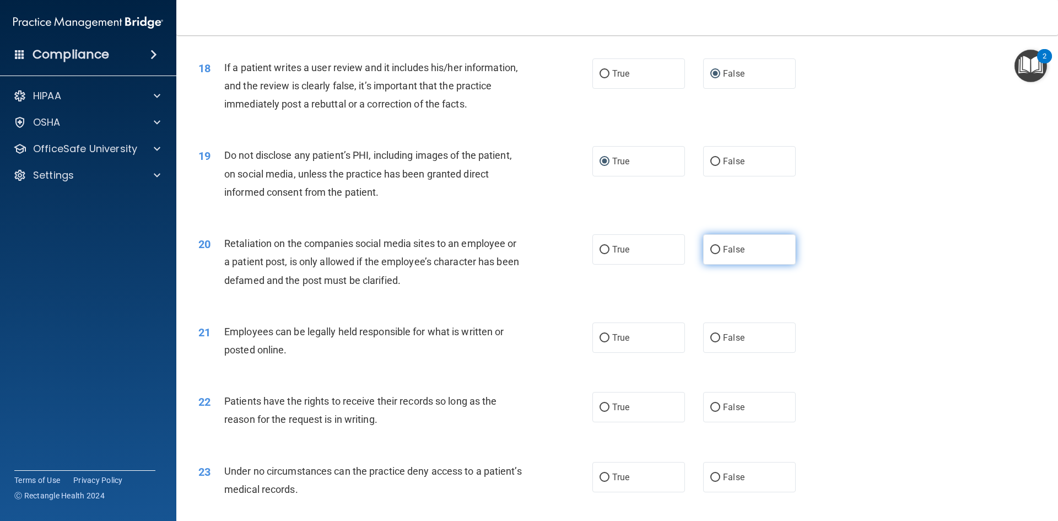
click at [711, 254] on input "False" at bounding box center [715, 250] width 10 height 8
radio input "true"
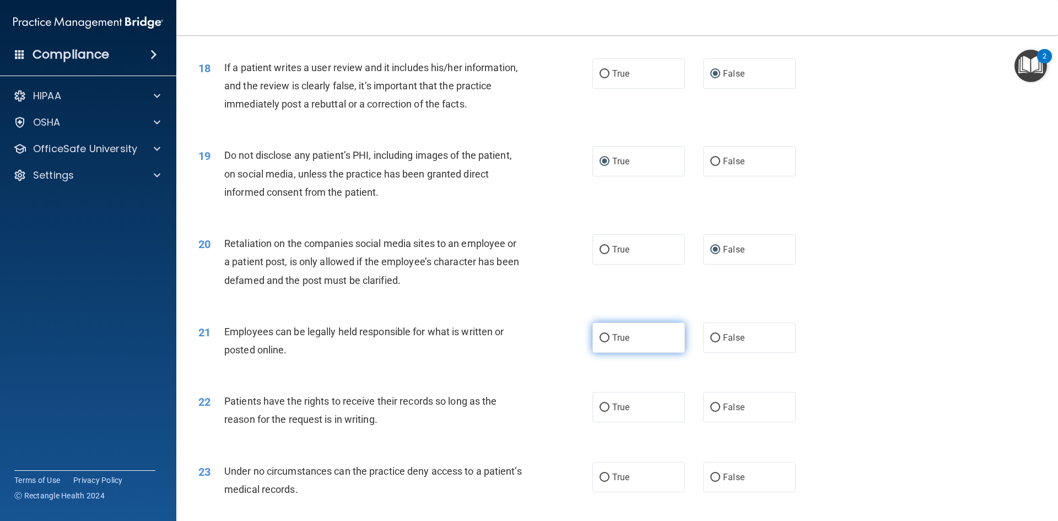
click at [600, 342] on input "True" at bounding box center [605, 338] width 10 height 8
radio input "true"
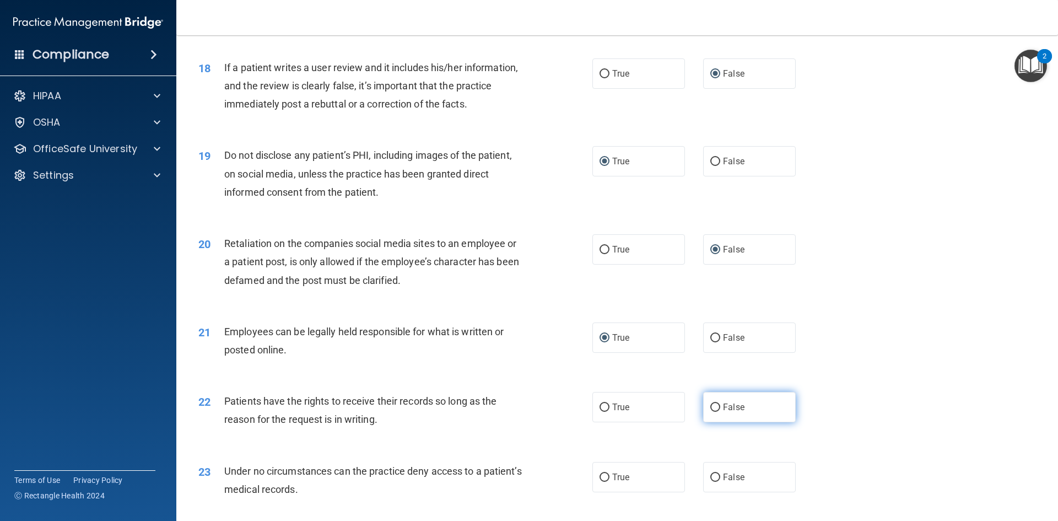
drag, startPoint x: 713, startPoint y: 423, endPoint x: 726, endPoint y: 423, distance: 13.2
click at [714, 412] on input "False" at bounding box center [715, 407] width 10 height 8
radio input "true"
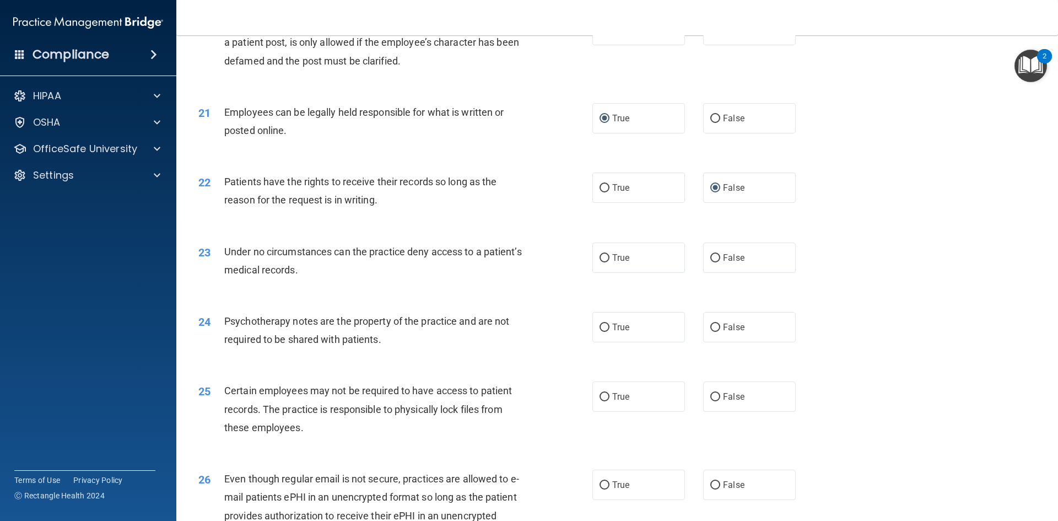
scroll to position [1764, 0]
click at [710, 261] on input "False" at bounding box center [715, 257] width 10 height 8
radio input "true"
click at [600, 331] on input "True" at bounding box center [605, 326] width 10 height 8
radio input "true"
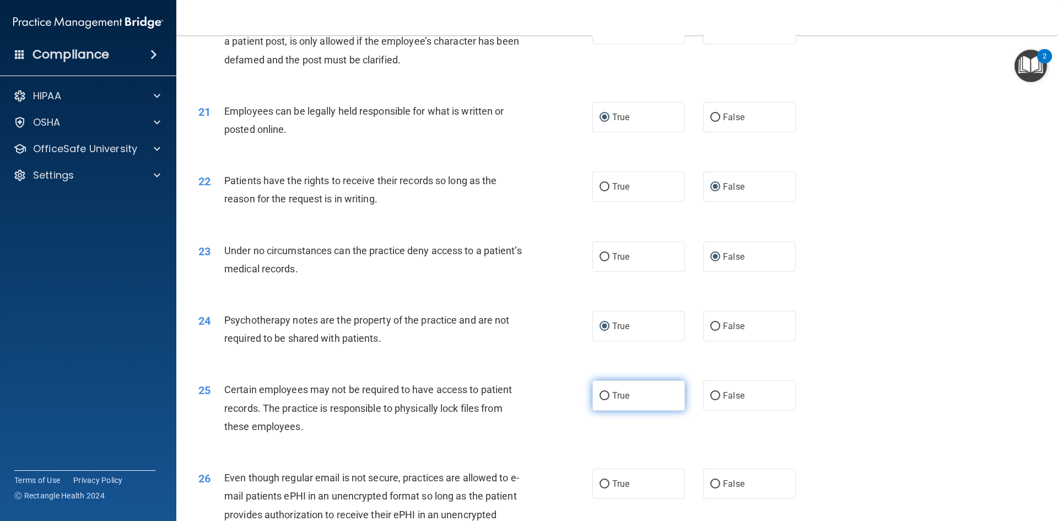
click at [602, 411] on label "True" at bounding box center [638, 395] width 93 height 30
click at [602, 400] on input "True" at bounding box center [605, 396] width 10 height 8
radio input "true"
drag, startPoint x: 597, startPoint y: 499, endPoint x: 603, endPoint y: 500, distance: 5.5
click at [600, 488] on input "True" at bounding box center [605, 484] width 10 height 8
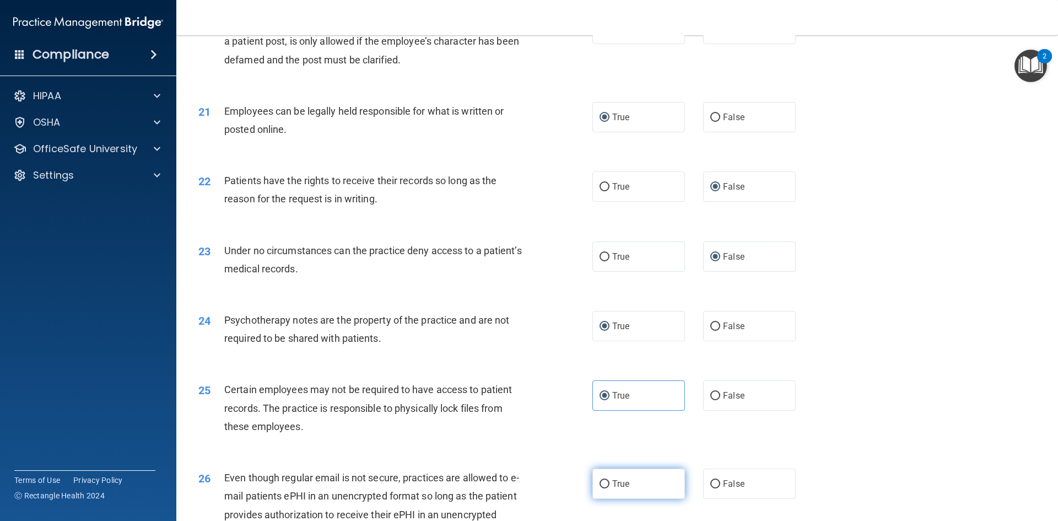
radio input "true"
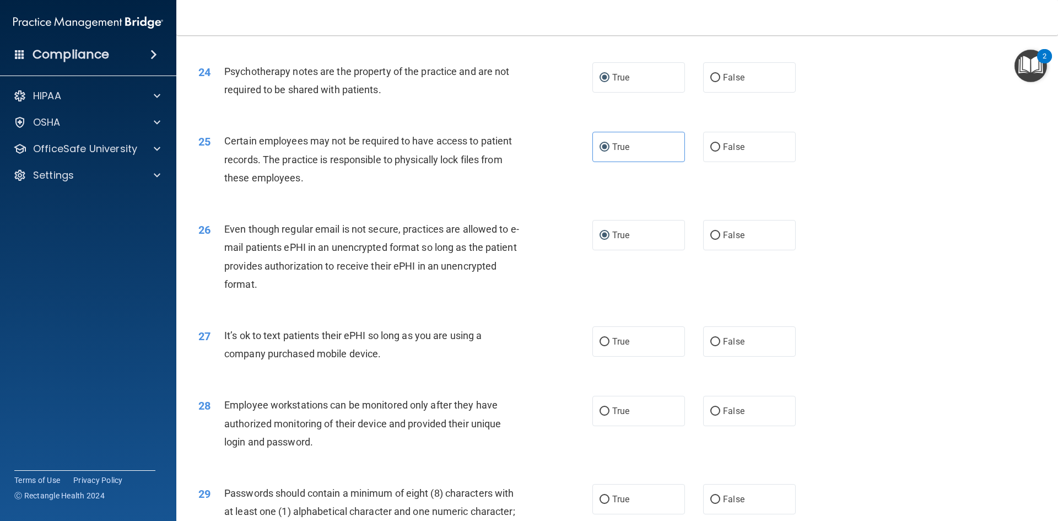
scroll to position [2039, 0]
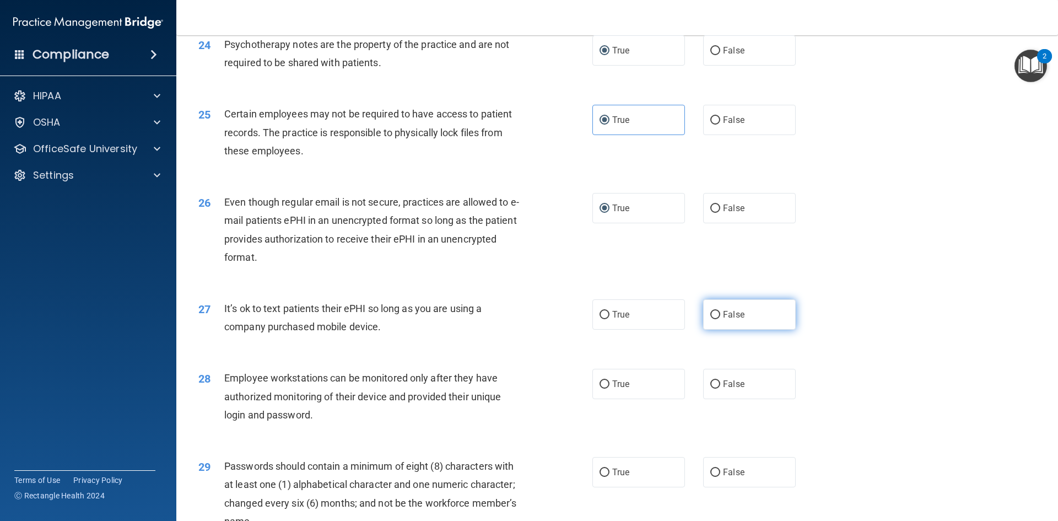
click at [710, 319] on input "False" at bounding box center [715, 315] width 10 height 8
radio input "true"
click at [712, 389] on input "False" at bounding box center [715, 384] width 10 height 8
radio input "true"
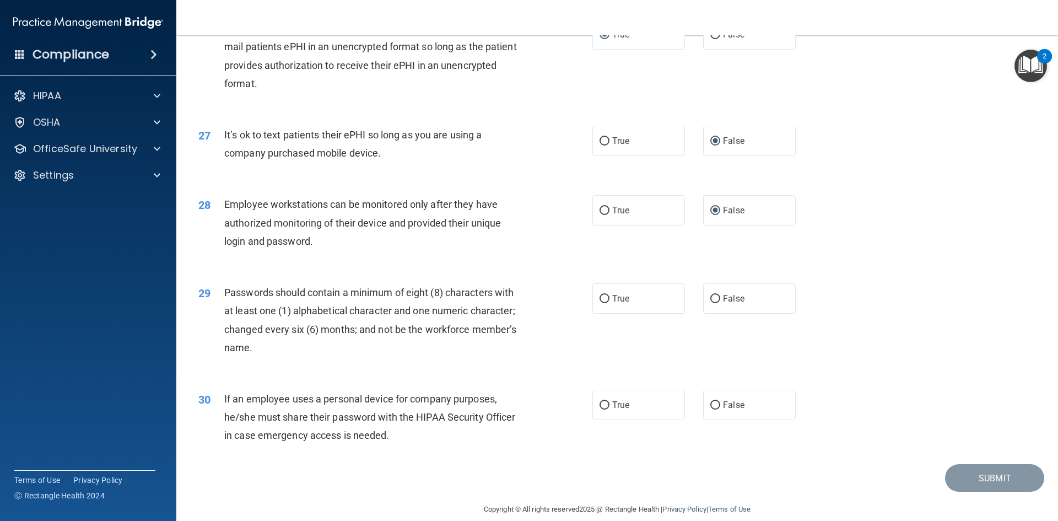
scroll to position [2246, 0]
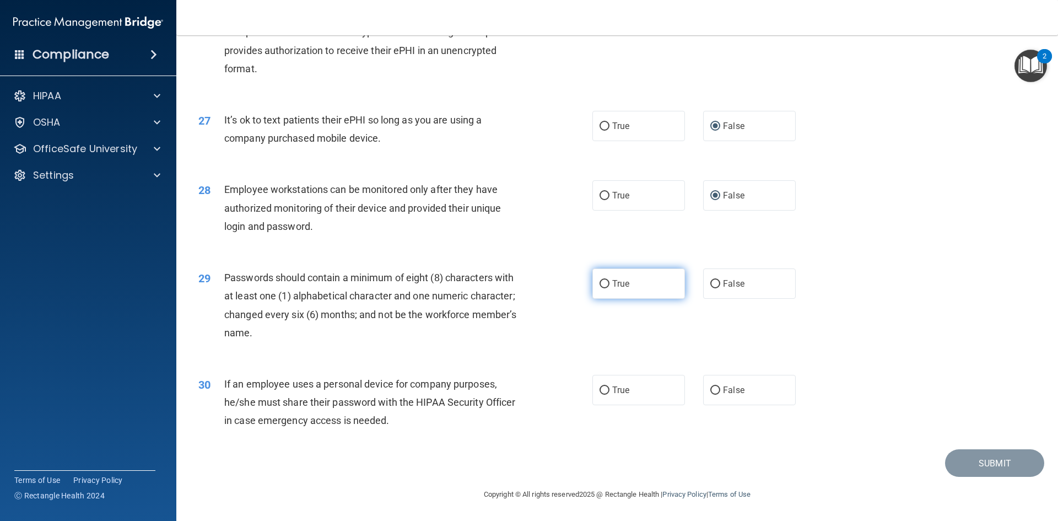
click at [600, 281] on input "True" at bounding box center [605, 284] width 10 height 8
radio input "true"
click at [712, 389] on input "False" at bounding box center [715, 390] width 10 height 8
radio input "true"
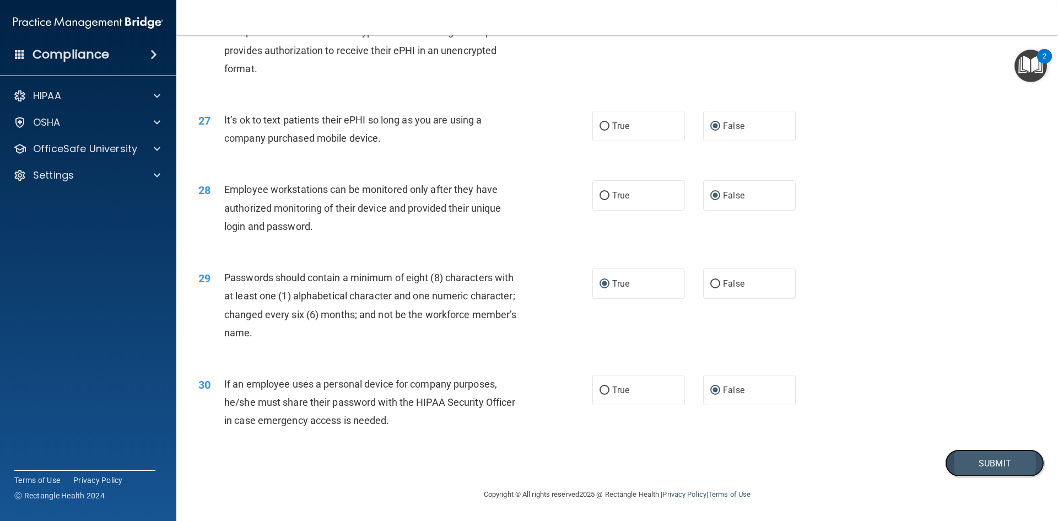
click at [977, 465] on button "Submit" at bounding box center [994, 463] width 99 height 28
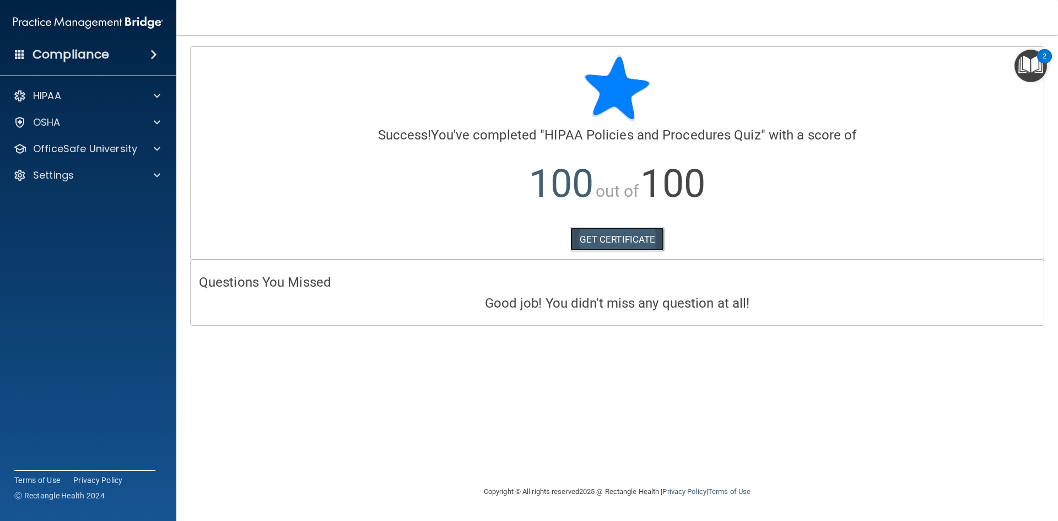
click at [607, 241] on link "GET CERTIFICATE" at bounding box center [617, 239] width 94 height 24
click at [111, 93] on div "HIPAA" at bounding box center [73, 95] width 137 height 13
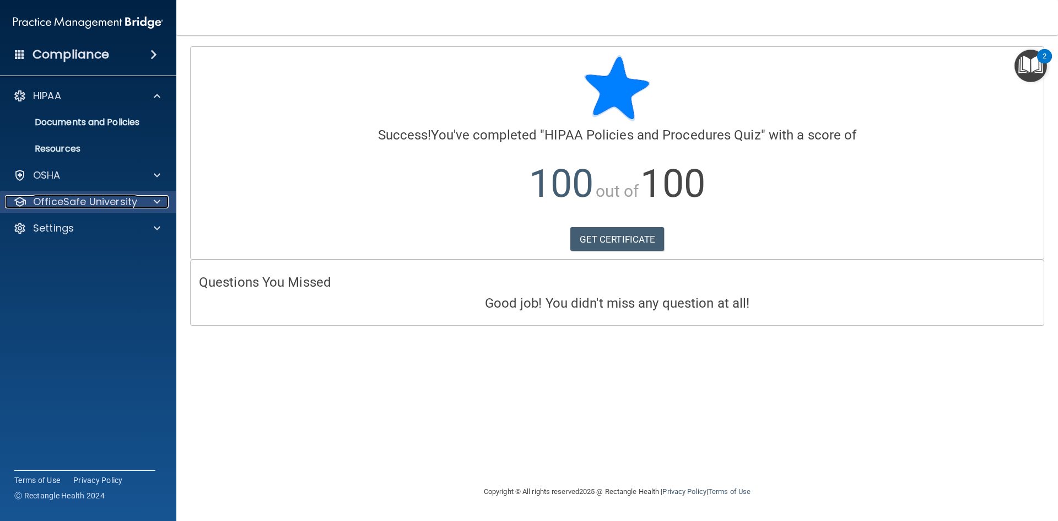
click at [92, 203] on p "OfficeSafe University" at bounding box center [85, 201] width 104 height 13
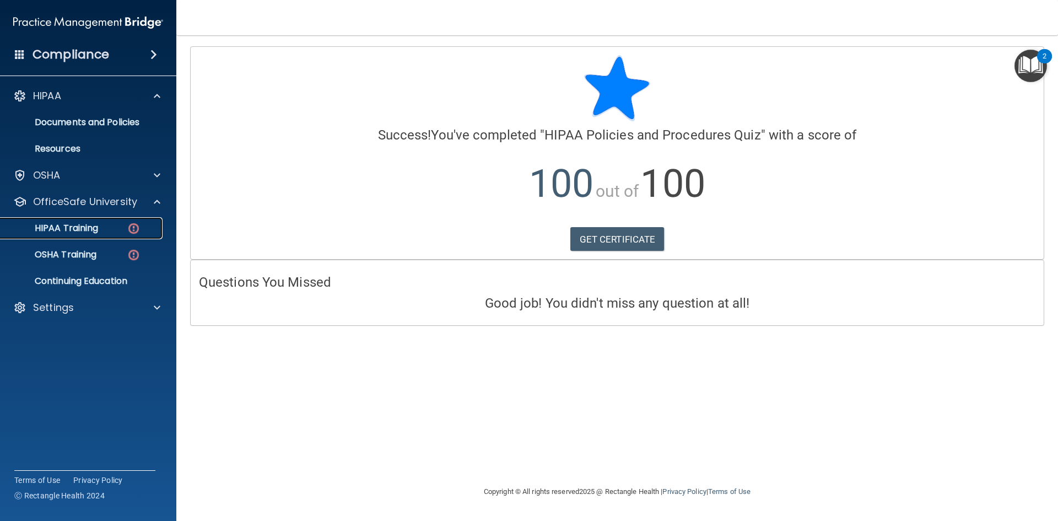
click at [94, 230] on p "HIPAA Training" at bounding box center [52, 228] width 91 height 11
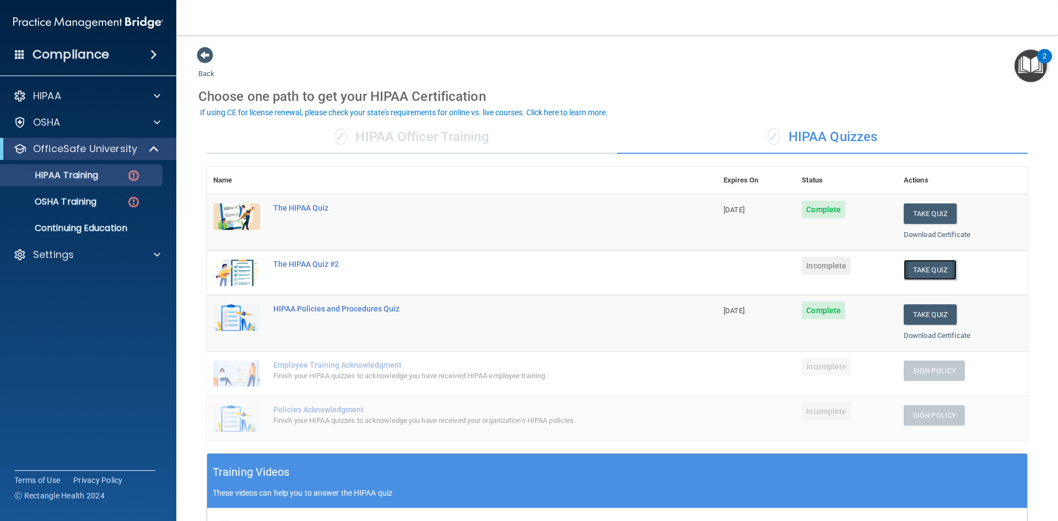
click at [939, 271] on button "Take Quiz" at bounding box center [930, 270] width 53 height 20
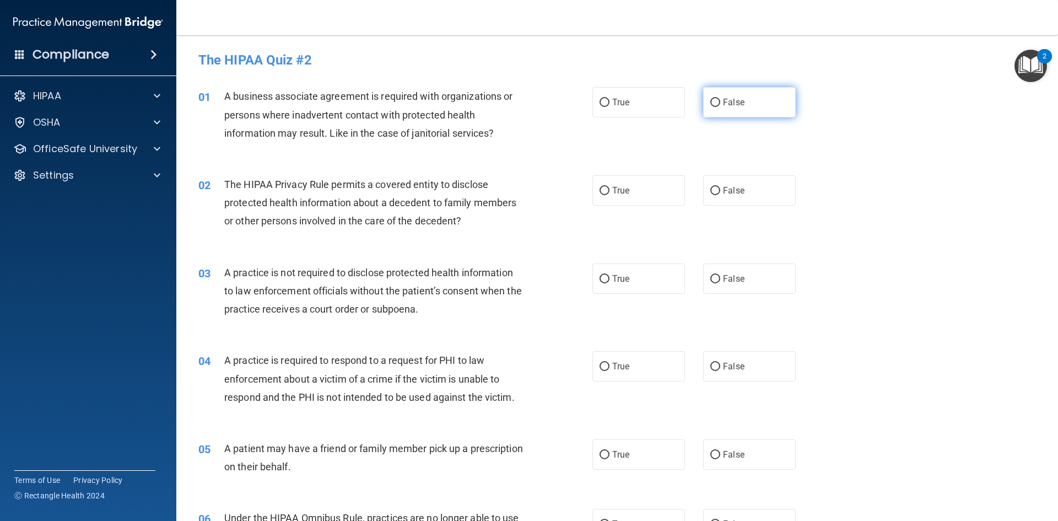
click at [712, 103] on input "False" at bounding box center [715, 103] width 10 height 8
radio input "true"
click at [602, 189] on input "True" at bounding box center [605, 191] width 10 height 8
radio input "true"
click at [712, 279] on input "False" at bounding box center [715, 279] width 10 height 8
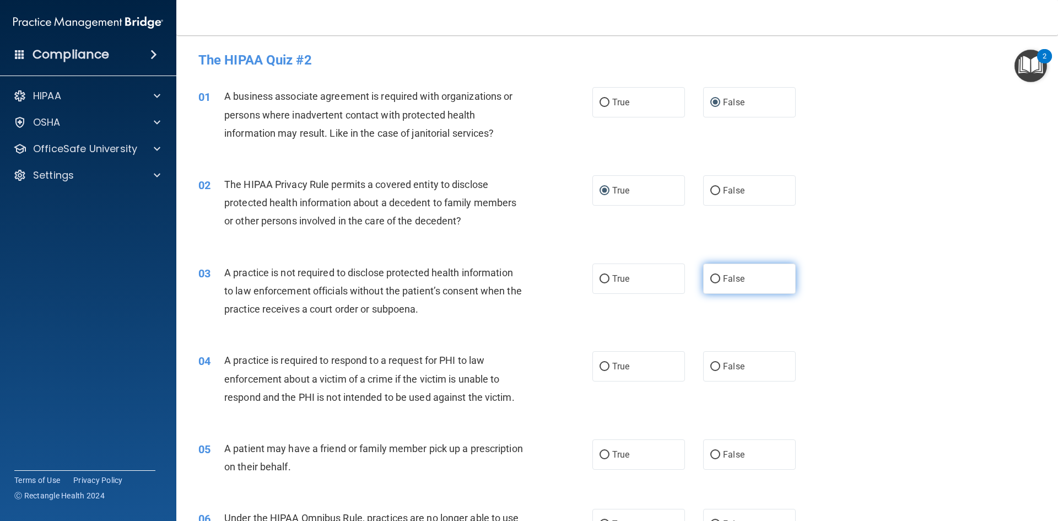
radio input "true"
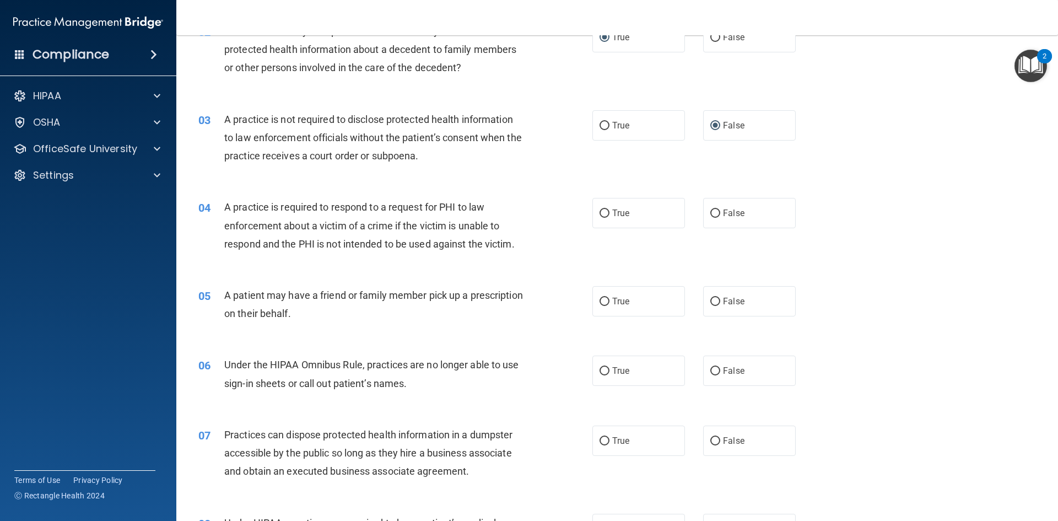
scroll to position [165, 0]
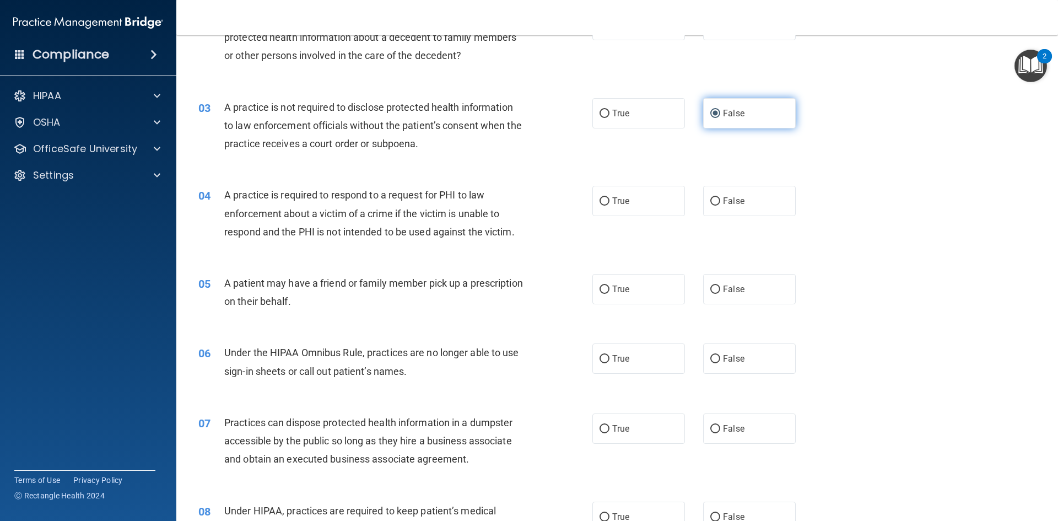
click at [712, 113] on input "False" at bounding box center [715, 114] width 10 height 8
click at [600, 111] on input "True" at bounding box center [605, 114] width 10 height 8
radio input "true"
radio input "false"
click at [602, 201] on input "True" at bounding box center [605, 201] width 10 height 8
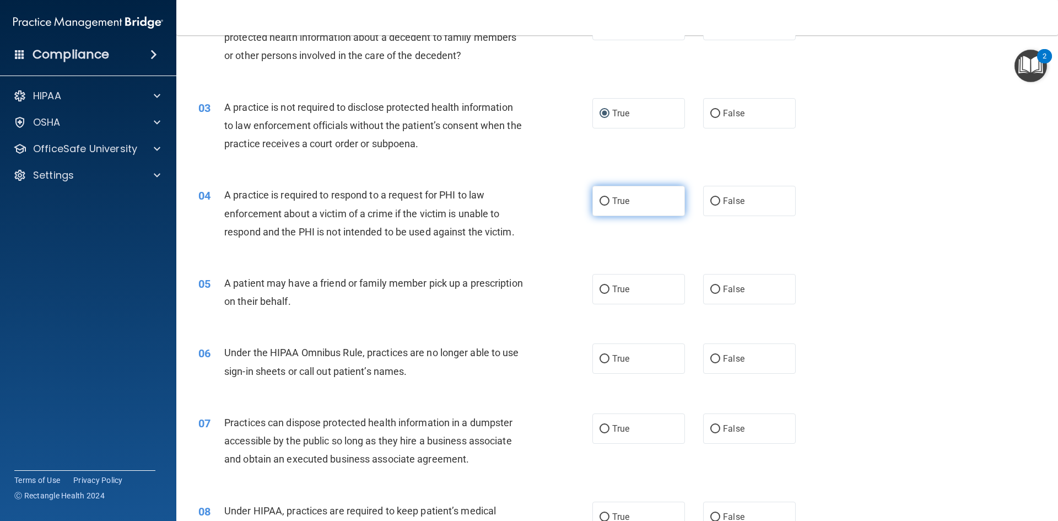
radio input "true"
click at [602, 289] on input "True" at bounding box center [605, 289] width 10 height 8
radio input "true"
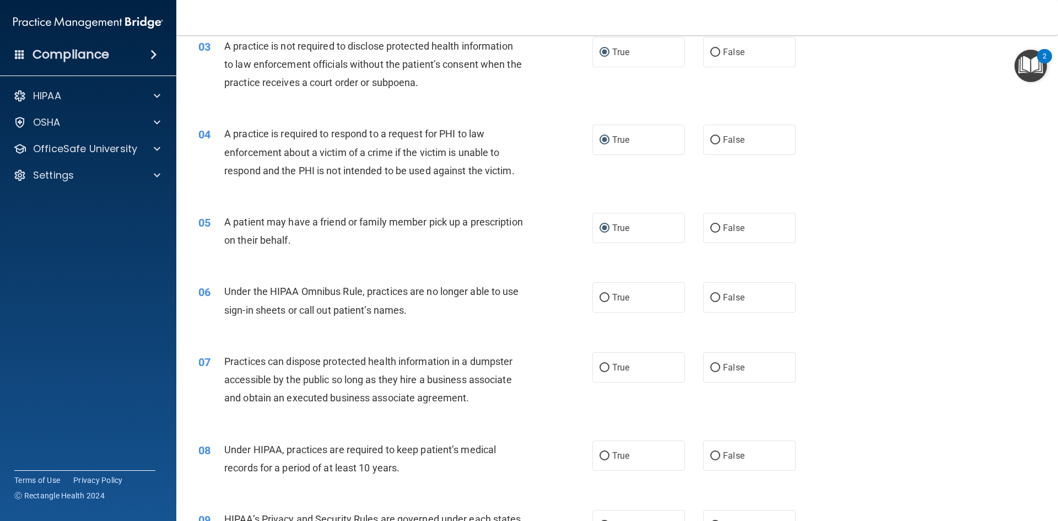
scroll to position [276, 0]
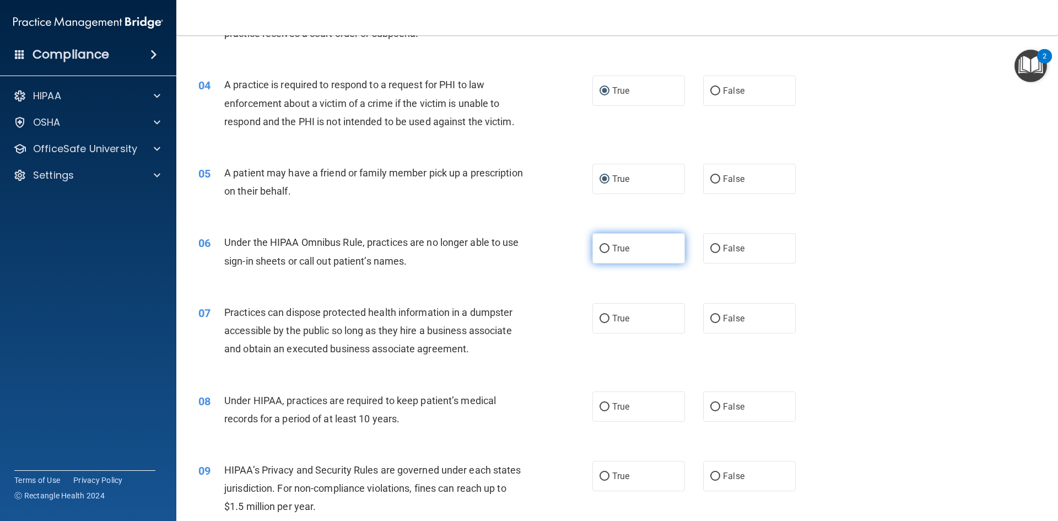
click at [600, 250] on input "True" at bounding box center [605, 249] width 10 height 8
radio input "true"
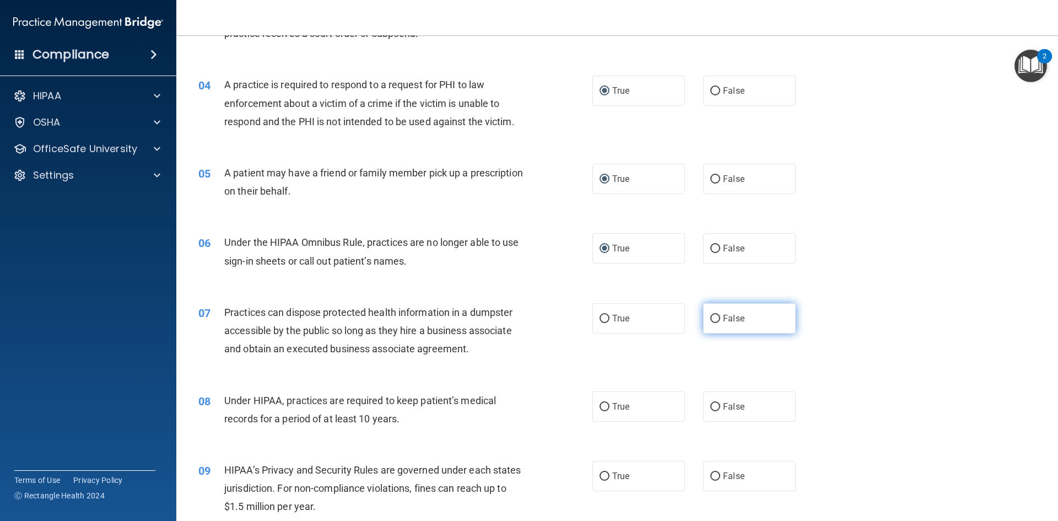
click at [710, 320] on input "False" at bounding box center [715, 319] width 10 height 8
radio input "true"
click at [600, 408] on input "True" at bounding box center [605, 407] width 10 height 8
radio input "true"
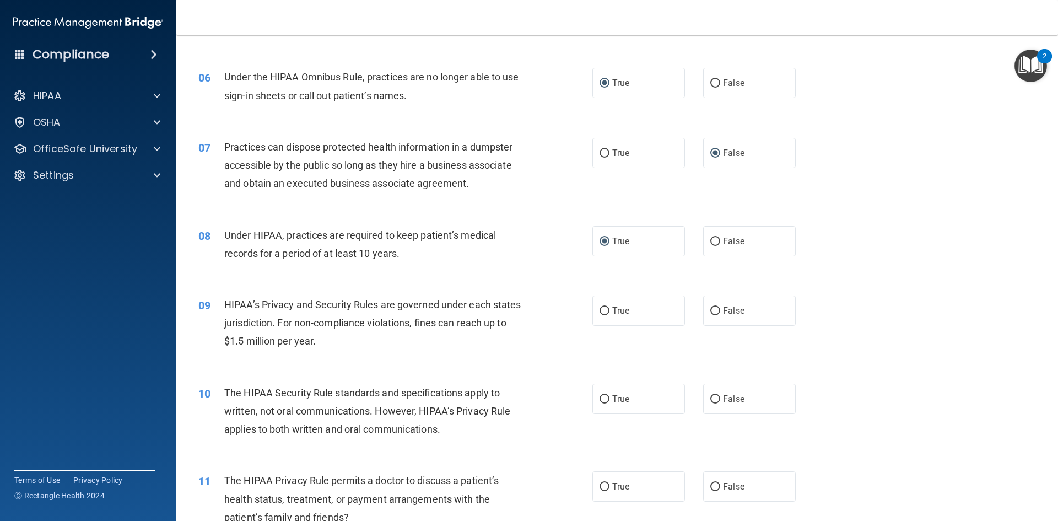
scroll to position [496, 0]
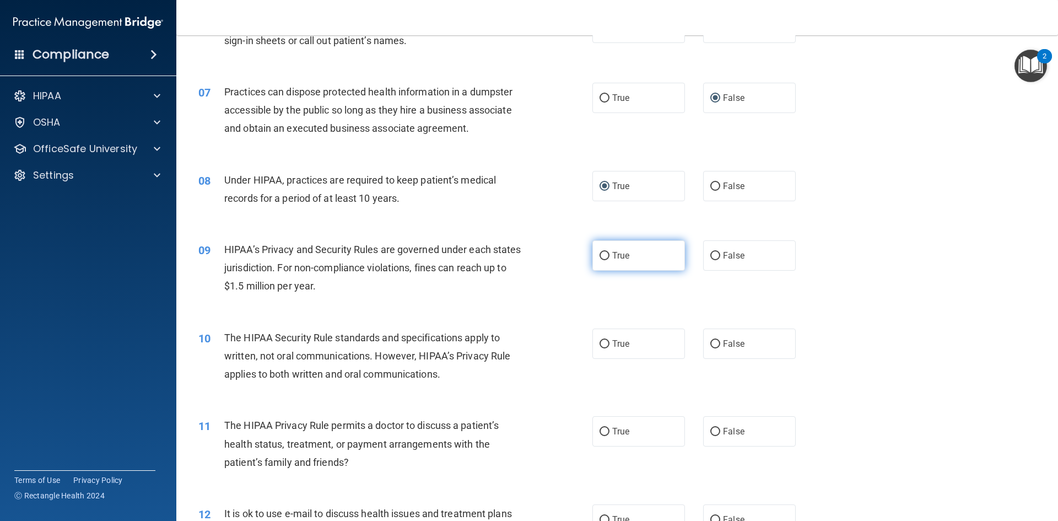
click at [600, 257] on input "True" at bounding box center [605, 256] width 10 height 8
radio input "true"
click at [602, 345] on input "True" at bounding box center [605, 344] width 10 height 8
radio input "true"
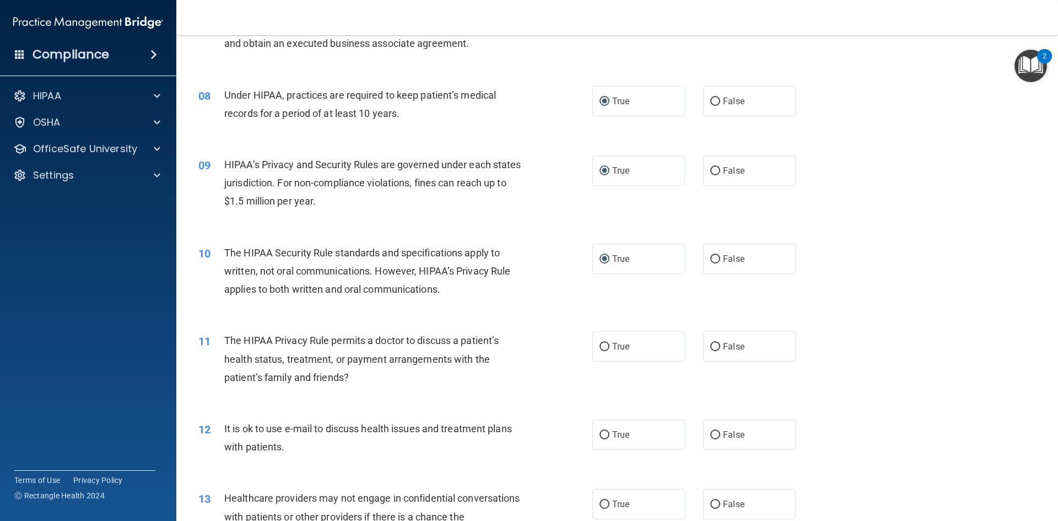
scroll to position [606, 0]
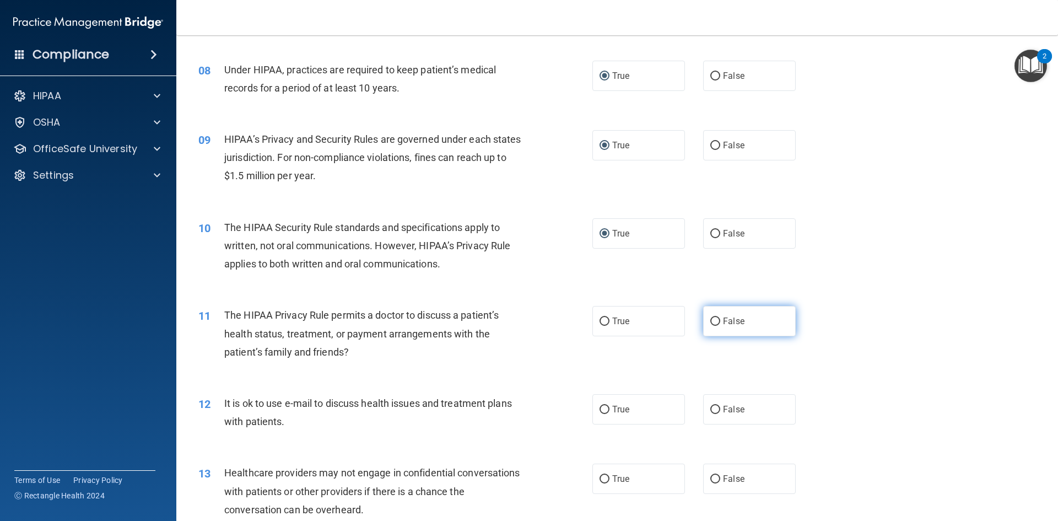
click at [710, 321] on input "False" at bounding box center [715, 321] width 10 height 8
radio input "true"
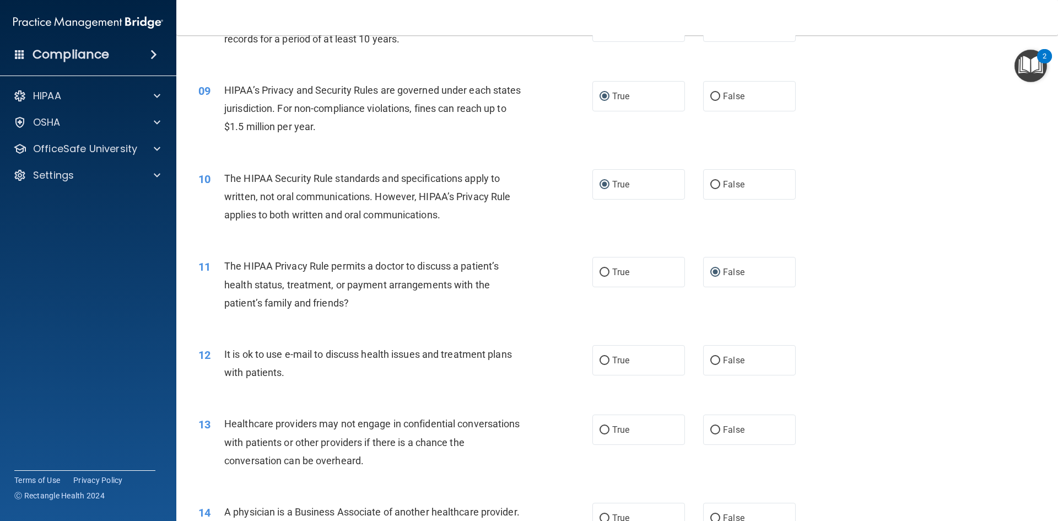
scroll to position [772, 0]
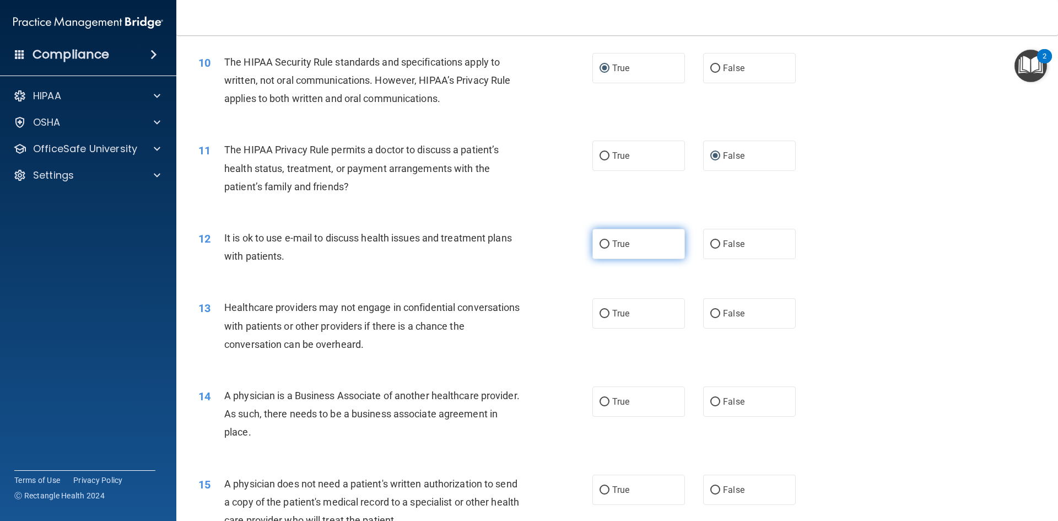
click at [600, 246] on input "True" at bounding box center [605, 244] width 10 height 8
radio input "true"
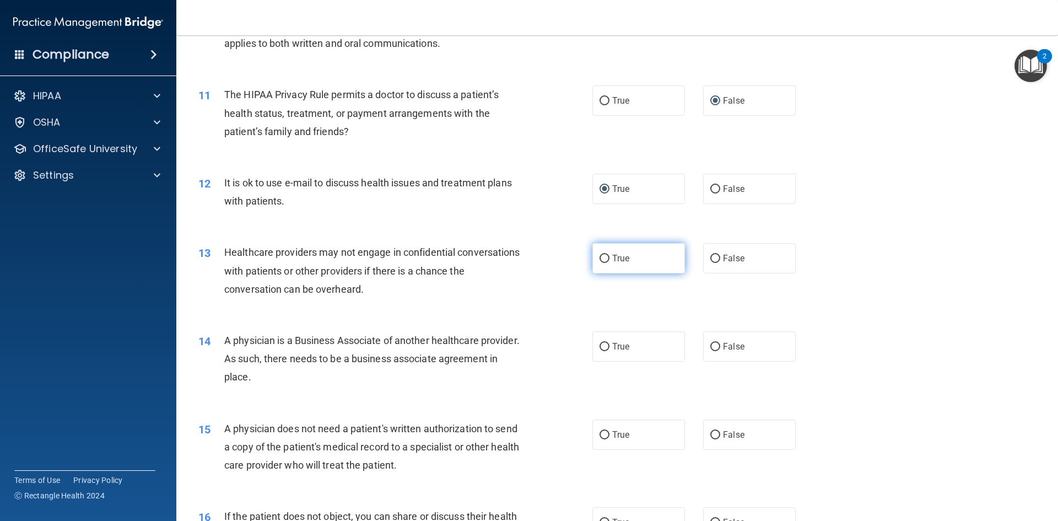
click at [600, 257] on input "True" at bounding box center [605, 259] width 10 height 8
radio input "true"
click at [714, 349] on input "False" at bounding box center [715, 347] width 10 height 8
radio input "true"
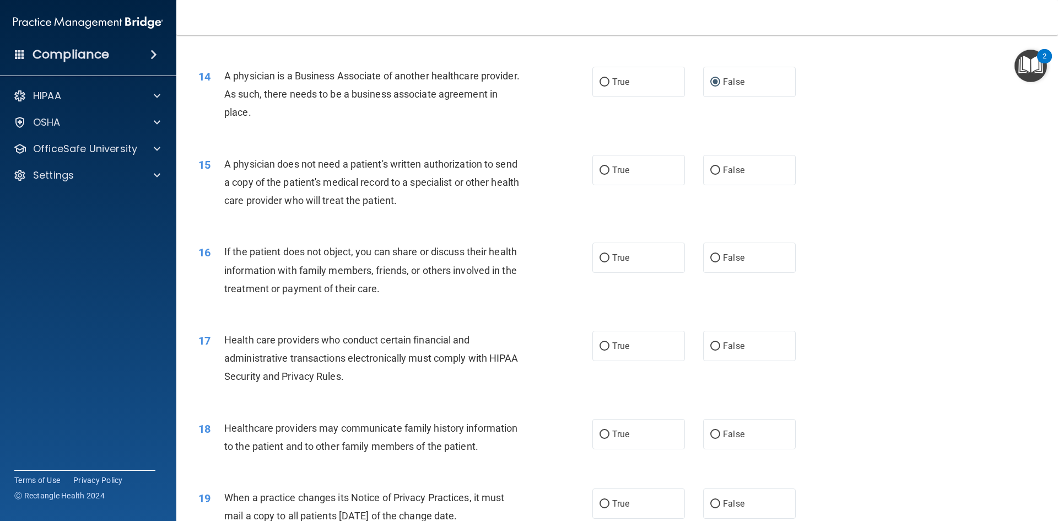
scroll to position [1102, 0]
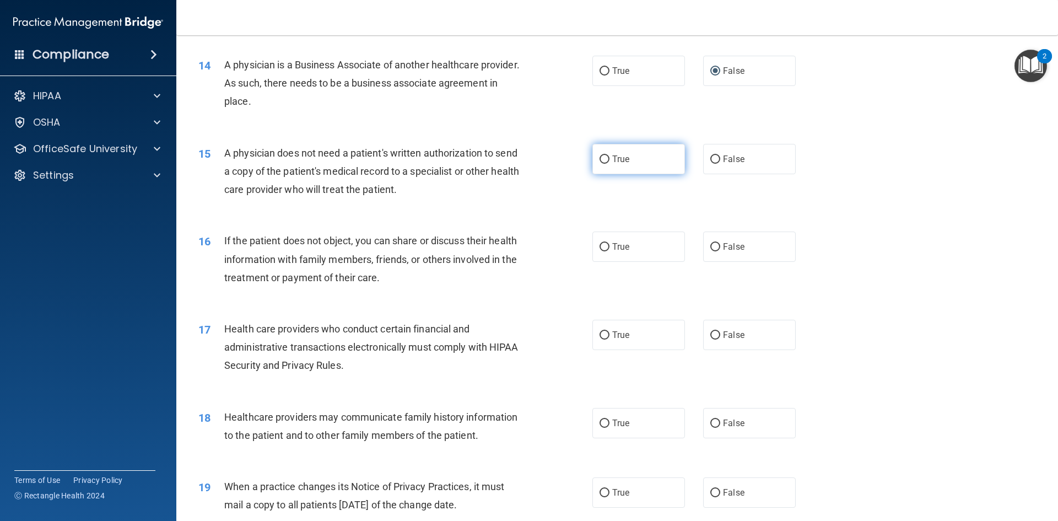
click at [600, 158] on input "True" at bounding box center [605, 159] width 10 height 8
radio input "true"
click at [600, 246] on input "True" at bounding box center [605, 247] width 10 height 8
radio input "true"
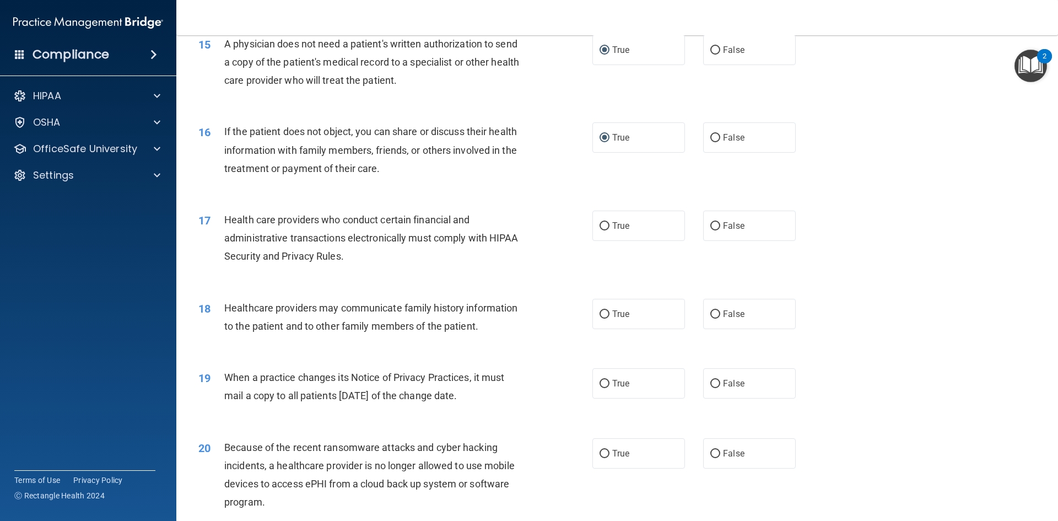
scroll to position [1213, 0]
click at [601, 225] on input "True" at bounding box center [605, 225] width 10 height 8
radio input "true"
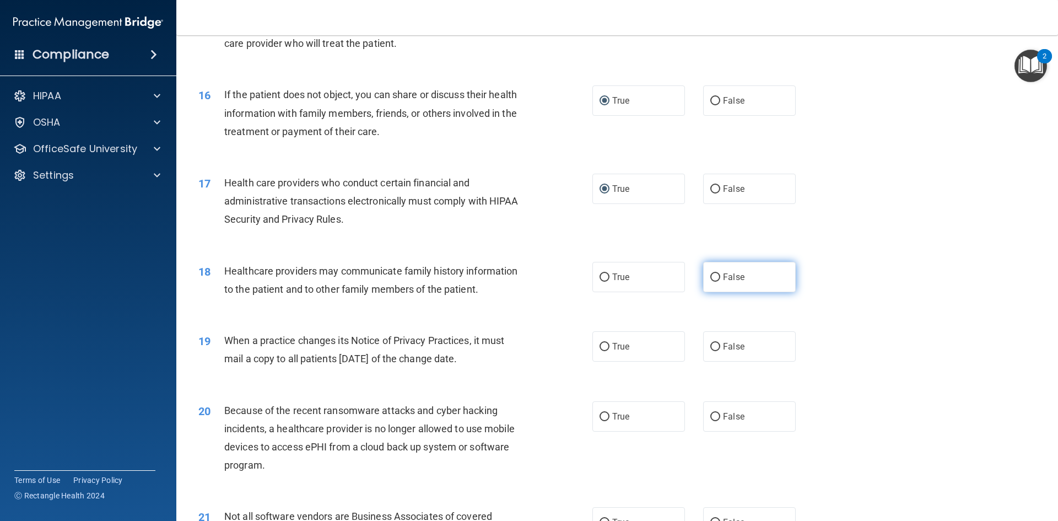
scroll to position [1268, 0]
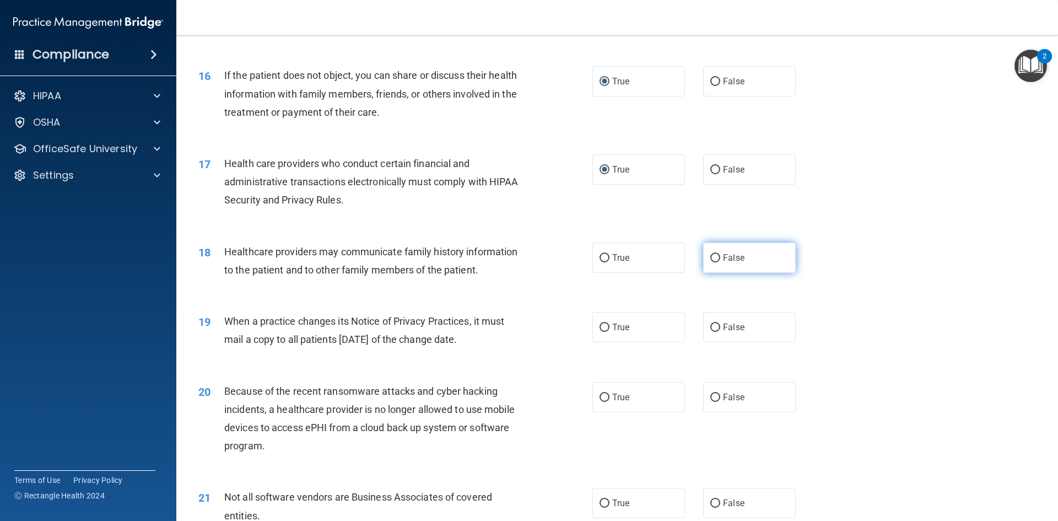
click at [711, 259] on input "False" at bounding box center [715, 258] width 10 height 8
radio input "true"
click at [600, 326] on input "True" at bounding box center [605, 328] width 10 height 8
radio input "true"
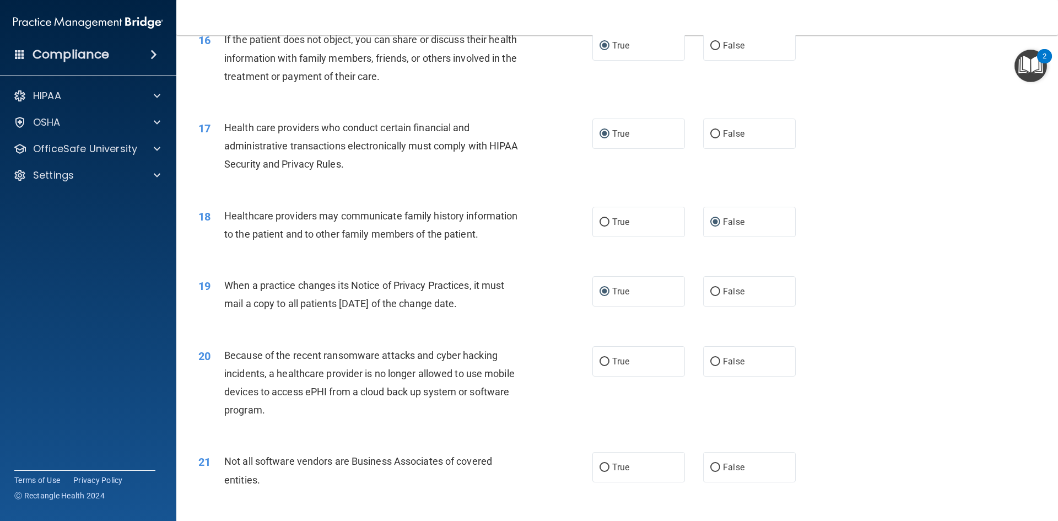
scroll to position [1323, 0]
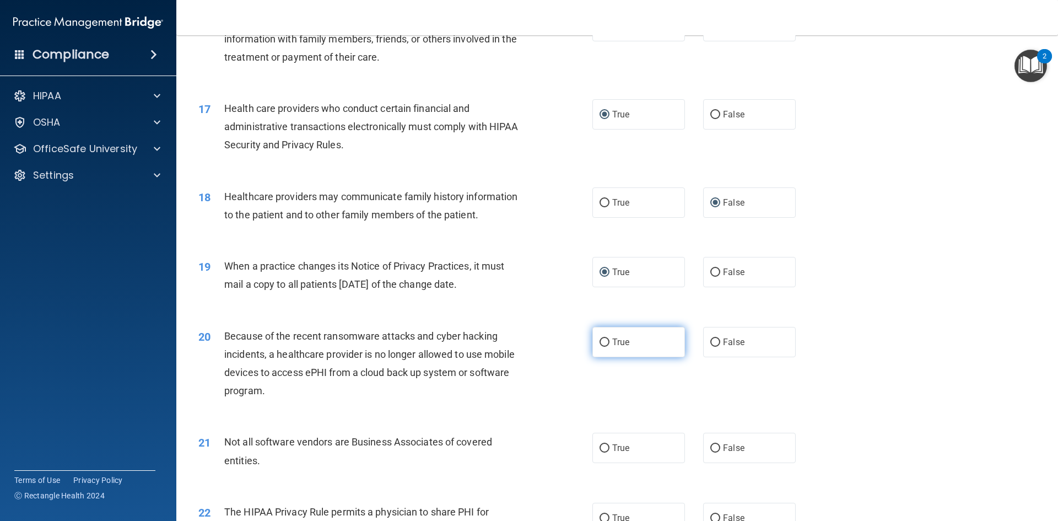
click at [600, 344] on input "True" at bounding box center [605, 342] width 10 height 8
radio input "true"
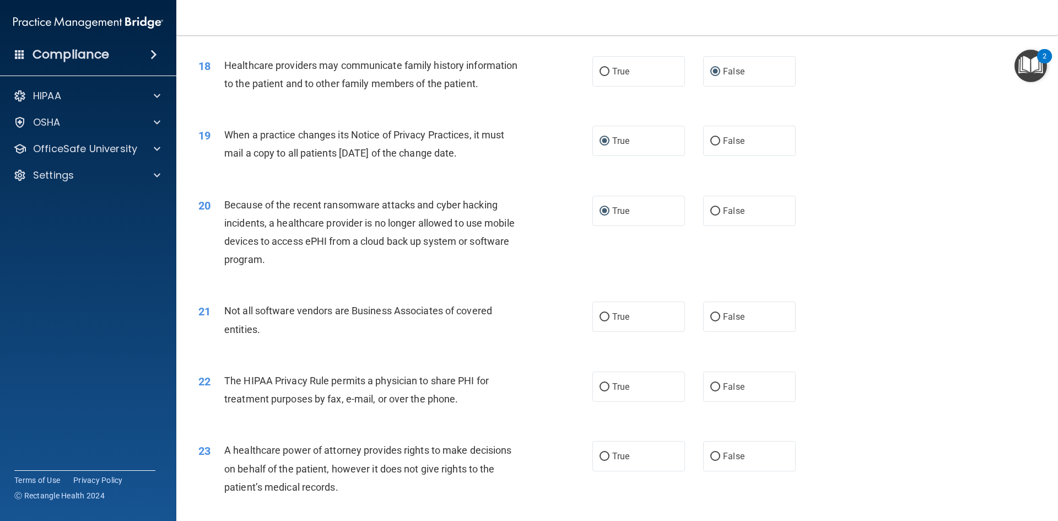
scroll to position [1488, 0]
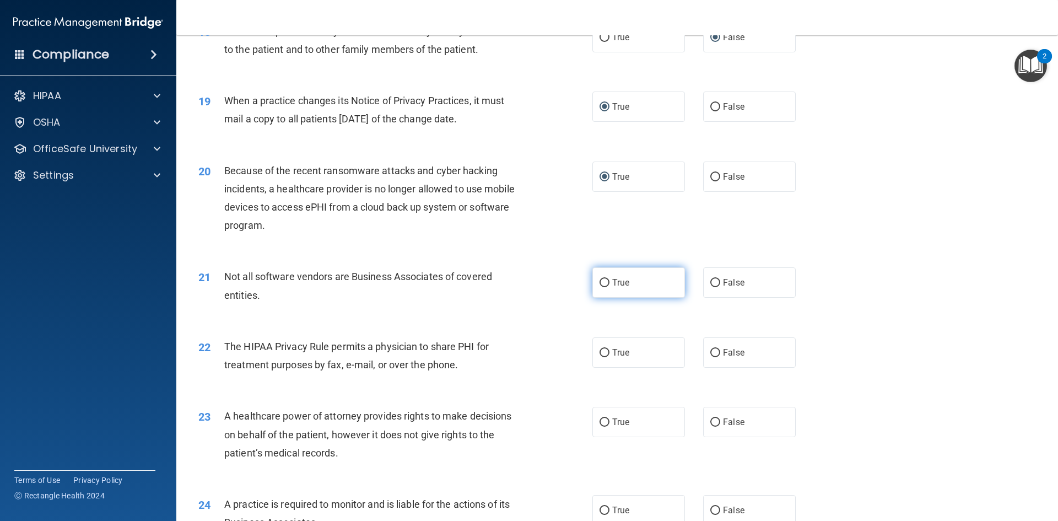
click at [600, 281] on input "True" at bounding box center [605, 283] width 10 height 8
radio input "true"
click at [600, 355] on input "True" at bounding box center [605, 353] width 10 height 8
radio input "true"
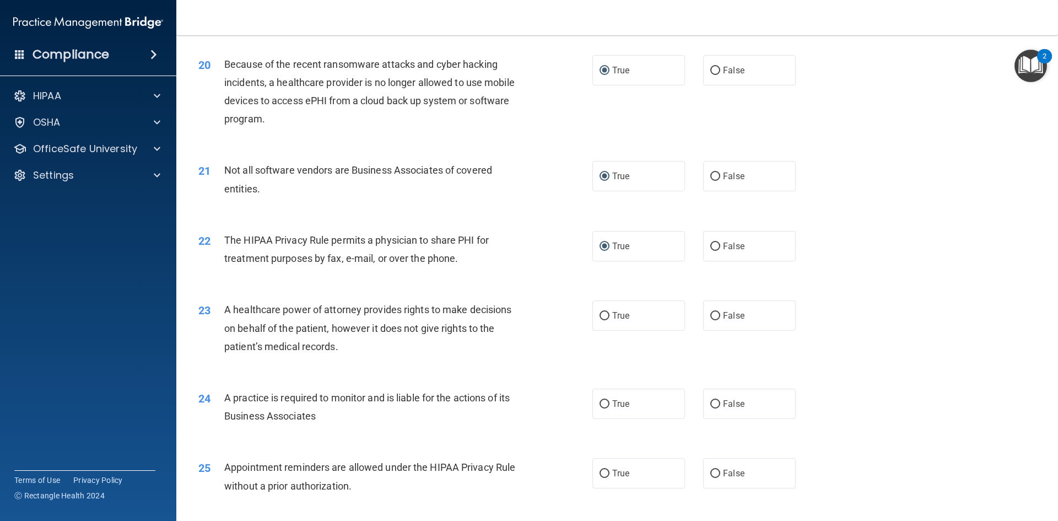
scroll to position [1598, 0]
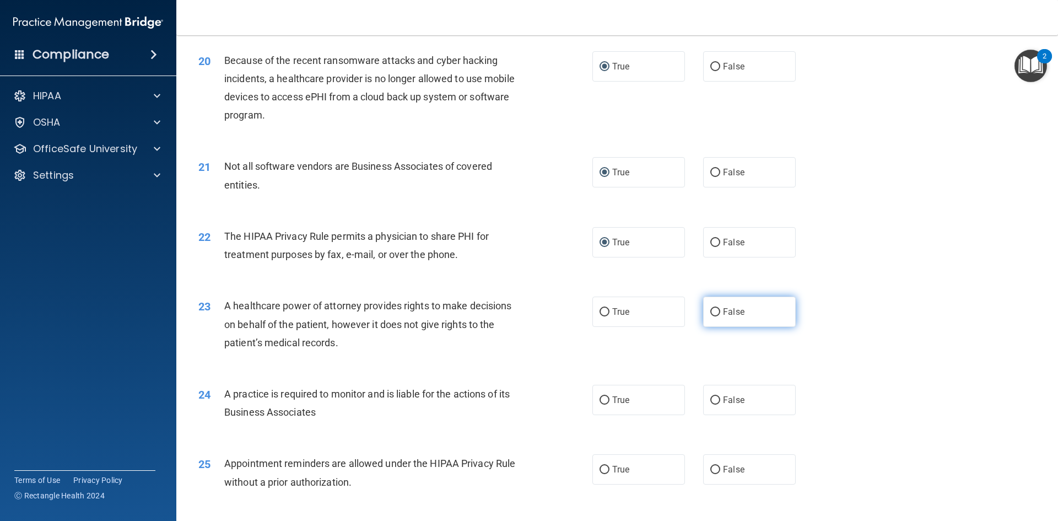
click at [712, 312] on input "False" at bounding box center [715, 312] width 10 height 8
radio input "true"
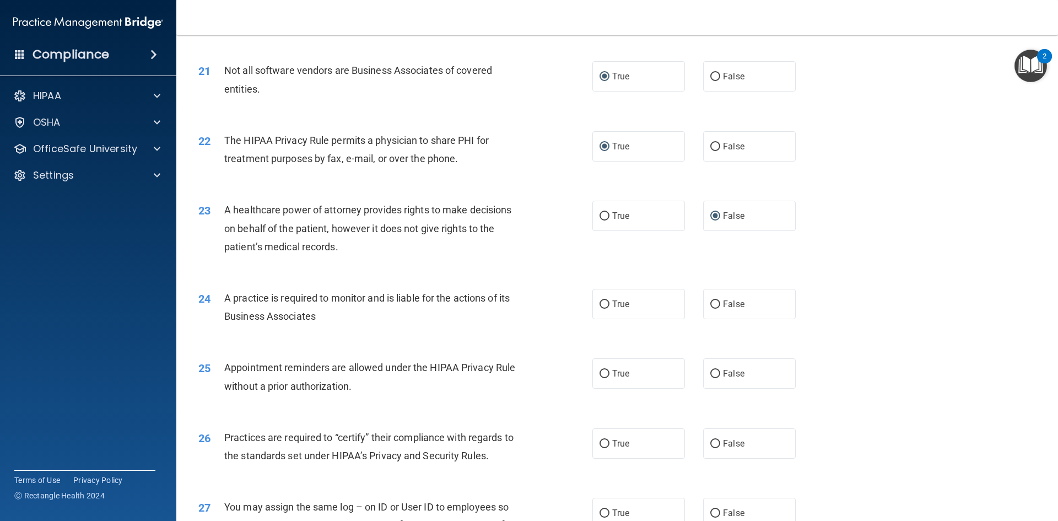
scroll to position [1709, 0]
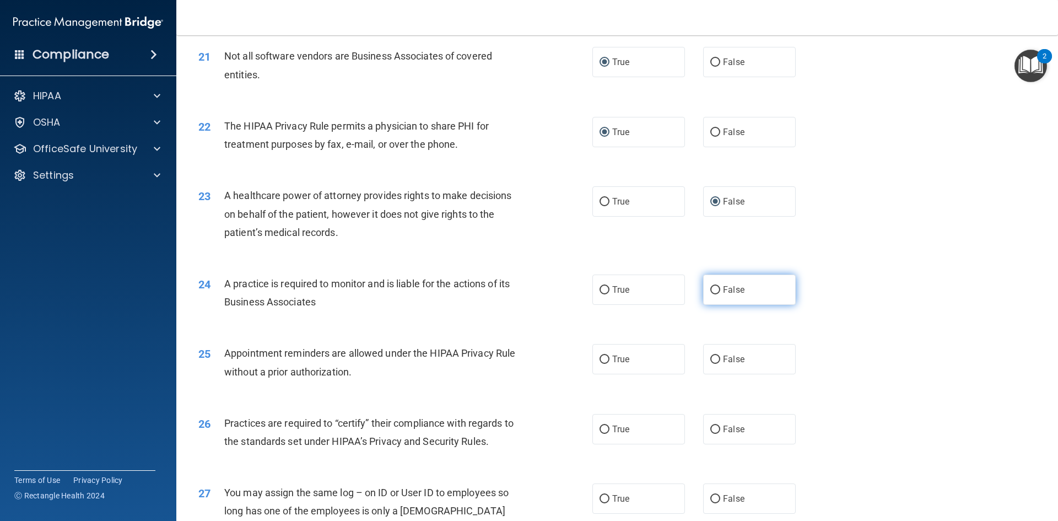
click at [710, 290] on input "False" at bounding box center [715, 290] width 10 height 8
radio input "true"
click at [604, 360] on input "True" at bounding box center [605, 359] width 10 height 8
radio input "true"
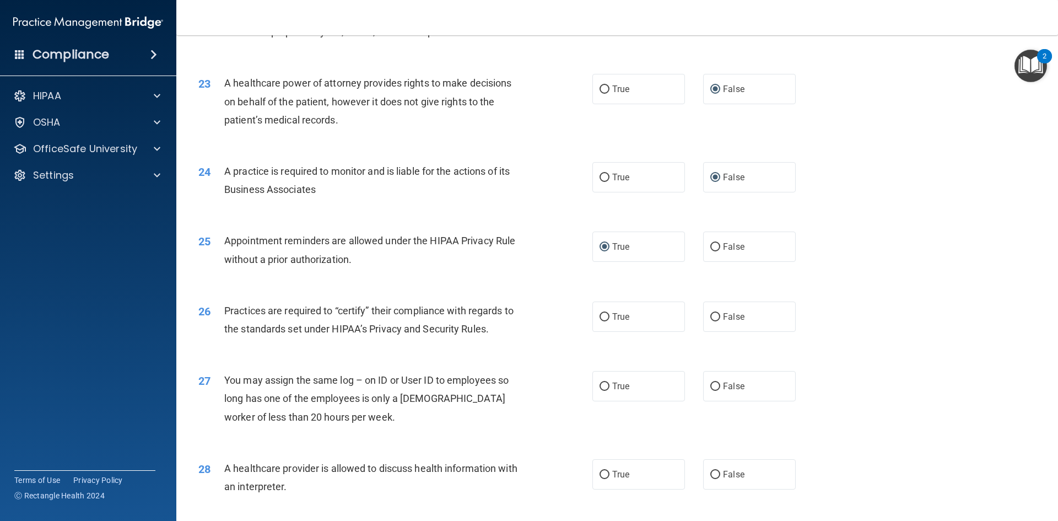
scroll to position [1874, 0]
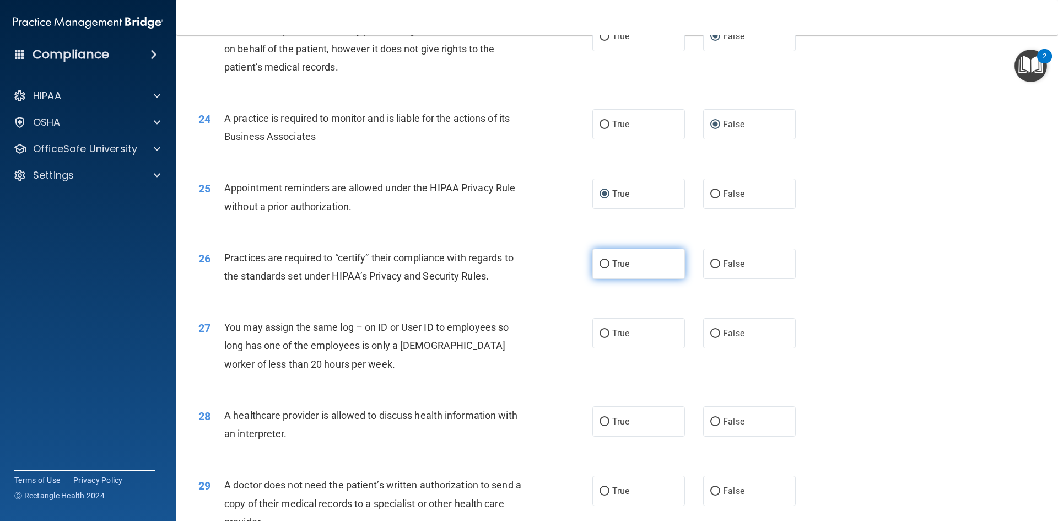
click at [602, 260] on input "True" at bounding box center [605, 264] width 10 height 8
radio input "true"
click at [713, 332] on input "False" at bounding box center [715, 334] width 10 height 8
radio input "true"
click at [602, 424] on input "True" at bounding box center [605, 422] width 10 height 8
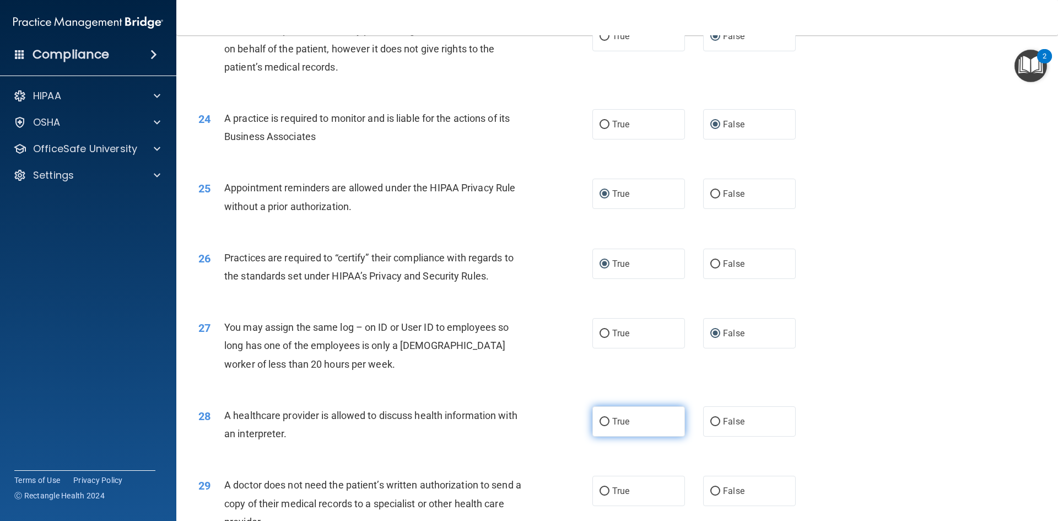
radio input "true"
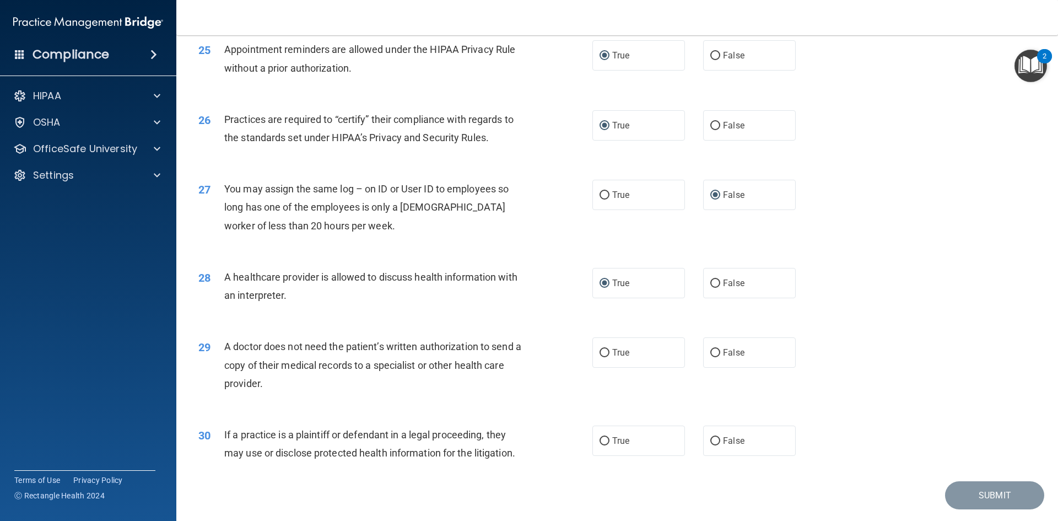
scroll to position [2045, 0]
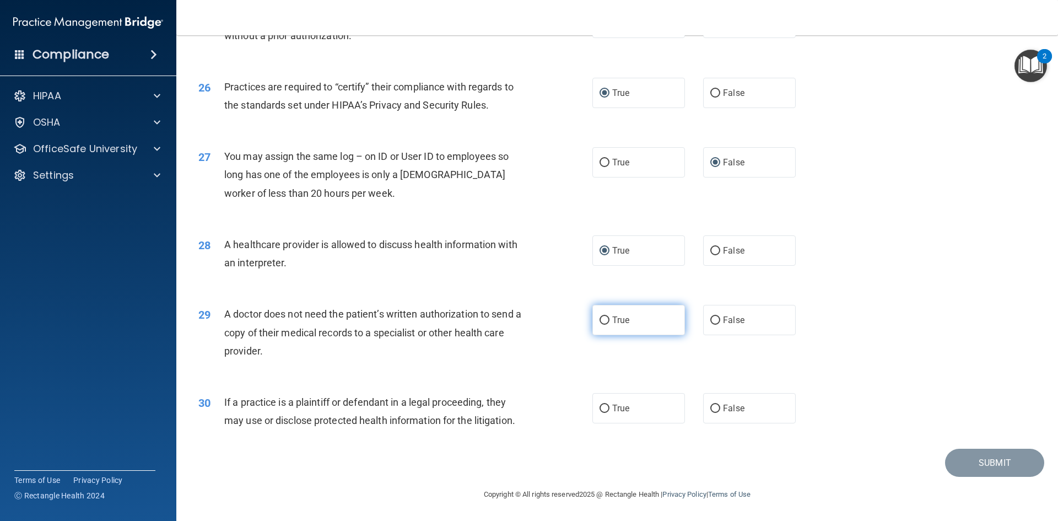
click at [601, 318] on input "True" at bounding box center [605, 320] width 10 height 8
radio input "true"
click at [602, 410] on input "True" at bounding box center [605, 409] width 10 height 8
radio input "true"
click at [974, 467] on button "Submit" at bounding box center [994, 463] width 99 height 28
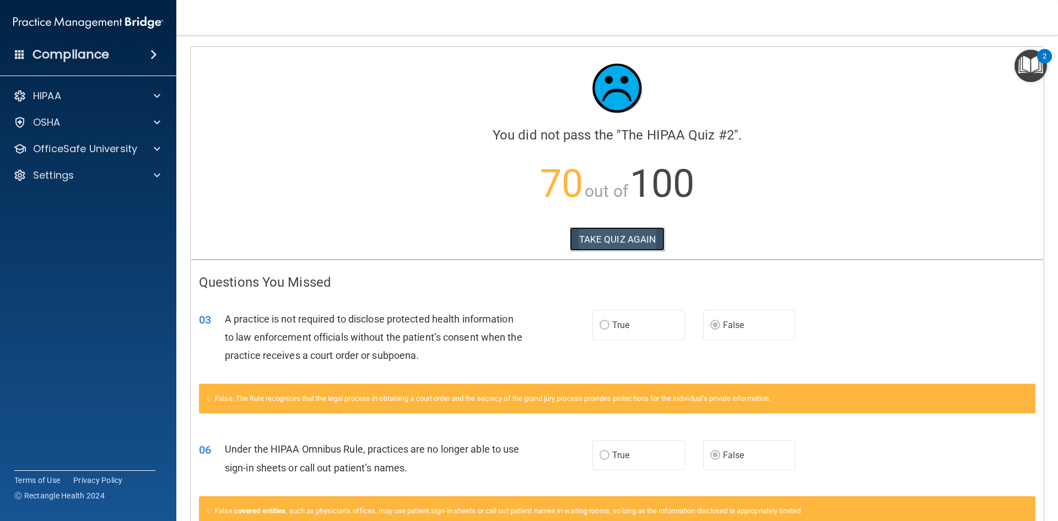
click at [612, 238] on button "TAKE QUIZ AGAIN" at bounding box center [617, 239] width 95 height 24
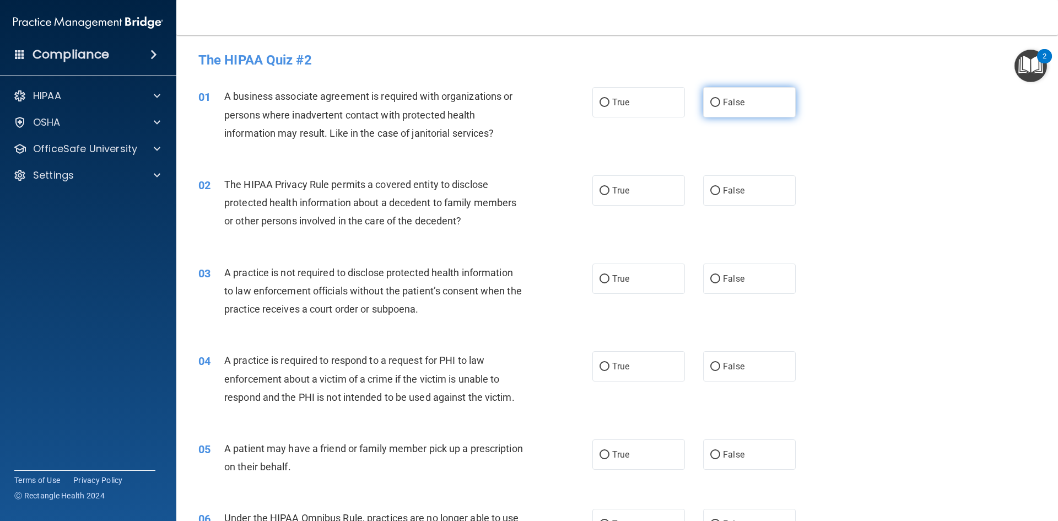
click at [712, 99] on input "False" at bounding box center [715, 103] width 10 height 8
radio input "true"
click at [600, 191] on input "True" at bounding box center [605, 191] width 10 height 8
radio input "true"
click at [710, 279] on input "False" at bounding box center [715, 279] width 10 height 8
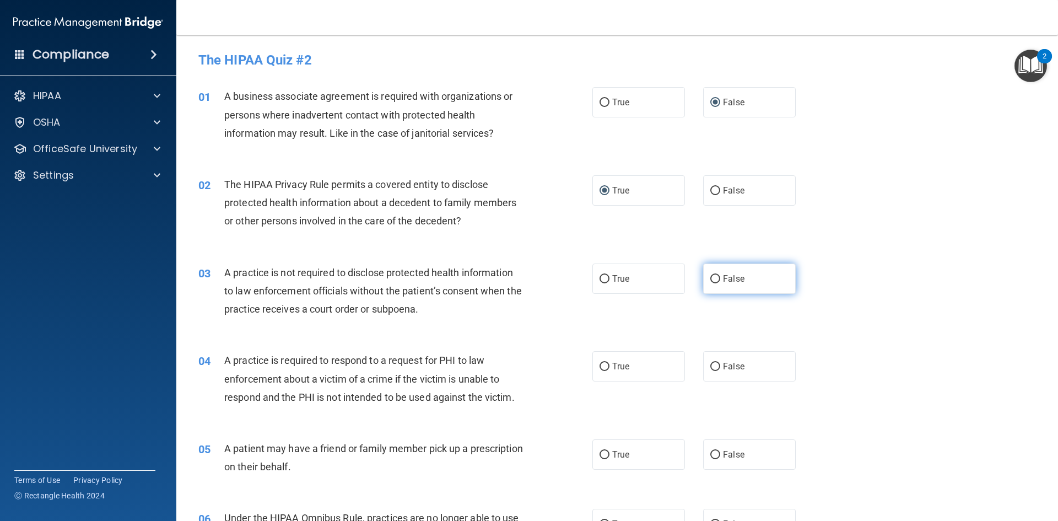
radio input "true"
click at [601, 366] on input "True" at bounding box center [605, 367] width 10 height 8
radio input "true"
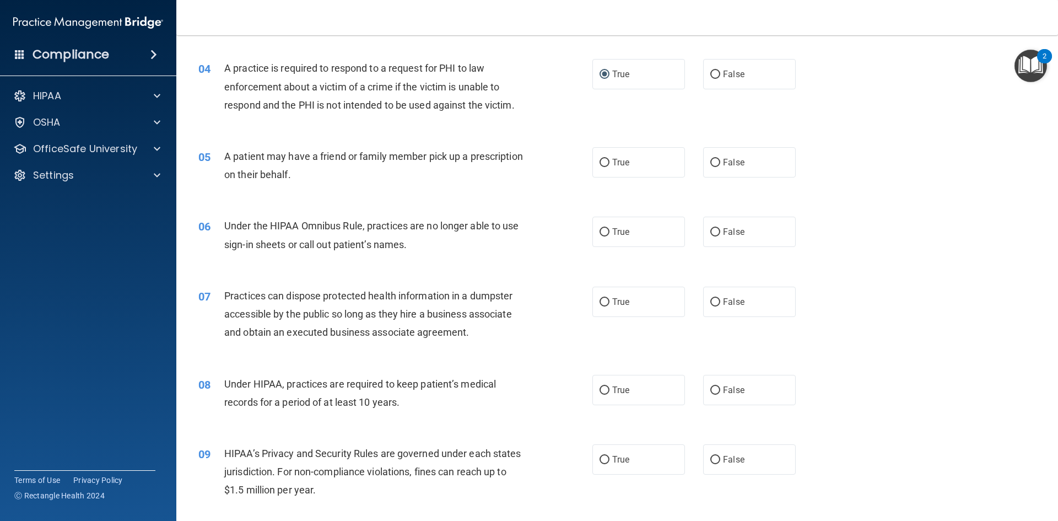
scroll to position [331, 0]
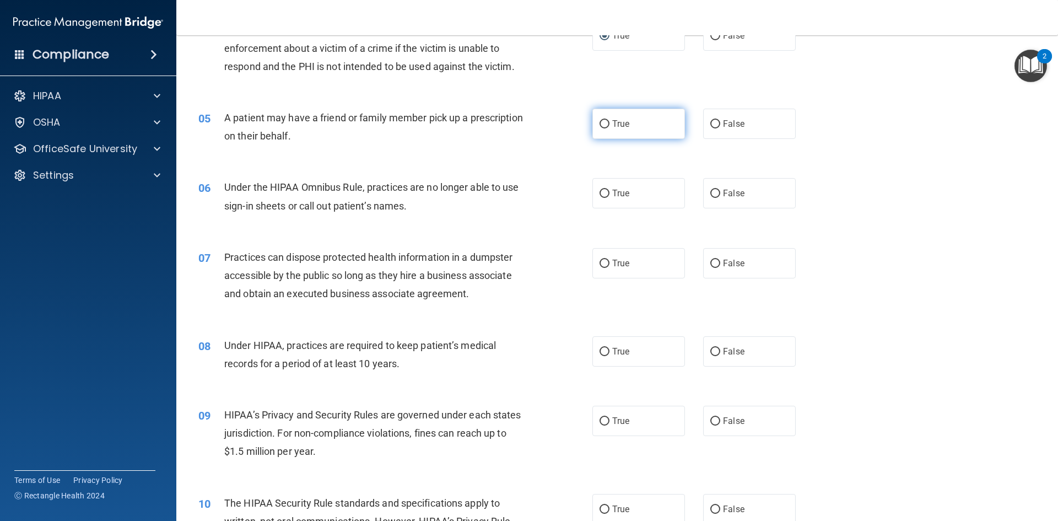
click at [601, 122] on input "True" at bounding box center [605, 124] width 10 height 8
radio input "true"
click at [711, 193] on input "False" at bounding box center [715, 194] width 10 height 8
radio input "true"
click at [711, 262] on input "False" at bounding box center [715, 264] width 10 height 8
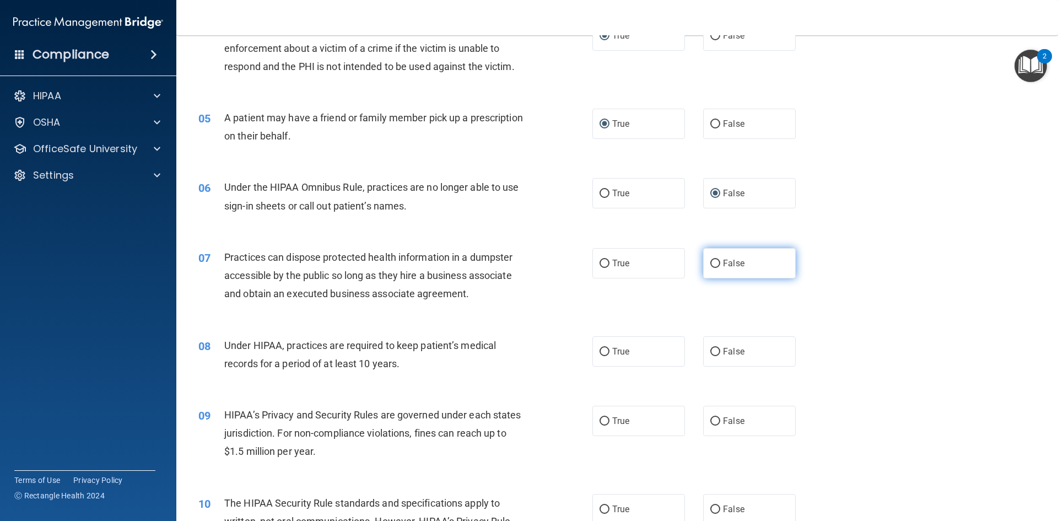
radio input "true"
click at [711, 352] on input "False" at bounding box center [715, 352] width 10 height 8
radio input "true"
click at [710, 423] on input "False" at bounding box center [715, 421] width 10 height 8
radio input "true"
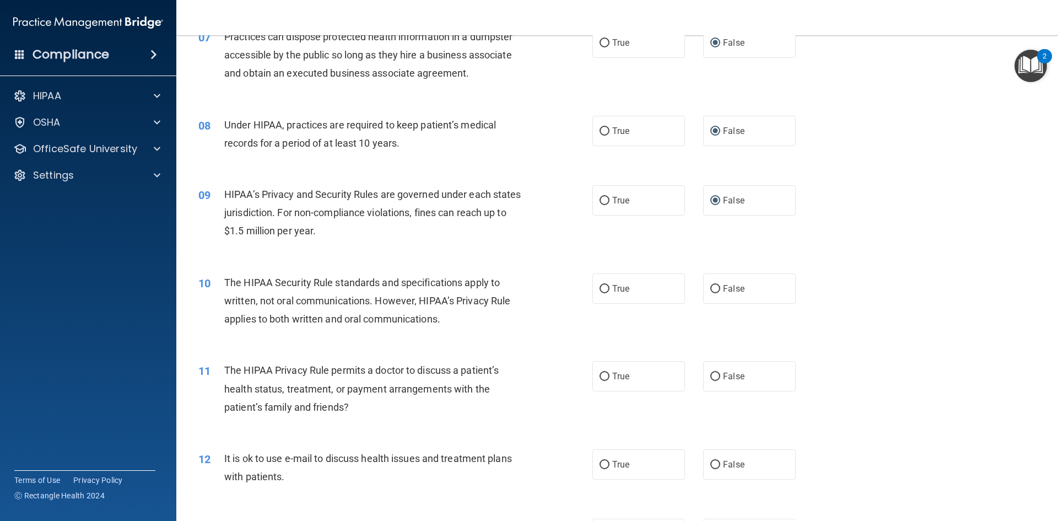
scroll to position [661, 0]
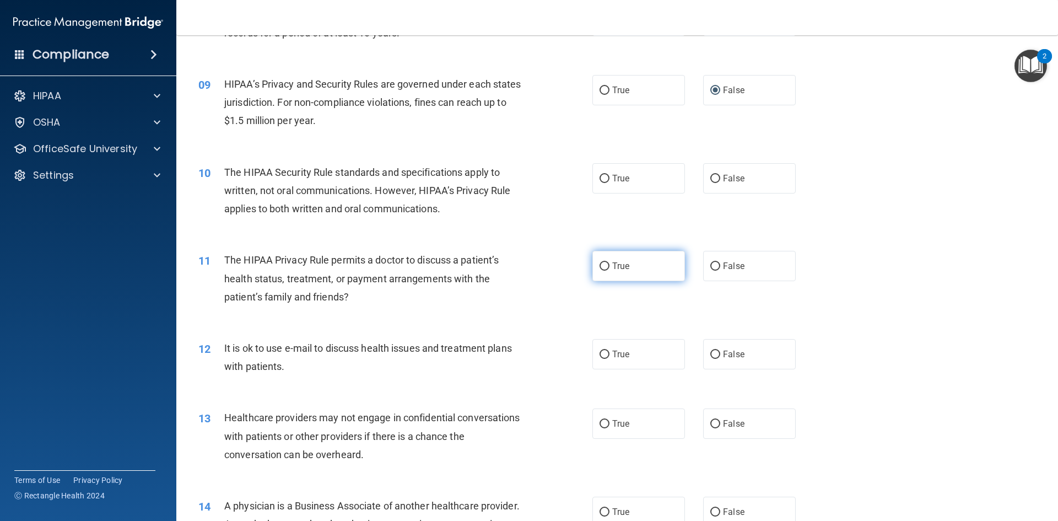
click at [600, 267] on input "True" at bounding box center [605, 266] width 10 height 8
radio input "true"
click at [602, 179] on input "True" at bounding box center [605, 179] width 10 height 8
radio input "true"
click at [600, 352] on input "True" at bounding box center [605, 355] width 10 height 8
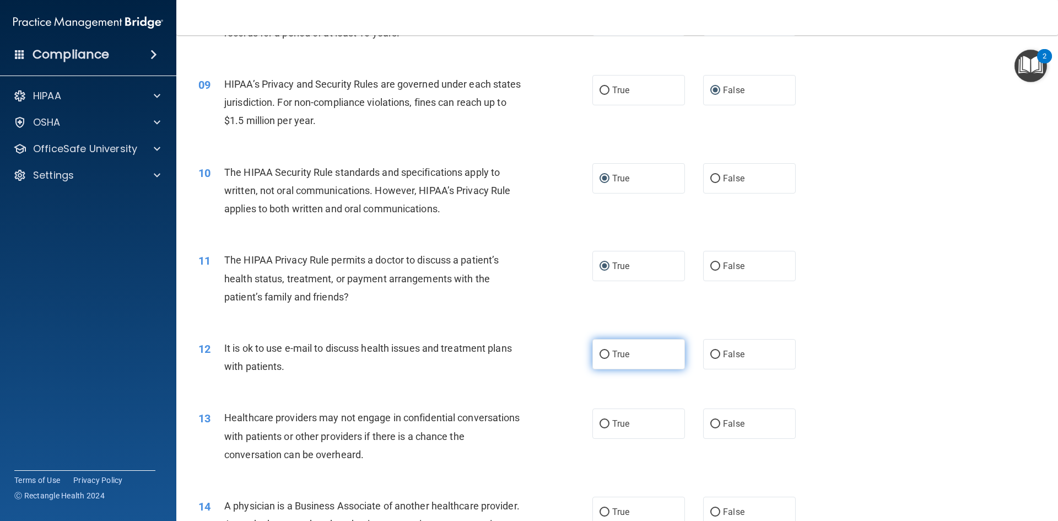
radio input "true"
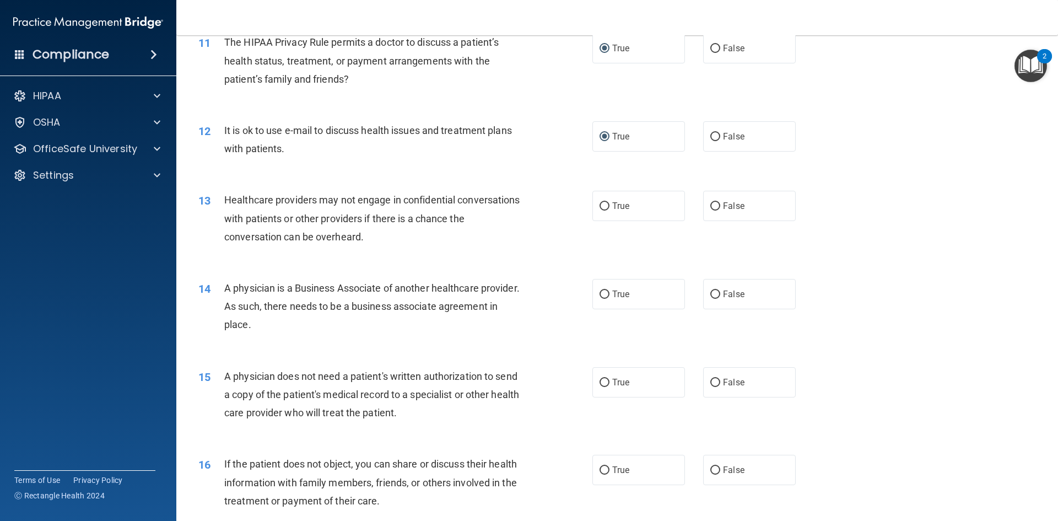
scroll to position [882, 0]
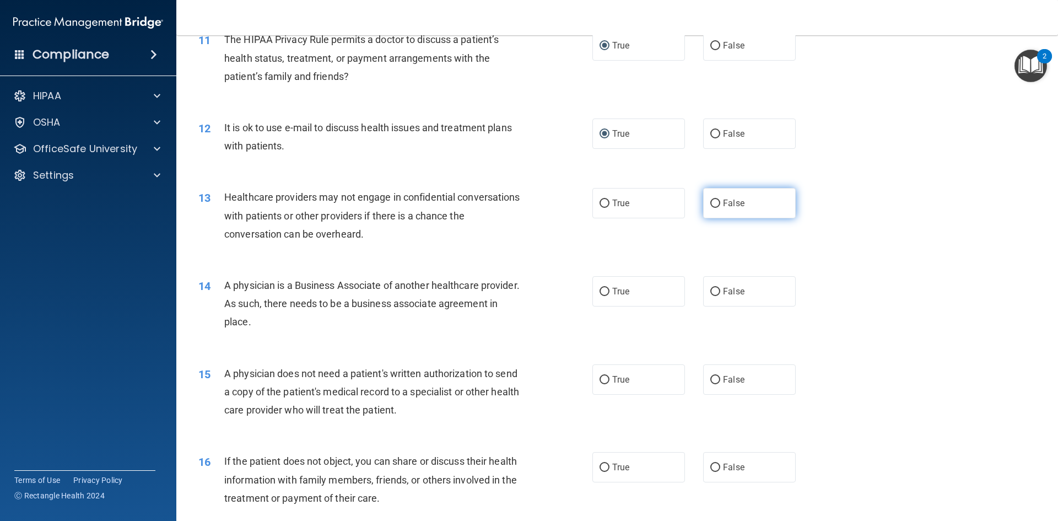
click at [710, 201] on input "False" at bounding box center [715, 204] width 10 height 8
radio input "true"
drag, startPoint x: 711, startPoint y: 293, endPoint x: 729, endPoint y: 290, distance: 17.9
click at [711, 293] on input "False" at bounding box center [715, 292] width 10 height 8
radio input "true"
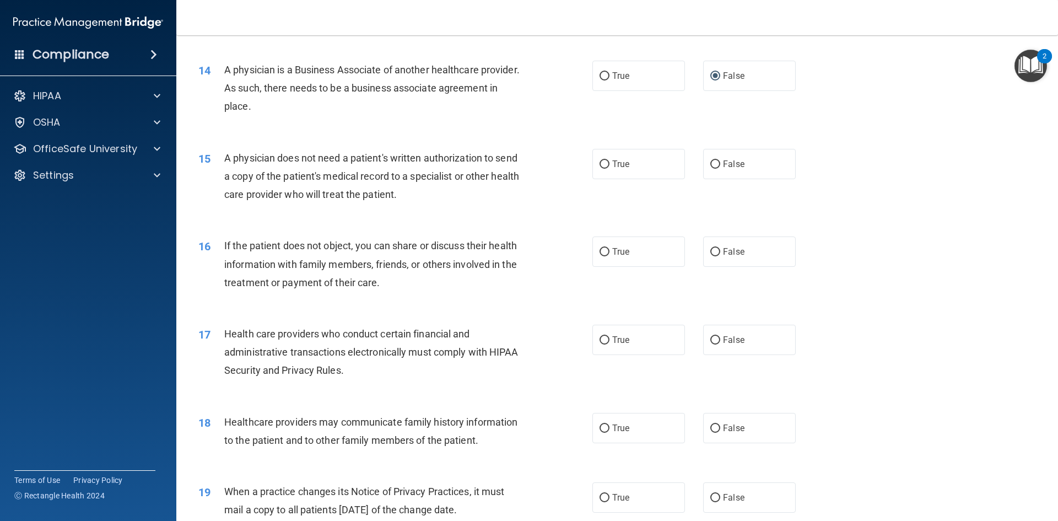
scroll to position [1102, 0]
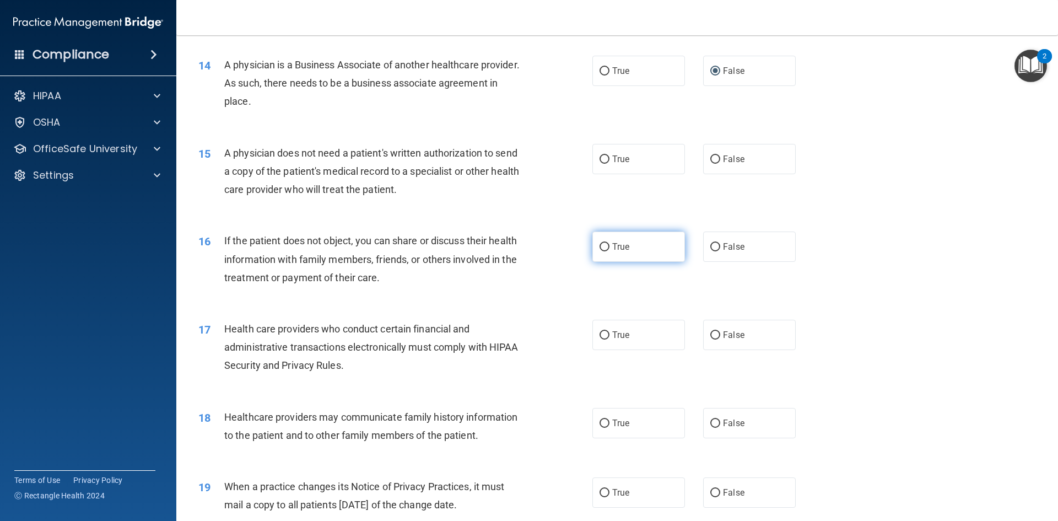
click at [602, 246] on input "True" at bounding box center [605, 247] width 10 height 8
radio input "true"
click at [603, 155] on input "True" at bounding box center [605, 159] width 10 height 8
radio input "true"
click at [602, 332] on input "True" at bounding box center [605, 335] width 10 height 8
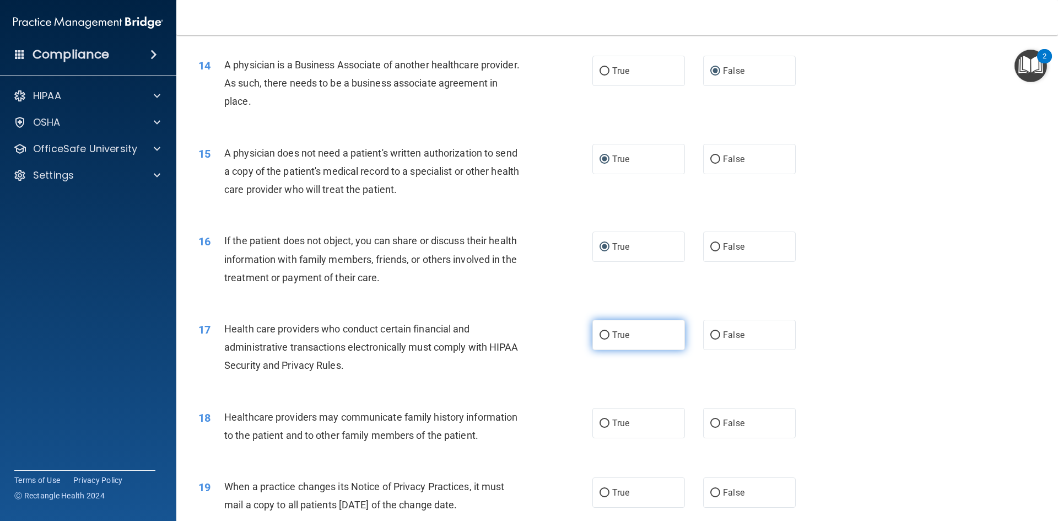
radio input "true"
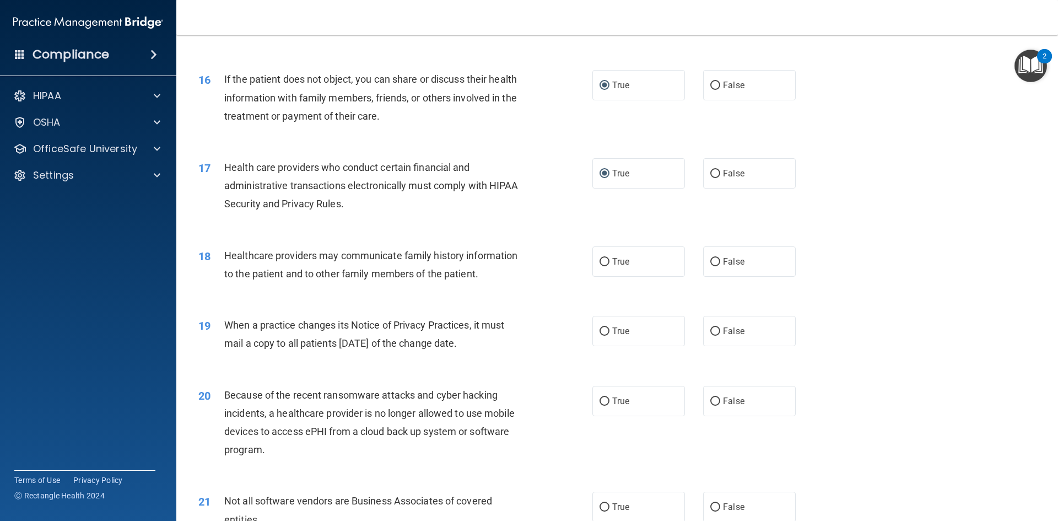
scroll to position [1268, 0]
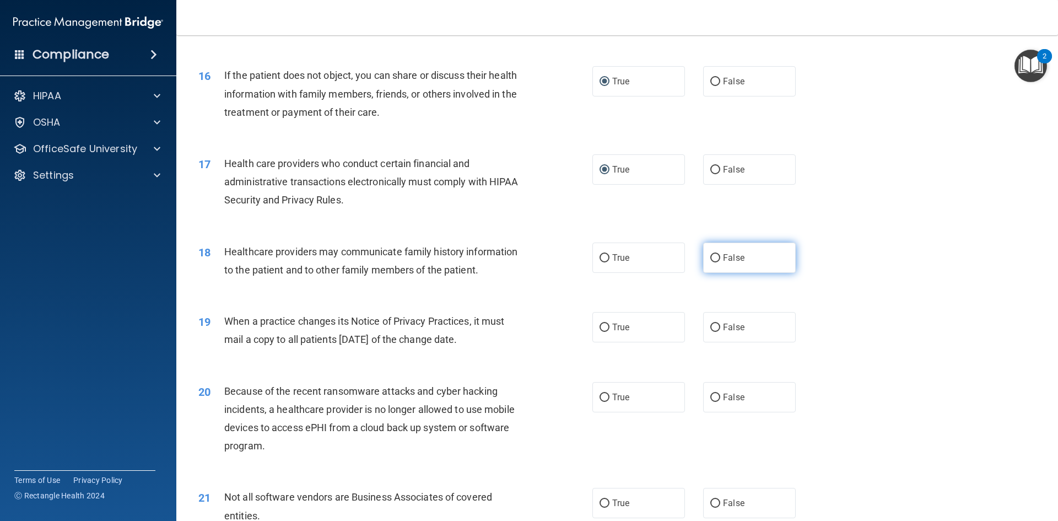
click at [710, 254] on input "False" at bounding box center [715, 258] width 10 height 8
radio input "true"
click at [710, 325] on input "False" at bounding box center [715, 328] width 10 height 8
radio input "true"
click at [713, 400] on input "False" at bounding box center [715, 398] width 10 height 8
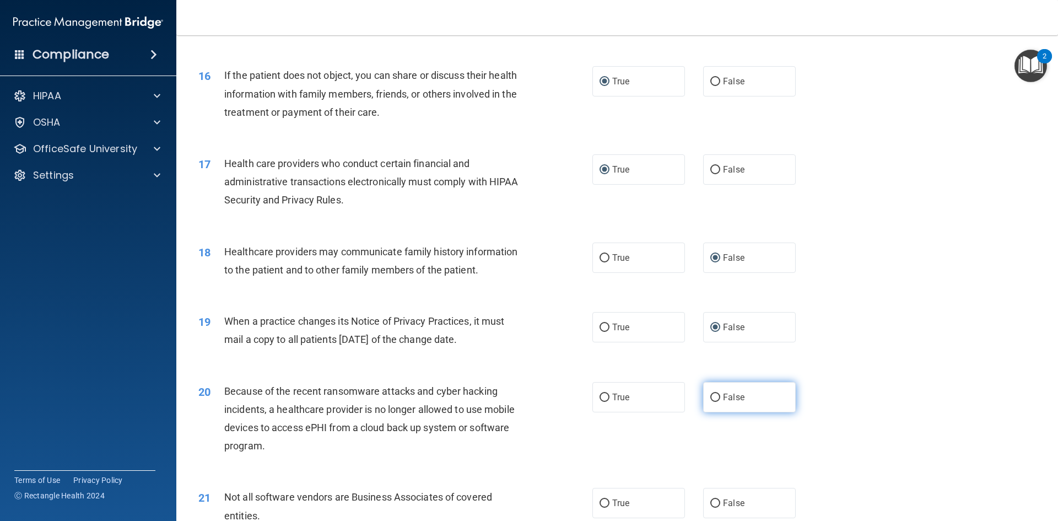
radio input "true"
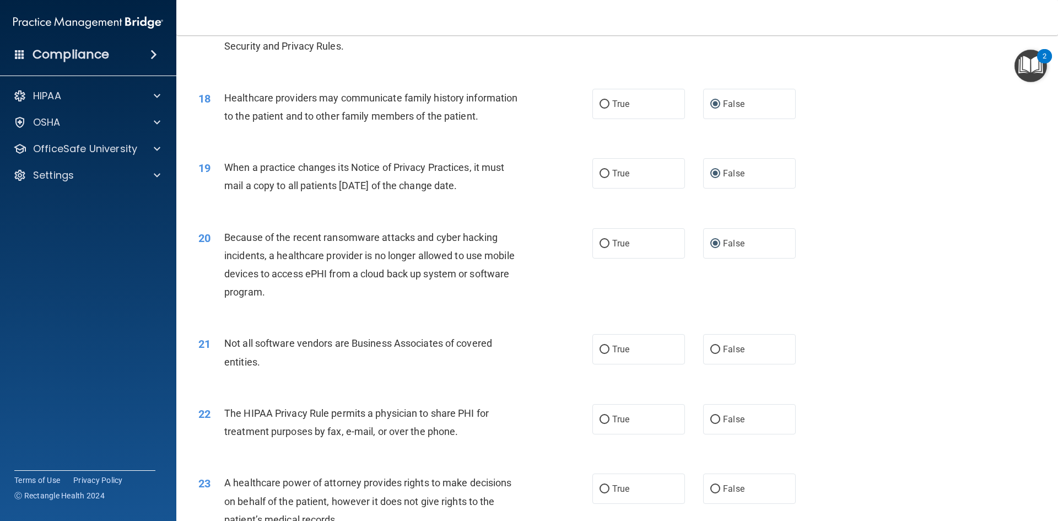
scroll to position [1433, 0]
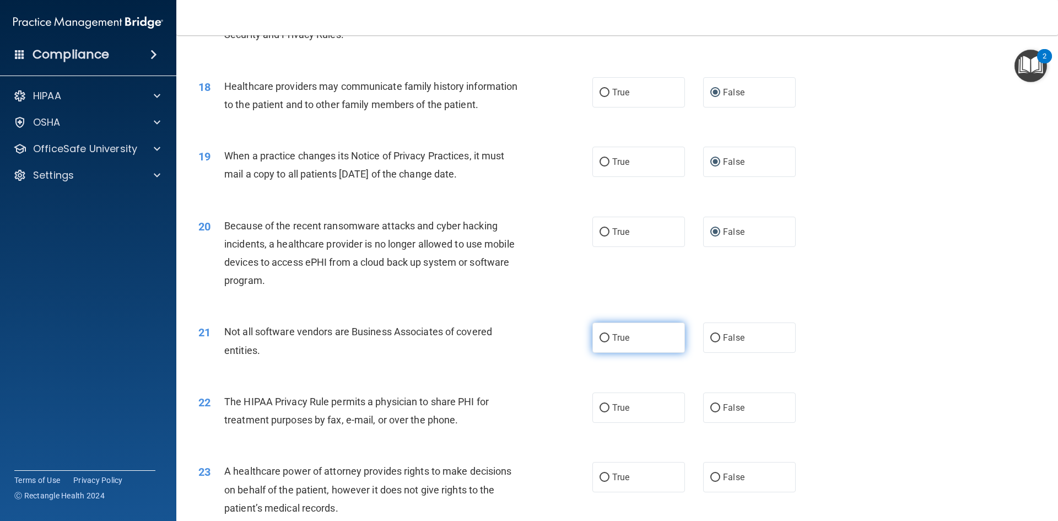
click at [600, 340] on input "True" at bounding box center [605, 338] width 10 height 8
radio input "true"
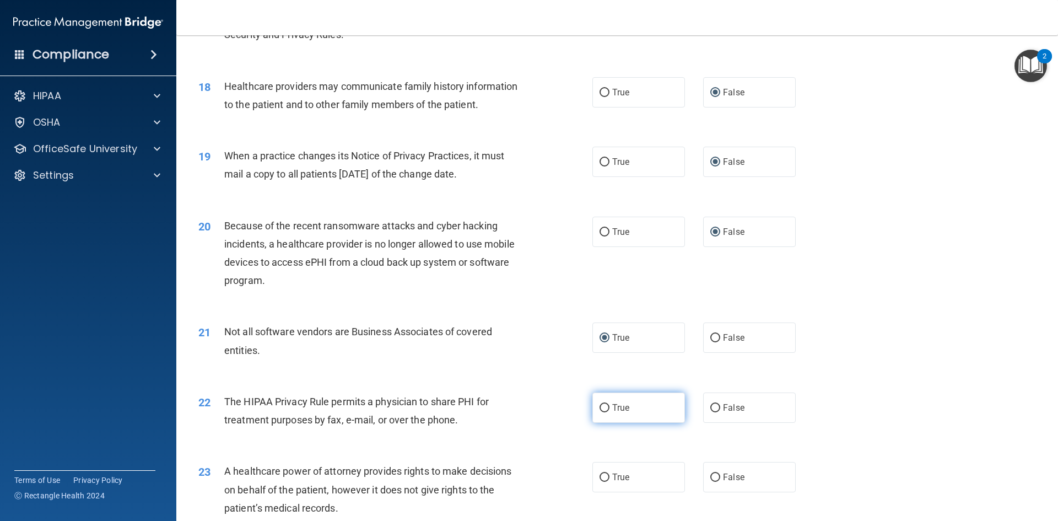
click at [602, 408] on input "True" at bounding box center [605, 408] width 10 height 8
radio input "true"
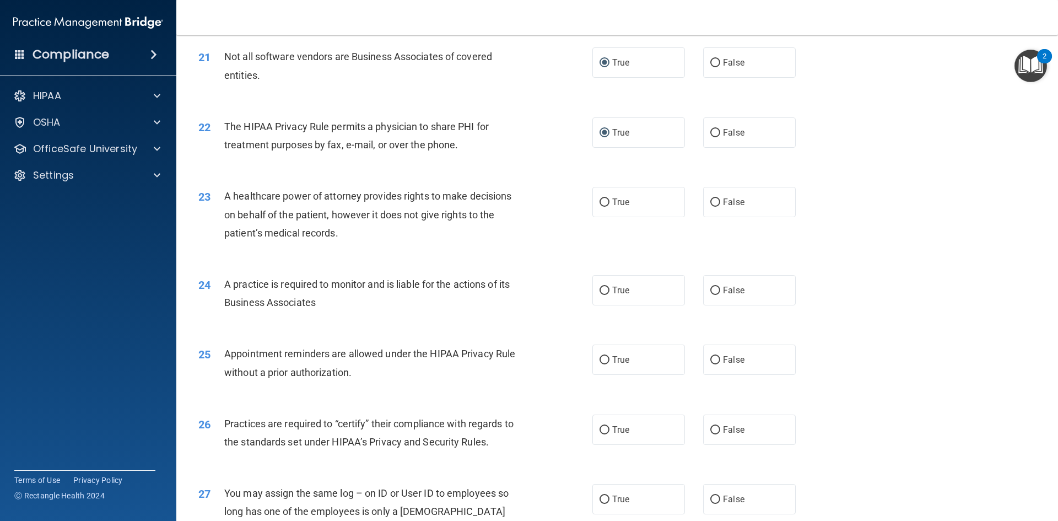
scroll to position [1709, 0]
click at [710, 200] on input "False" at bounding box center [715, 202] width 10 height 8
radio input "true"
click at [712, 289] on input "False" at bounding box center [715, 290] width 10 height 8
radio input "true"
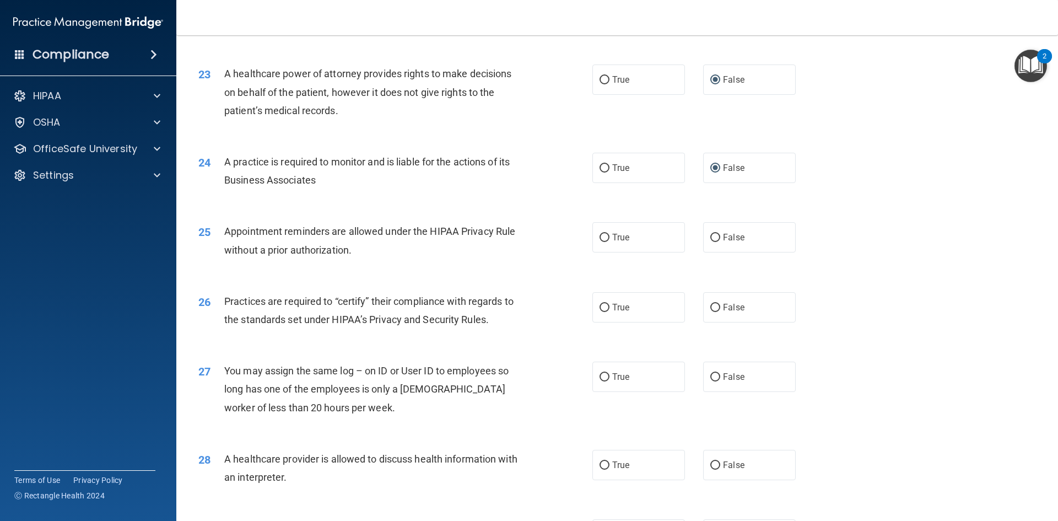
scroll to position [1874, 0]
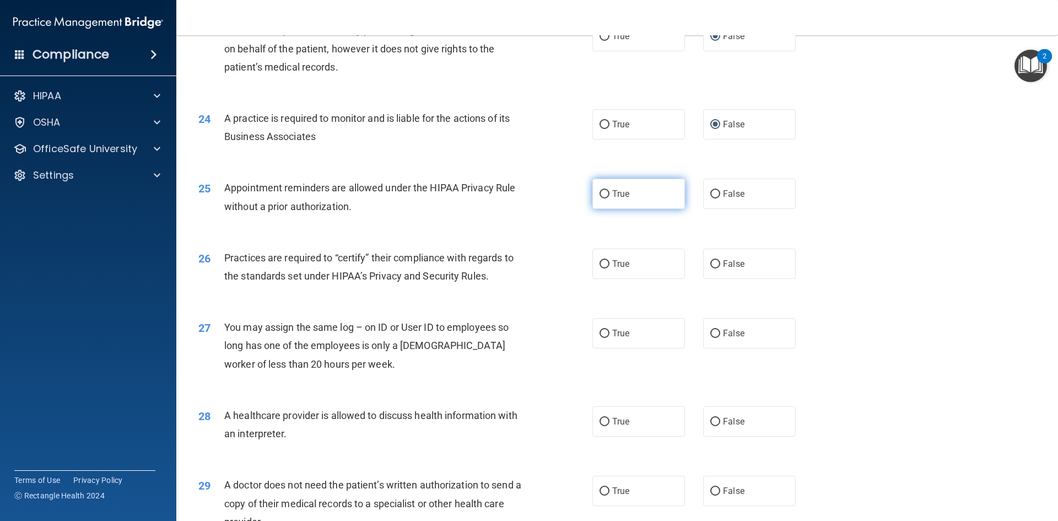
click at [604, 188] on label "True" at bounding box center [638, 194] width 93 height 30
click at [604, 190] on input "True" at bounding box center [605, 194] width 10 height 8
radio input "true"
click at [710, 262] on input "False" at bounding box center [715, 264] width 10 height 8
radio input "true"
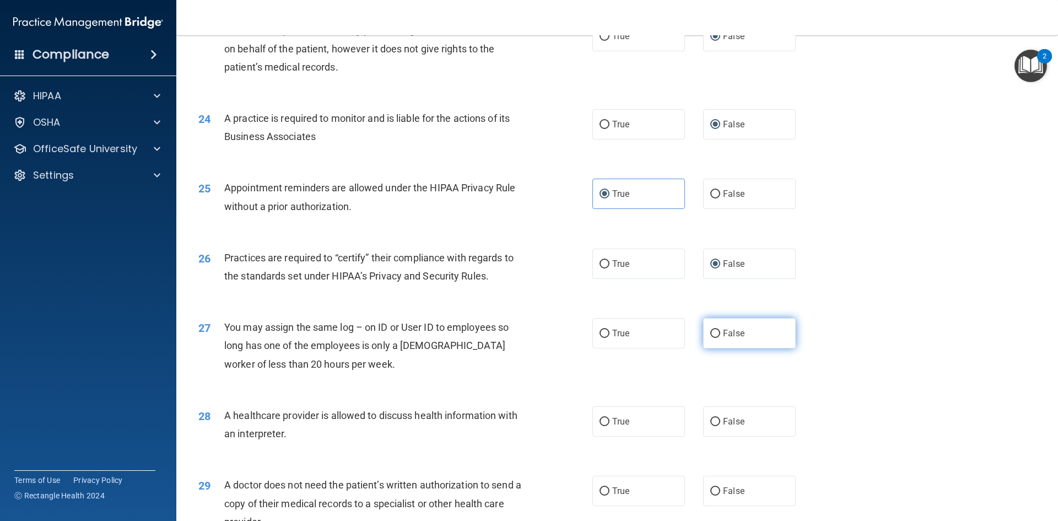
click at [712, 334] on input "False" at bounding box center [715, 334] width 10 height 8
radio input "true"
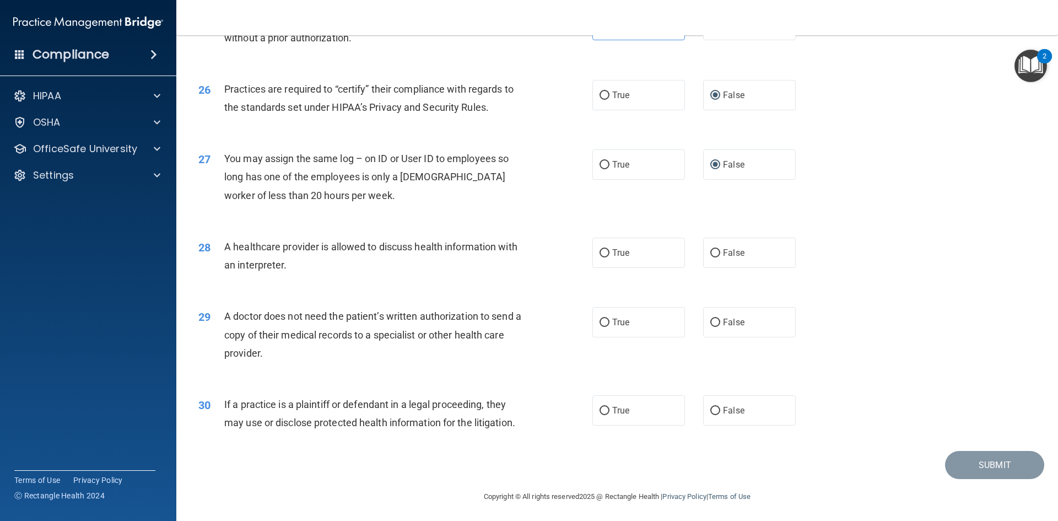
scroll to position [2045, 0]
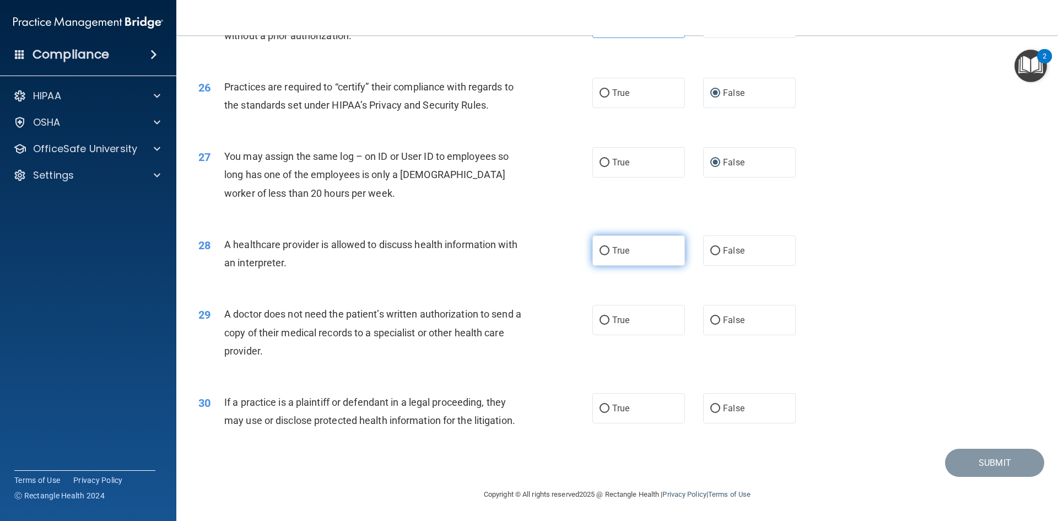
click at [601, 249] on input "True" at bounding box center [605, 251] width 10 height 8
radio input "true"
click at [601, 319] on input "True" at bounding box center [605, 320] width 10 height 8
radio input "true"
click at [600, 408] on input "True" at bounding box center [605, 409] width 10 height 8
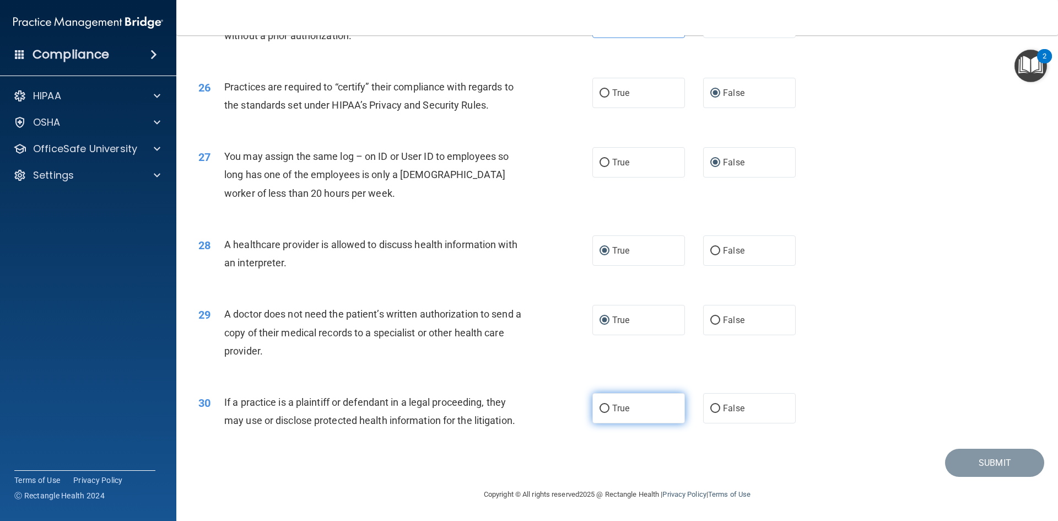
radio input "true"
click at [978, 465] on button "Submit" at bounding box center [994, 463] width 99 height 28
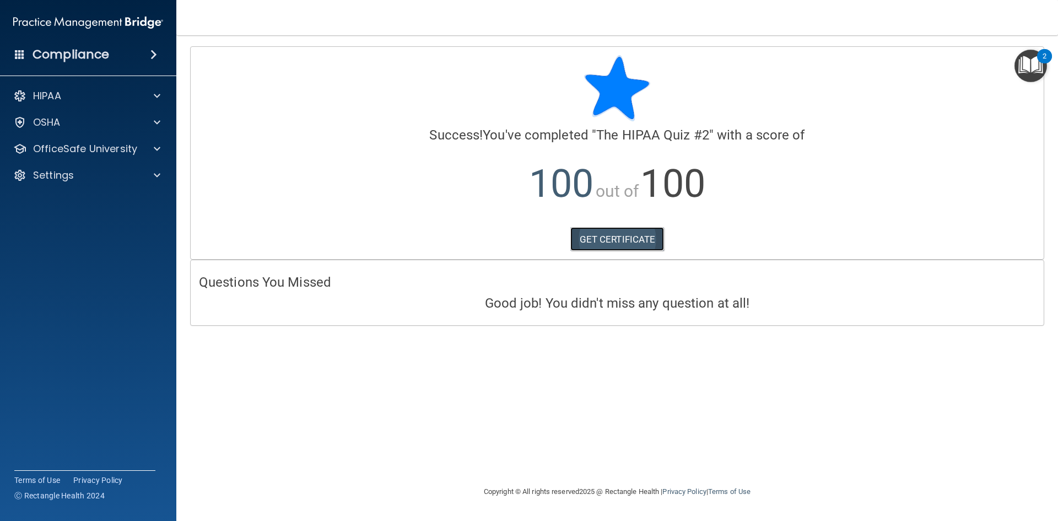
click at [614, 241] on link "GET CERTIFICATE" at bounding box center [617, 239] width 94 height 24
click at [87, 98] on div "HIPAA" at bounding box center [73, 95] width 137 height 13
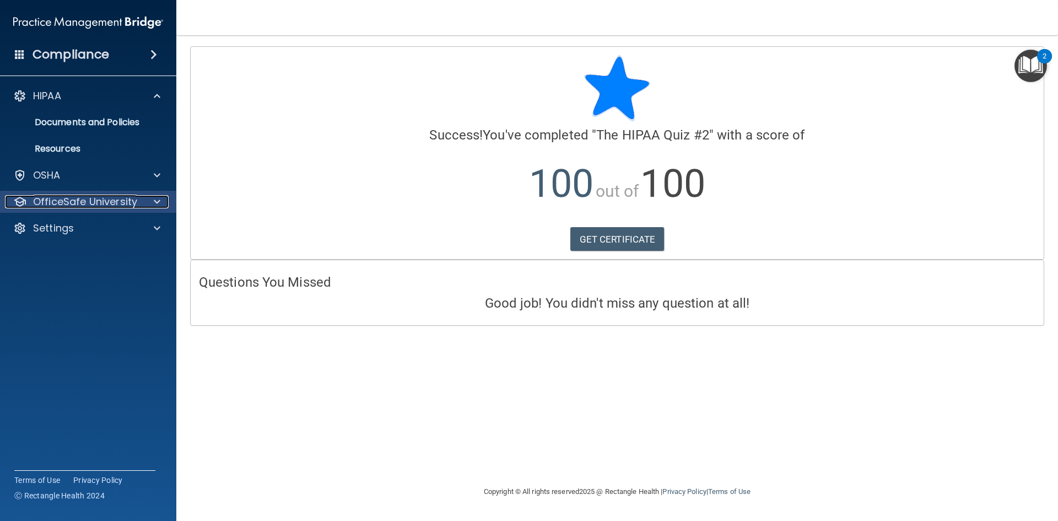
click at [135, 197] on p "OfficeSafe University" at bounding box center [85, 201] width 104 height 13
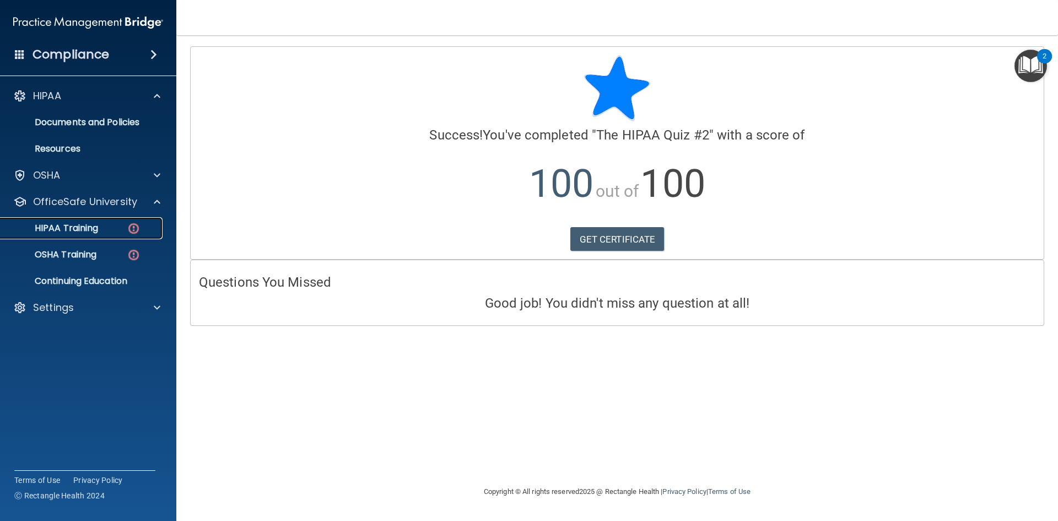
click at [133, 227] on img at bounding box center [134, 229] width 14 height 14
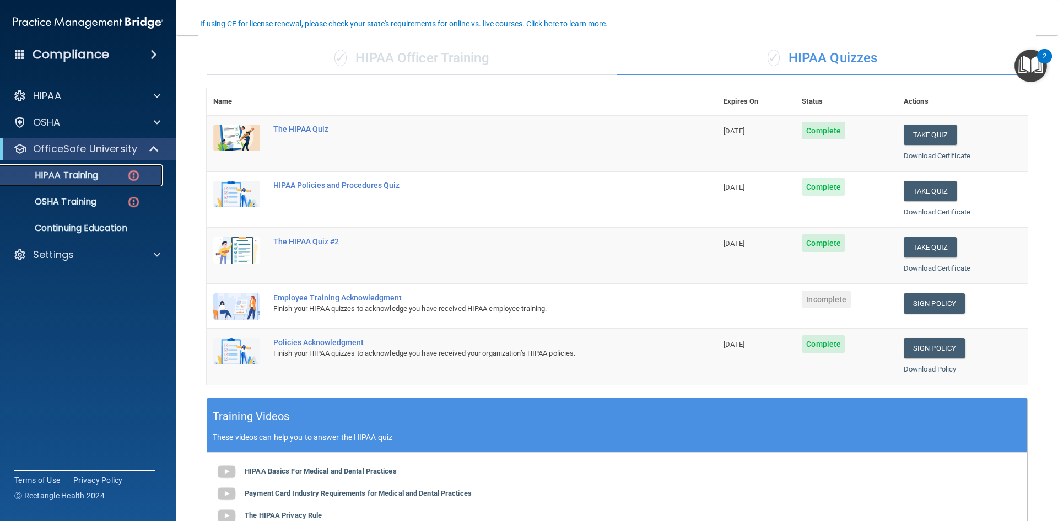
scroll to position [89, 0]
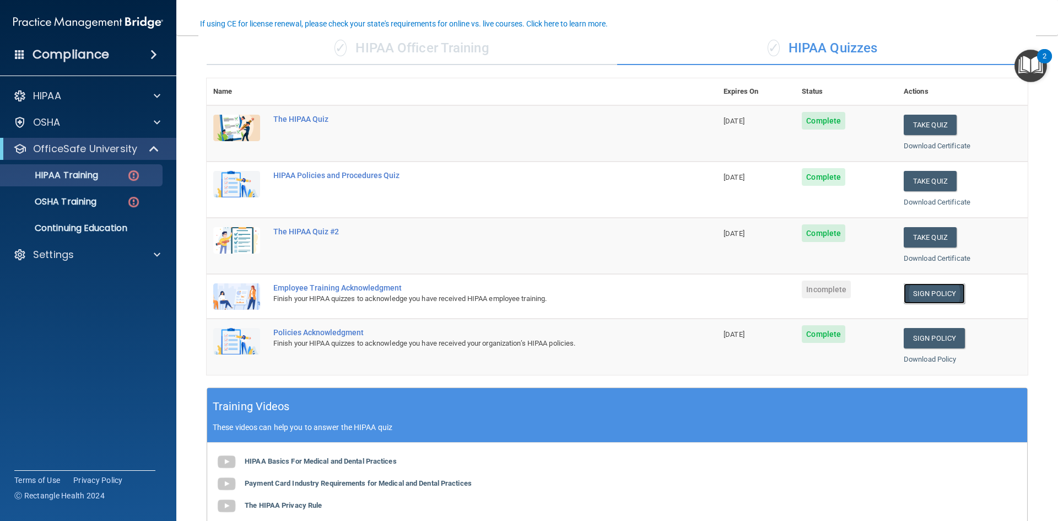
click at [938, 295] on link "Sign Policy" at bounding box center [934, 293] width 61 height 20
click at [930, 290] on link "Sign Policy" at bounding box center [934, 293] width 61 height 20
click at [935, 294] on link "Sign Policy" at bounding box center [934, 293] width 61 height 20
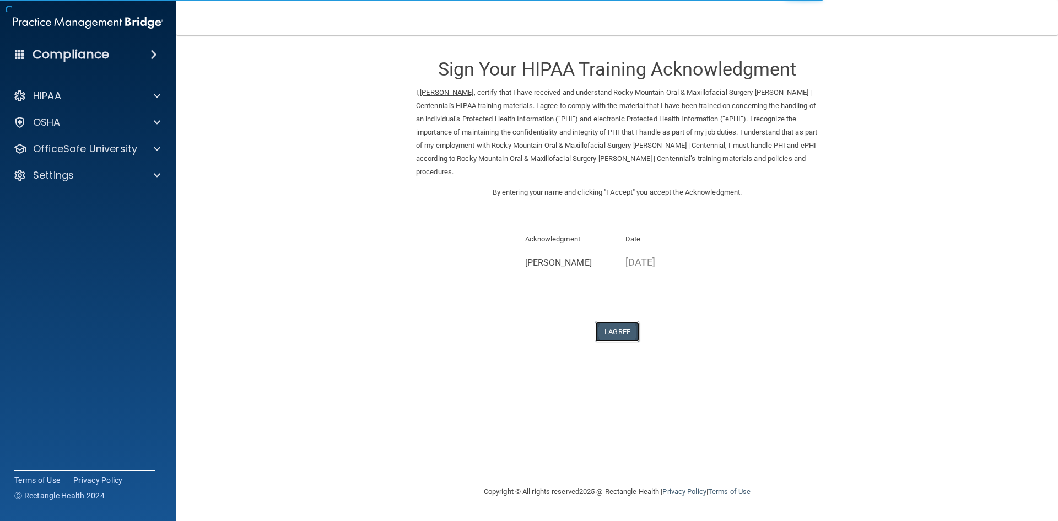
click at [616, 337] on button "I Agree" at bounding box center [617, 331] width 44 height 20
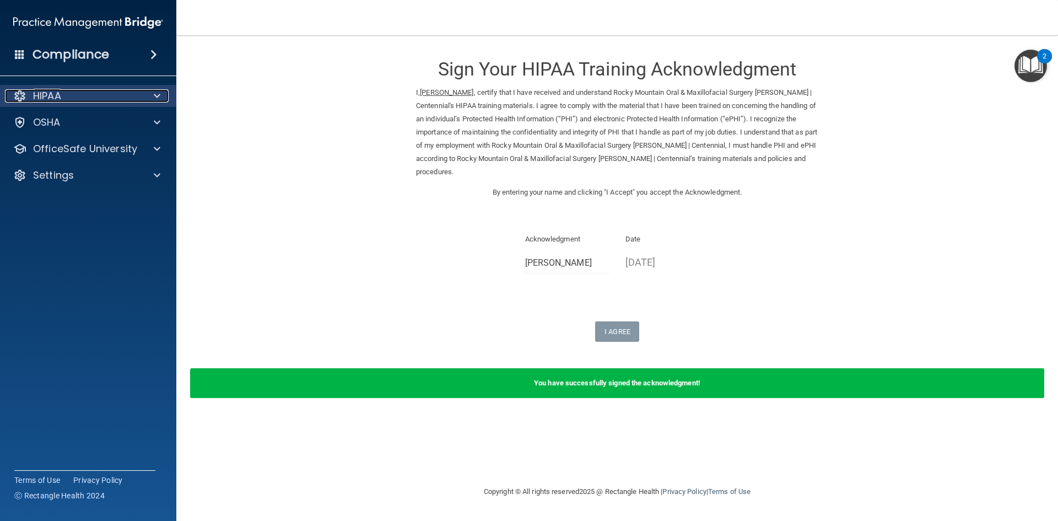
click at [151, 95] on div at bounding box center [156, 95] width 28 height 13
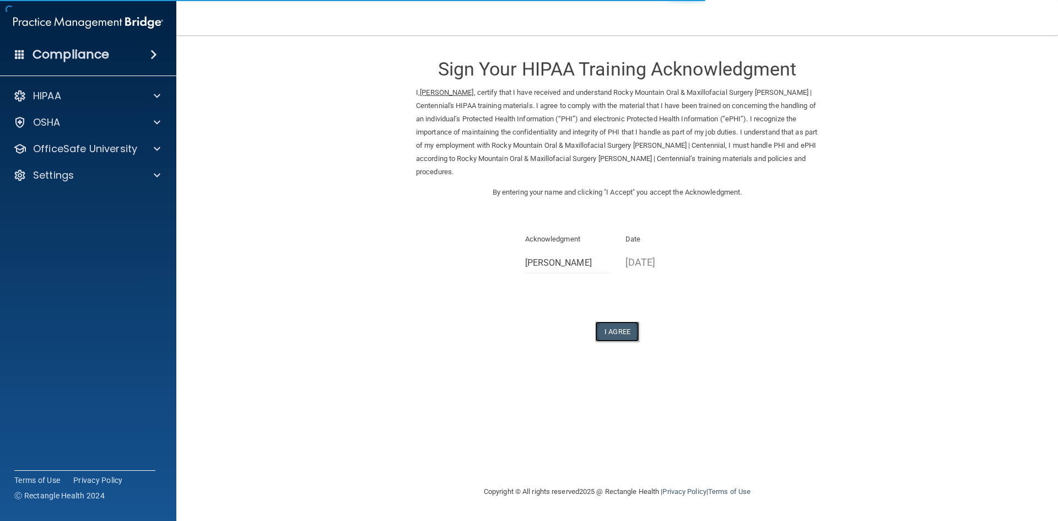
click at [612, 337] on button "I Agree" at bounding box center [617, 331] width 44 height 20
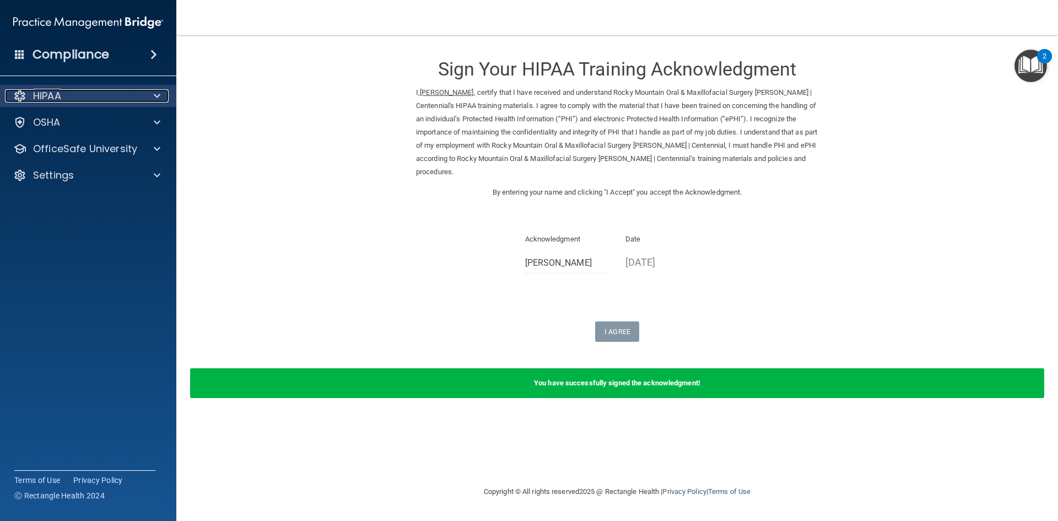
click at [112, 99] on div "HIPAA" at bounding box center [73, 95] width 137 height 13
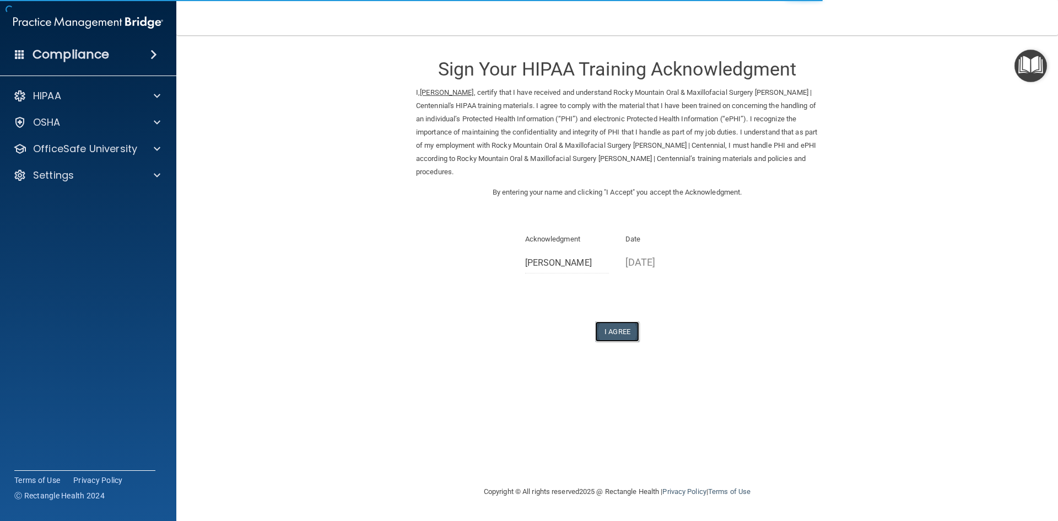
click at [629, 336] on button "I Agree" at bounding box center [617, 331] width 44 height 20
click at [627, 335] on button "I Agree" at bounding box center [617, 331] width 44 height 20
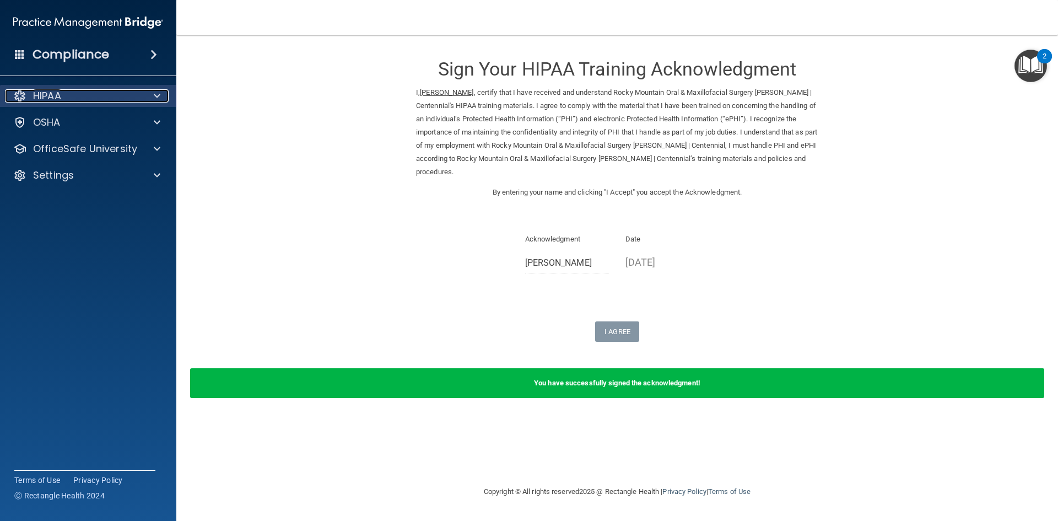
click at [150, 95] on div at bounding box center [156, 95] width 28 height 13
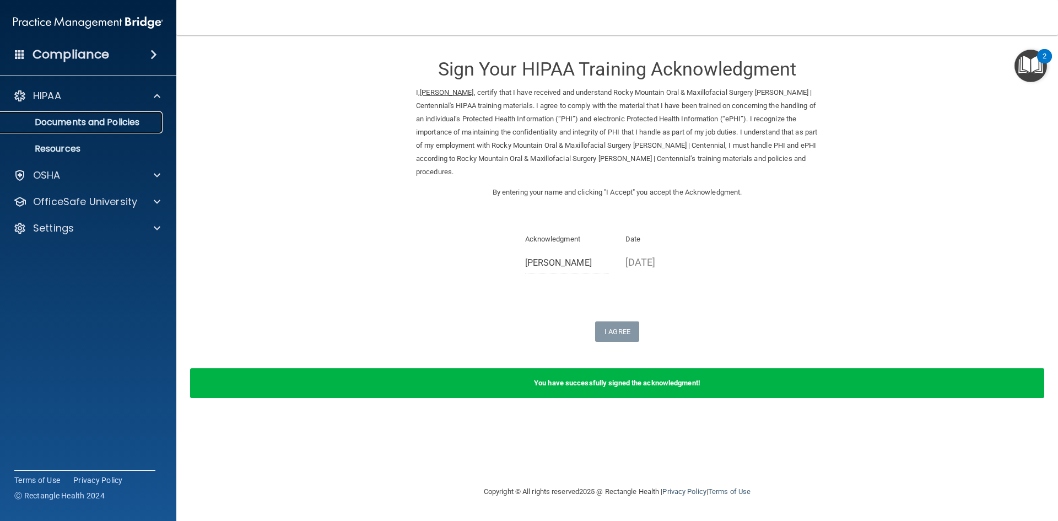
click at [104, 121] on p "Documents and Policies" at bounding box center [82, 122] width 150 height 11
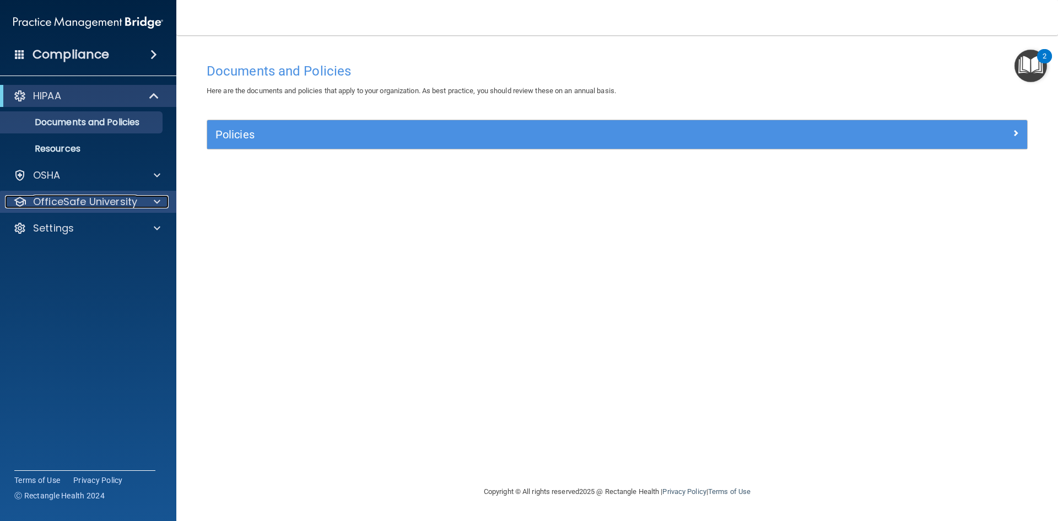
click at [136, 203] on p "OfficeSafe University" at bounding box center [85, 201] width 104 height 13
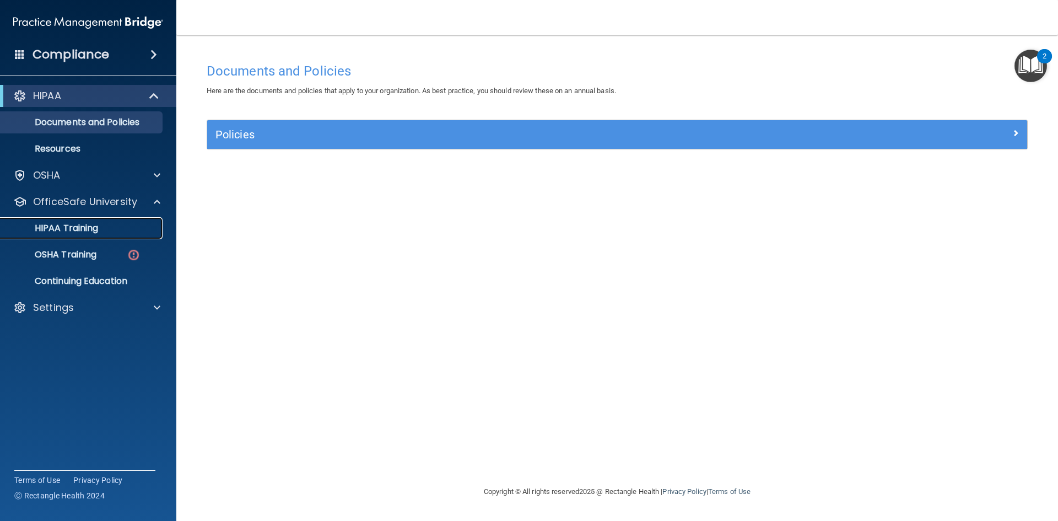
click at [131, 228] on div "HIPAA Training" at bounding box center [82, 228] width 150 height 11
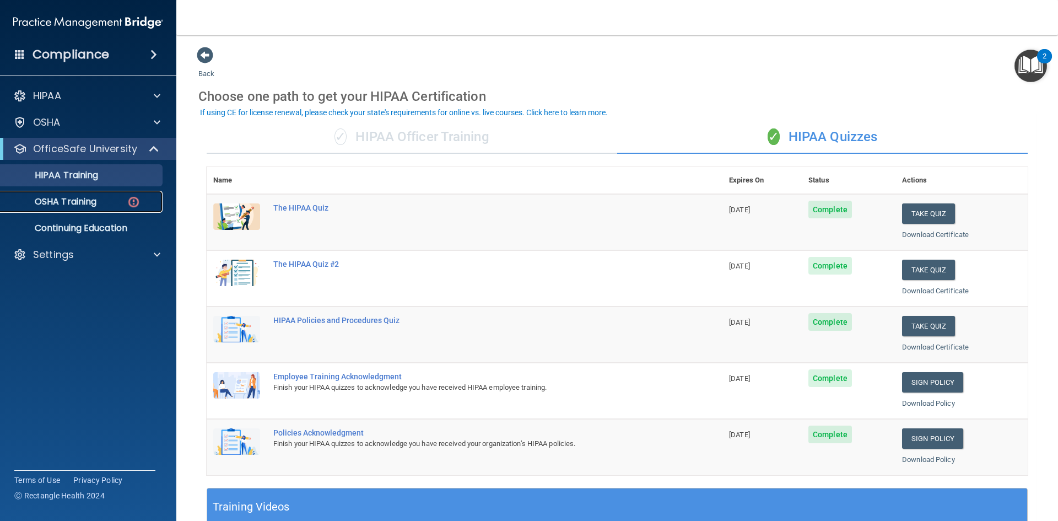
click at [85, 203] on p "OSHA Training" at bounding box center [51, 201] width 89 height 11
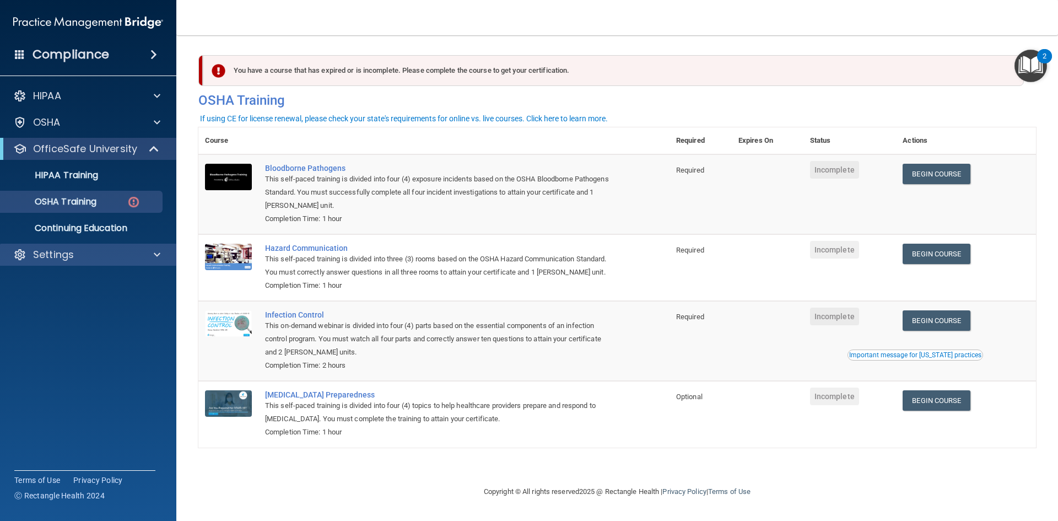
click at [70, 246] on div "Settings" at bounding box center [88, 255] width 177 height 22
click at [75, 251] on div "Settings" at bounding box center [73, 254] width 137 height 13
click at [74, 255] on div "Settings" at bounding box center [73, 254] width 137 height 13
click at [934, 174] on link "Begin Course" at bounding box center [936, 174] width 67 height 20
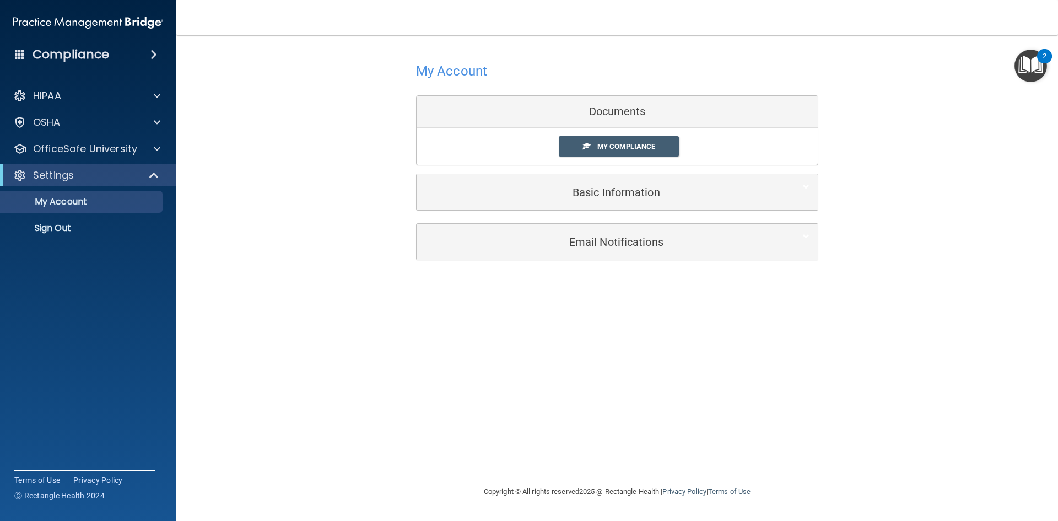
click at [613, 114] on div "Documents" at bounding box center [617, 112] width 401 height 32
click at [616, 145] on span "My Compliance" at bounding box center [626, 146] width 58 height 8
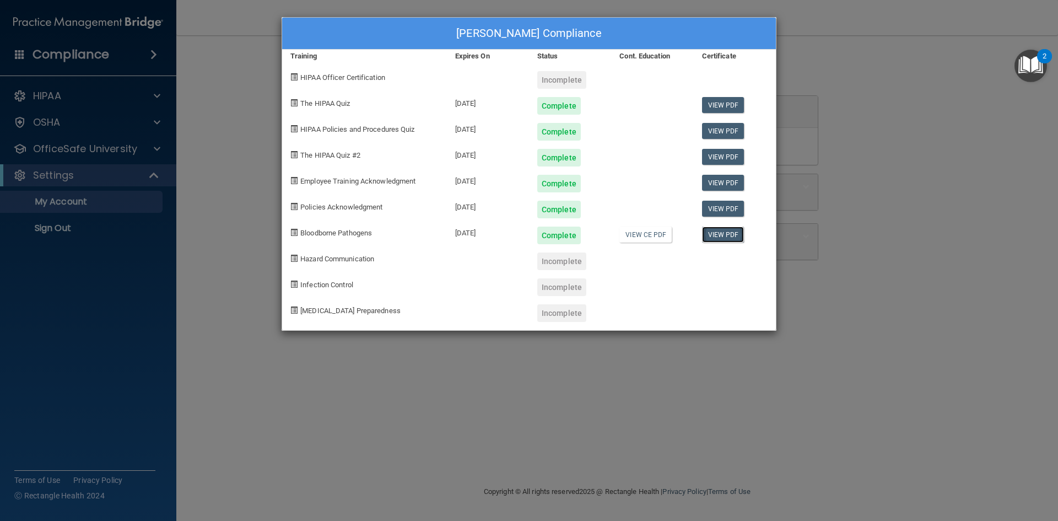
click at [722, 238] on link "View PDF" at bounding box center [723, 235] width 42 height 16
drag, startPoint x: 1041, startPoint y: 179, endPoint x: 1035, endPoint y: 181, distance: 6.5
click at [1038, 181] on div "Gina Staton's Compliance Training Expires On Status Cont. Education Certificate…" at bounding box center [529, 260] width 1058 height 521
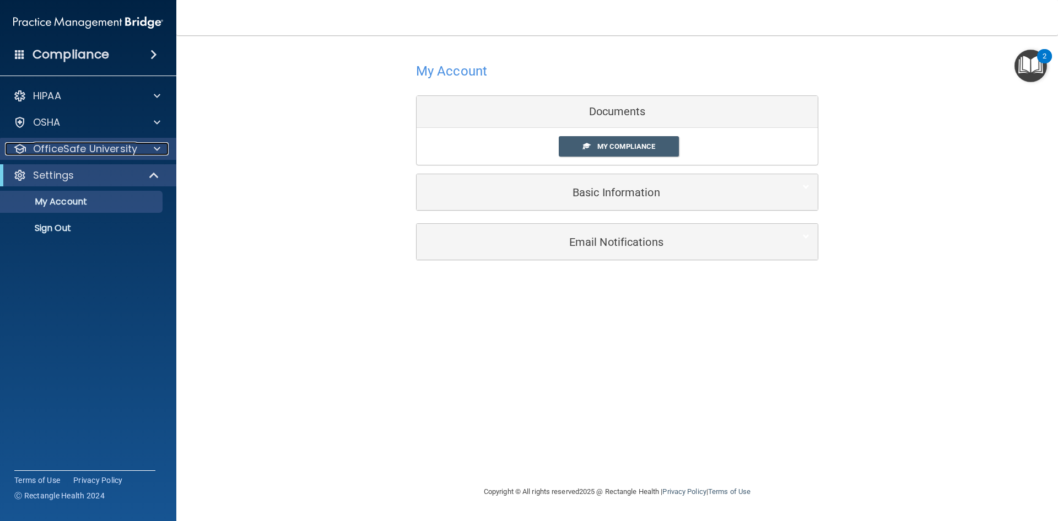
click at [79, 150] on p "OfficeSafe University" at bounding box center [85, 148] width 104 height 13
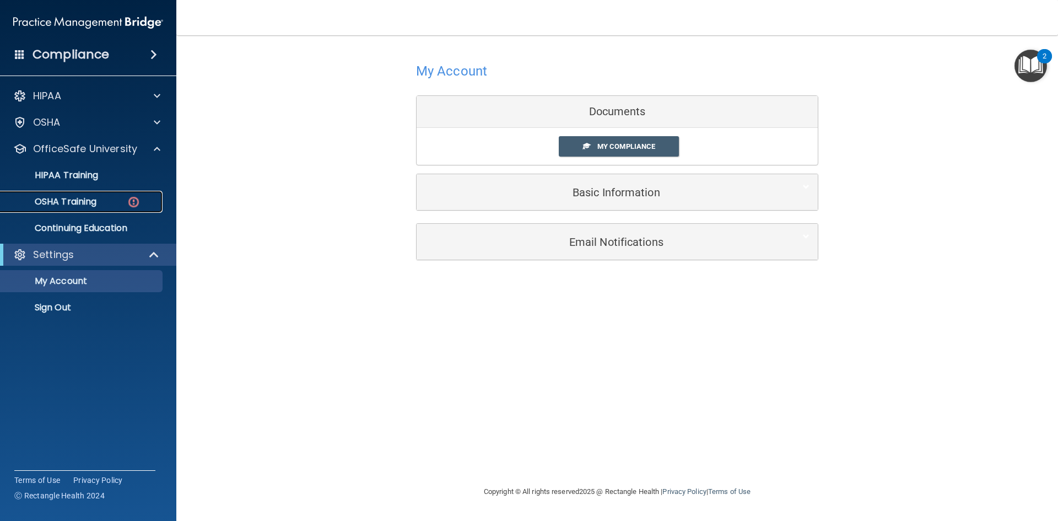
click at [82, 204] on p "OSHA Training" at bounding box center [51, 201] width 89 height 11
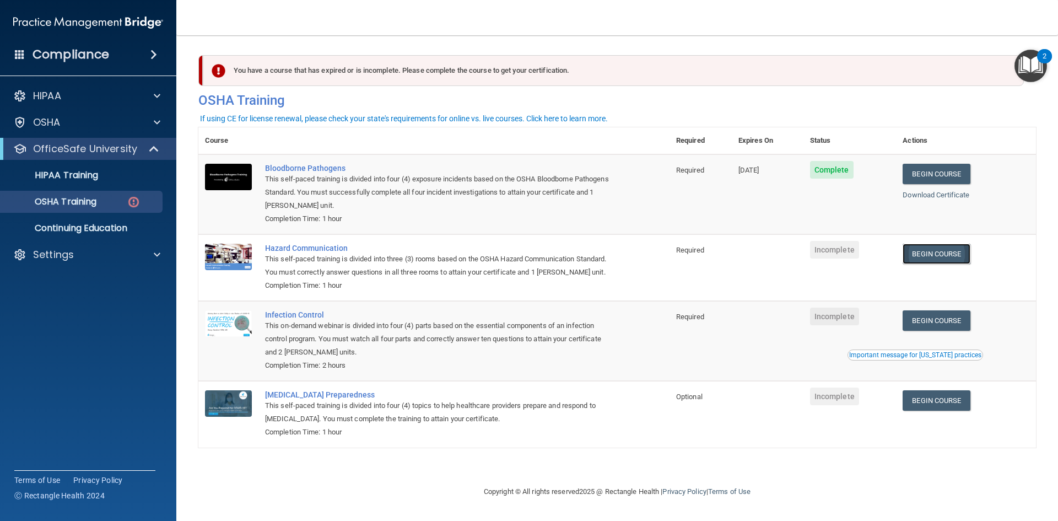
click at [940, 257] on link "Begin Course" at bounding box center [936, 254] width 67 height 20
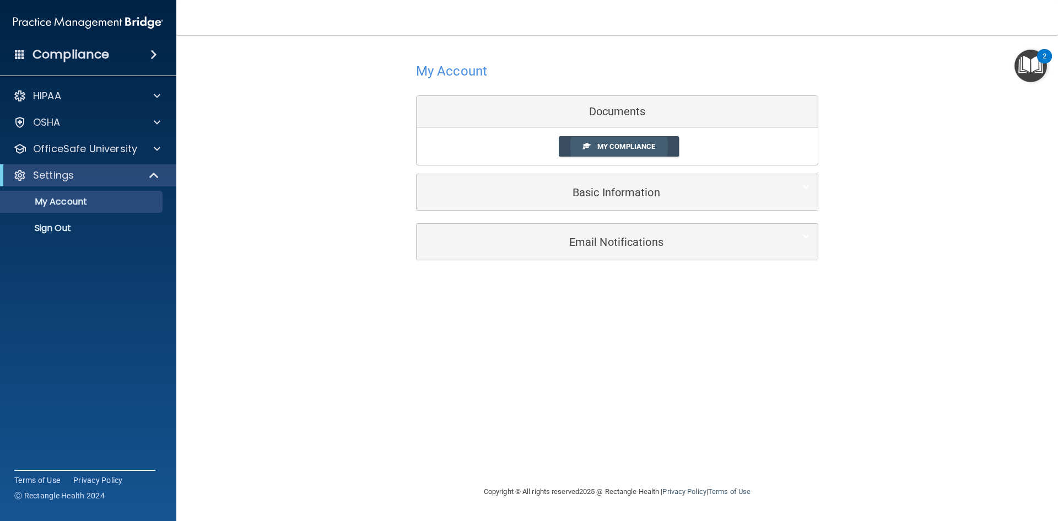
click at [635, 148] on span "My Compliance" at bounding box center [626, 146] width 58 height 8
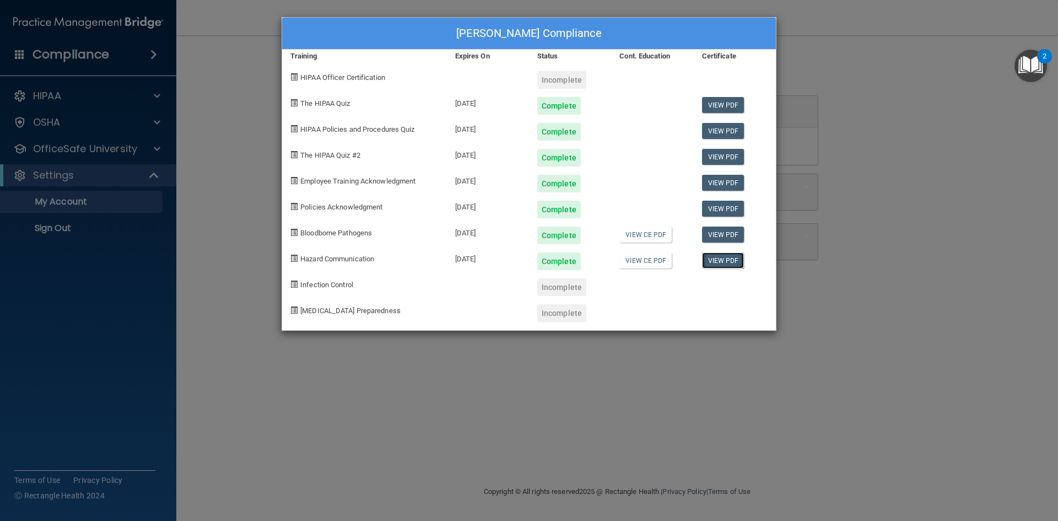
click at [729, 261] on link "View PDF" at bounding box center [723, 260] width 42 height 16
click at [89, 150] on div "Gina Staton's Compliance Training Expires On Status Cont. Education Certificate…" at bounding box center [529, 260] width 1058 height 521
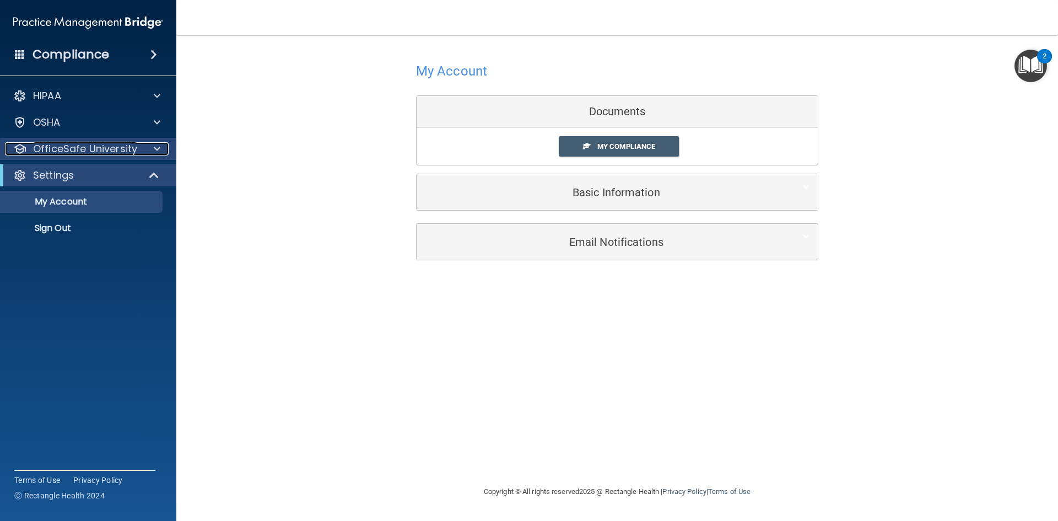
click at [89, 150] on p "OfficeSafe University" at bounding box center [85, 148] width 104 height 13
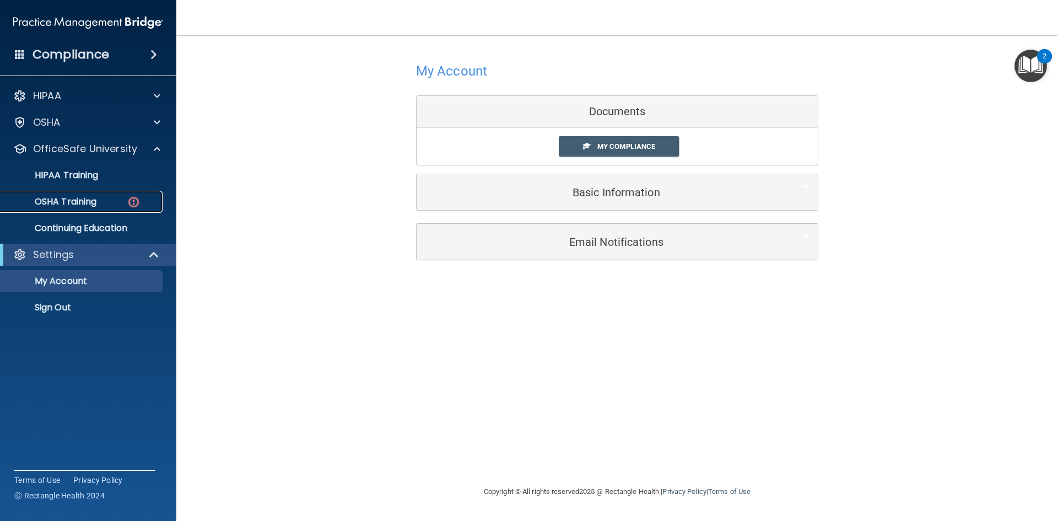
click at [88, 206] on p "OSHA Training" at bounding box center [51, 201] width 89 height 11
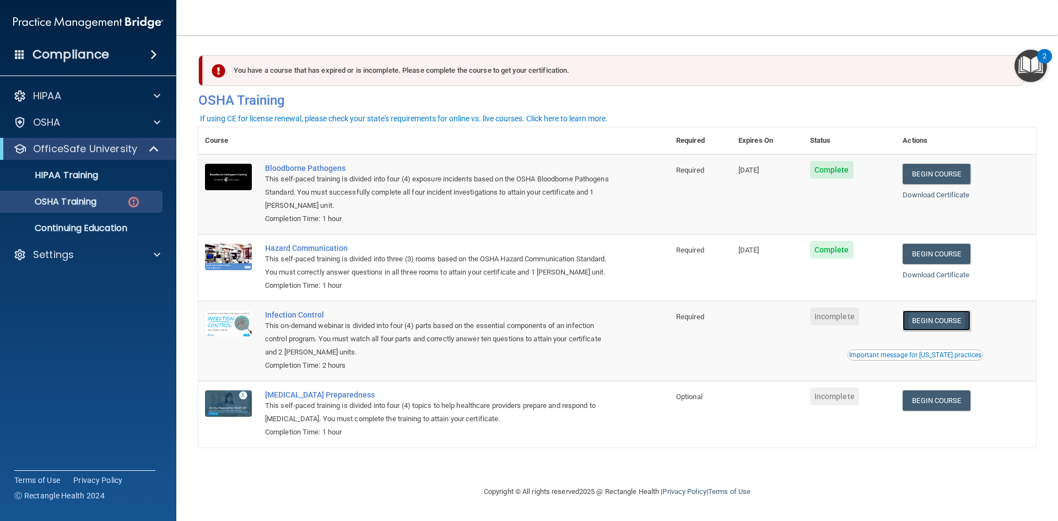
click at [952, 325] on link "Begin Course" at bounding box center [936, 320] width 67 height 20
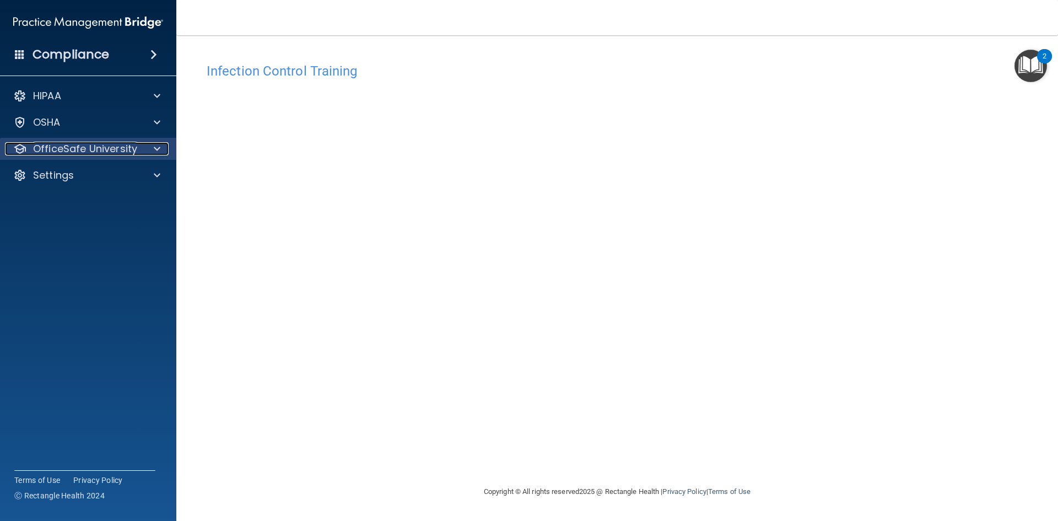
click at [115, 148] on p "OfficeSafe University" at bounding box center [85, 148] width 104 height 13
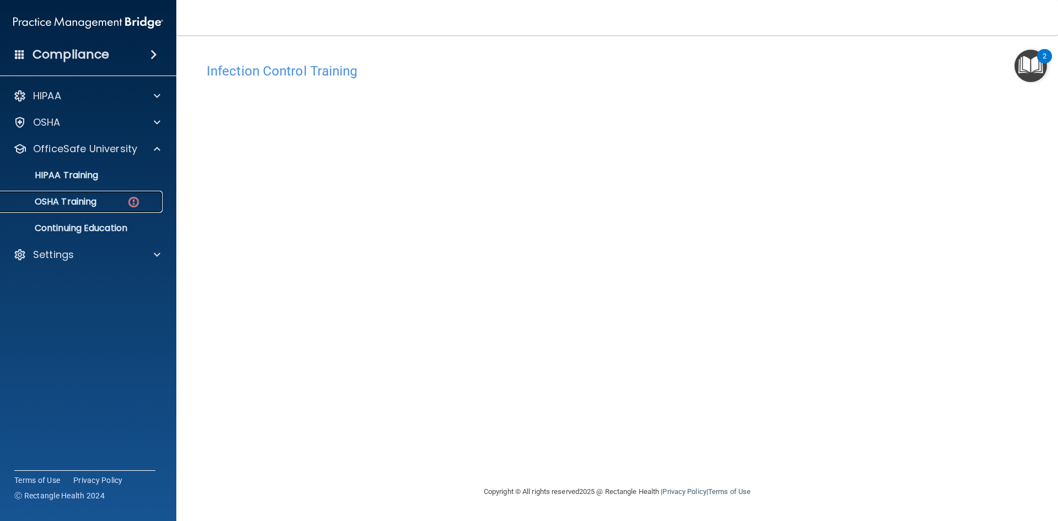
click at [107, 203] on div "OSHA Training" at bounding box center [82, 201] width 150 height 11
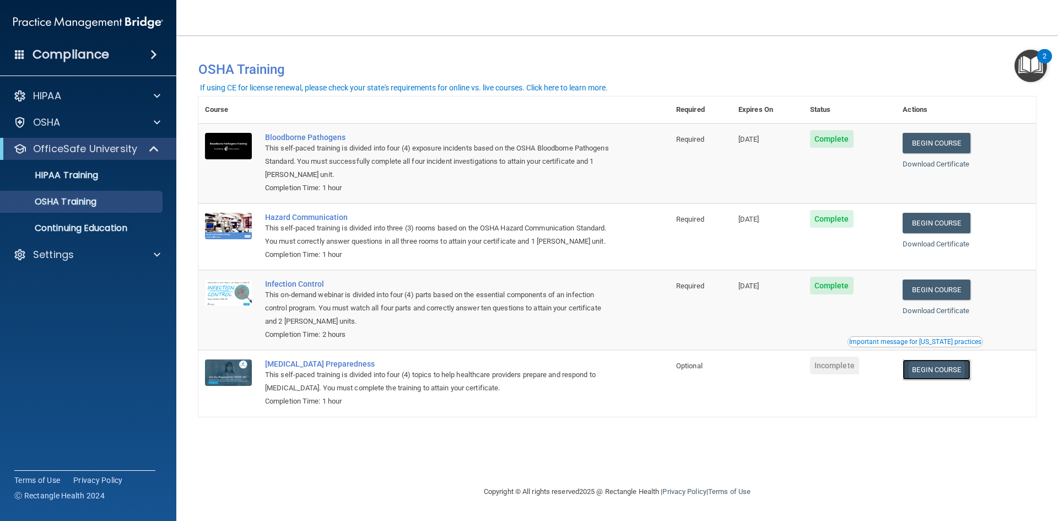
click at [951, 373] on link "Begin Course" at bounding box center [936, 369] width 67 height 20
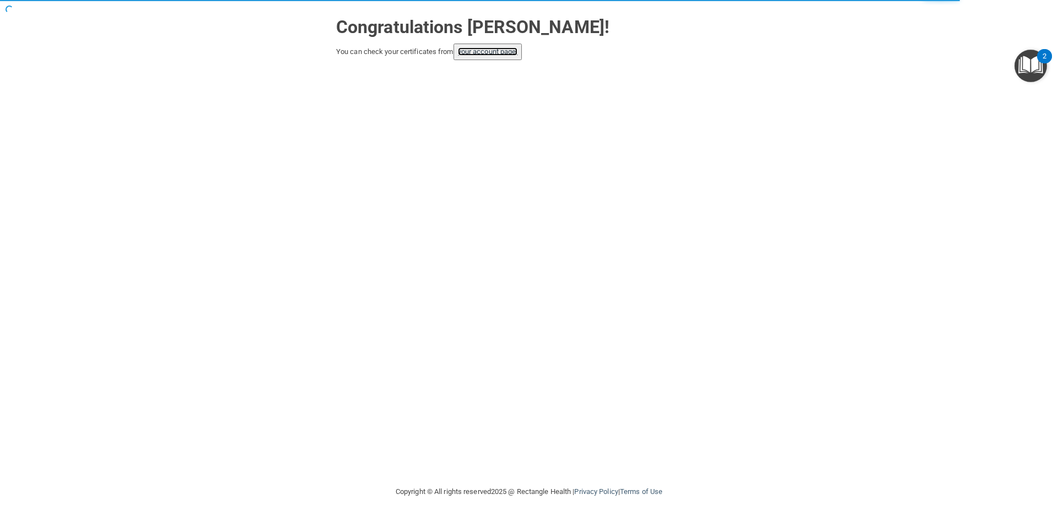
click at [497, 50] on link "your account page!" at bounding box center [488, 51] width 60 height 8
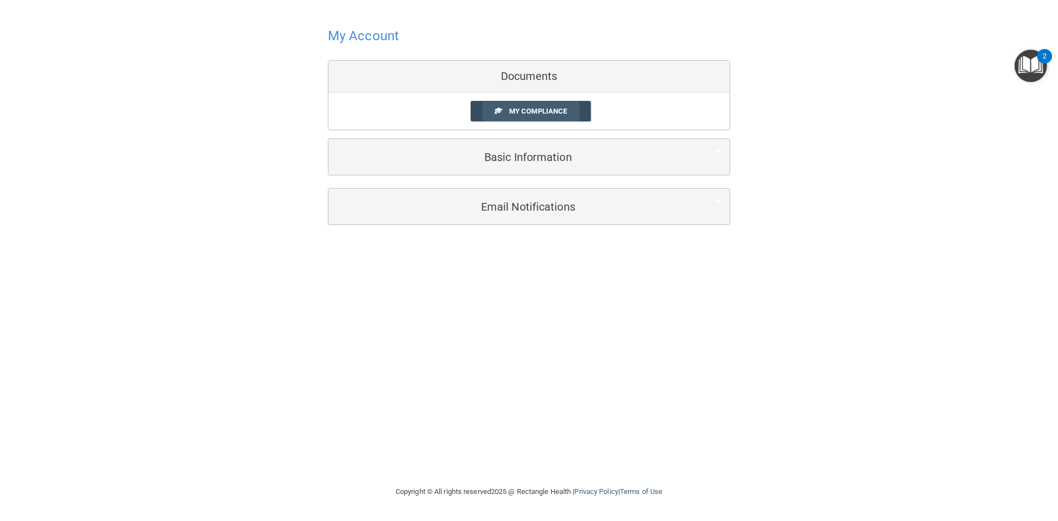
click at [537, 115] on span "My Compliance" at bounding box center [538, 111] width 58 height 8
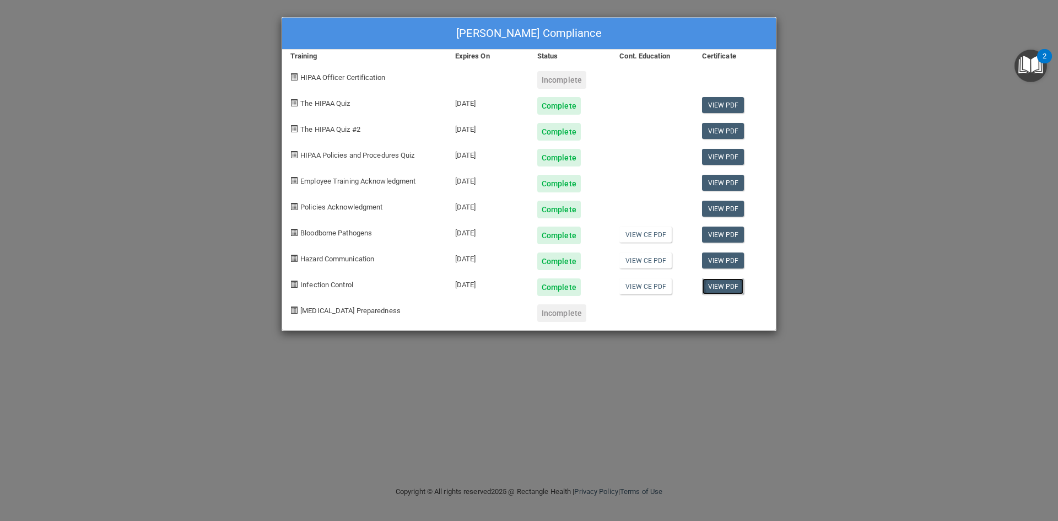
click at [721, 289] on link "View PDF" at bounding box center [723, 286] width 42 height 16
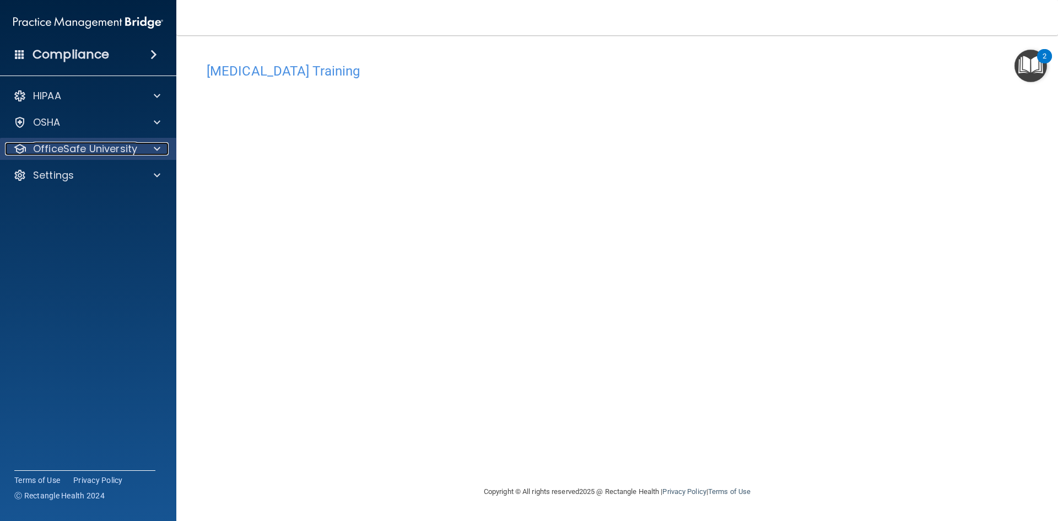
click at [62, 149] on p "OfficeSafe University" at bounding box center [85, 148] width 104 height 13
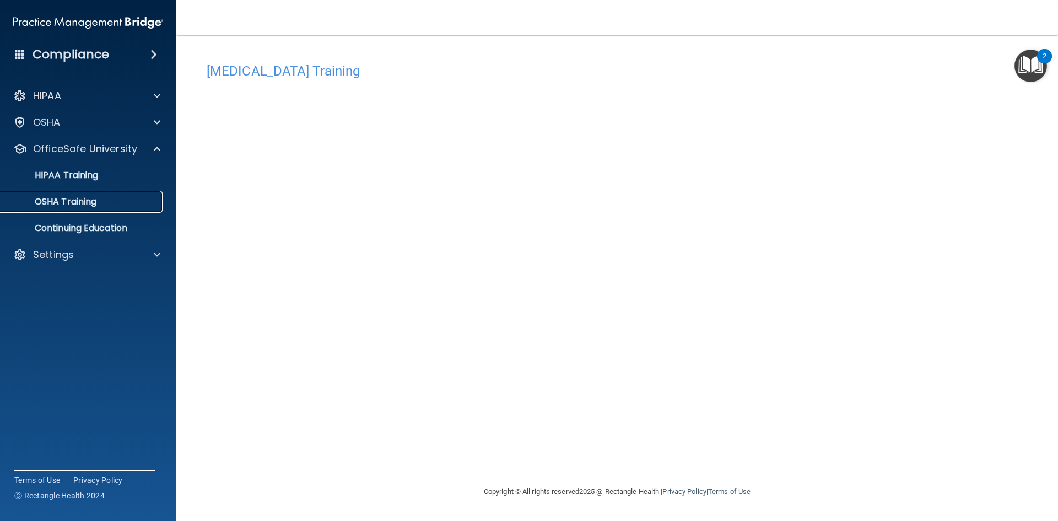
click at [78, 198] on p "OSHA Training" at bounding box center [51, 201] width 89 height 11
